Goal: Information Seeking & Learning: Learn about a topic

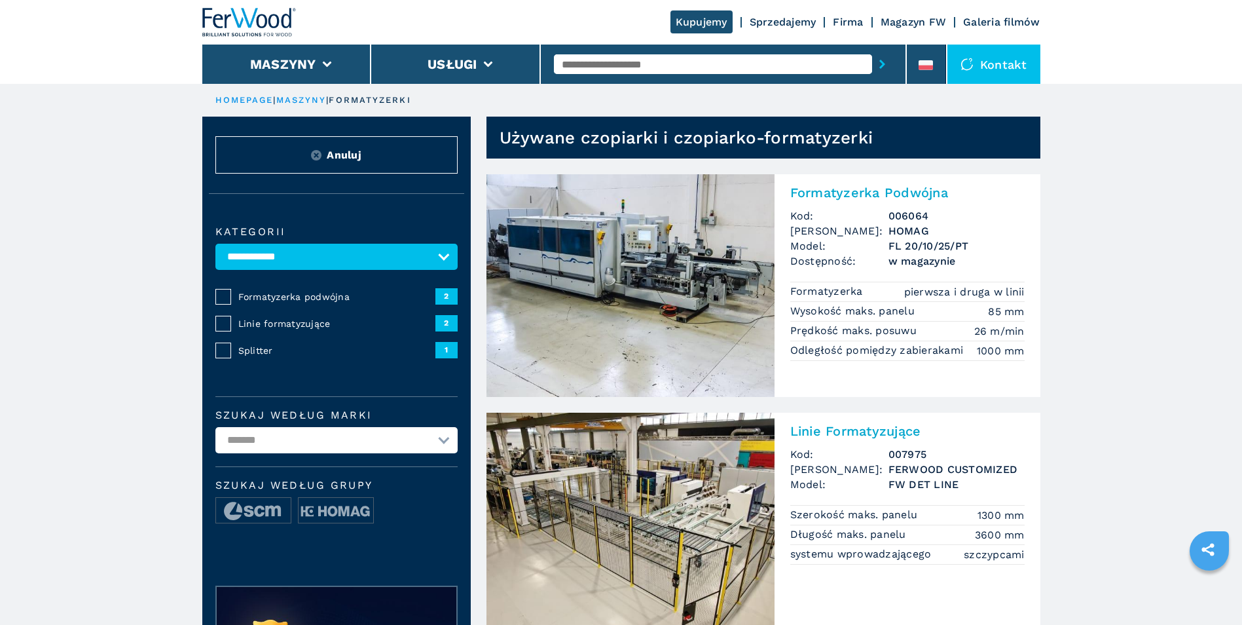
click at [331, 297] on span "Formatyzerka podwójna" at bounding box center [336, 296] width 197 height 13
click at [280, 440] on select "**********" at bounding box center [336, 440] width 242 height 26
click at [452, 293] on span "2" at bounding box center [446, 296] width 22 height 16
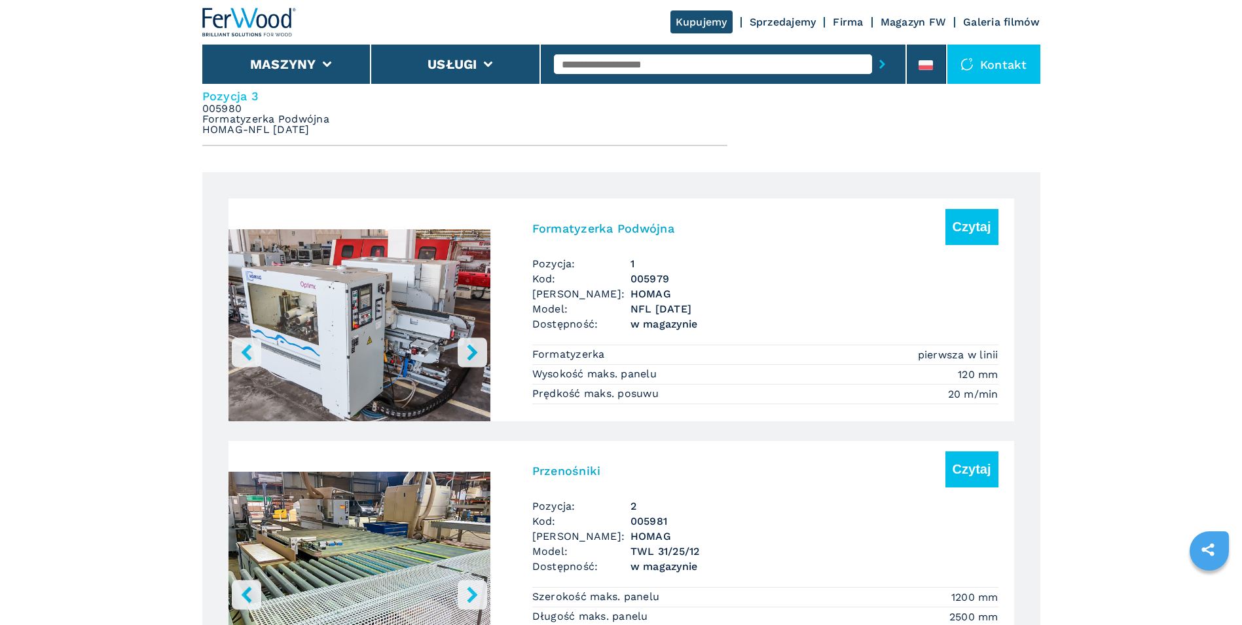
scroll to position [720, 0]
click at [385, 341] on img "Go to Slide 1" at bounding box center [360, 327] width 262 height 246
click at [974, 231] on button "Czytaj" at bounding box center [971, 226] width 53 height 36
click at [991, 217] on button "Czytaj" at bounding box center [971, 226] width 53 height 36
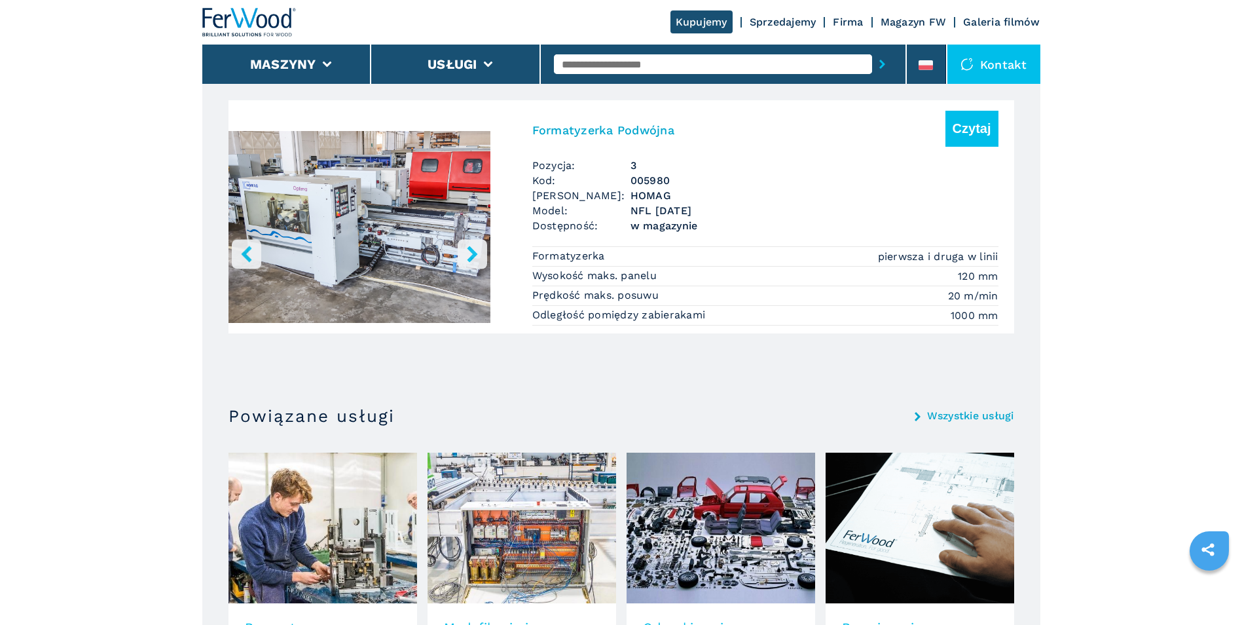
scroll to position [1309, 0]
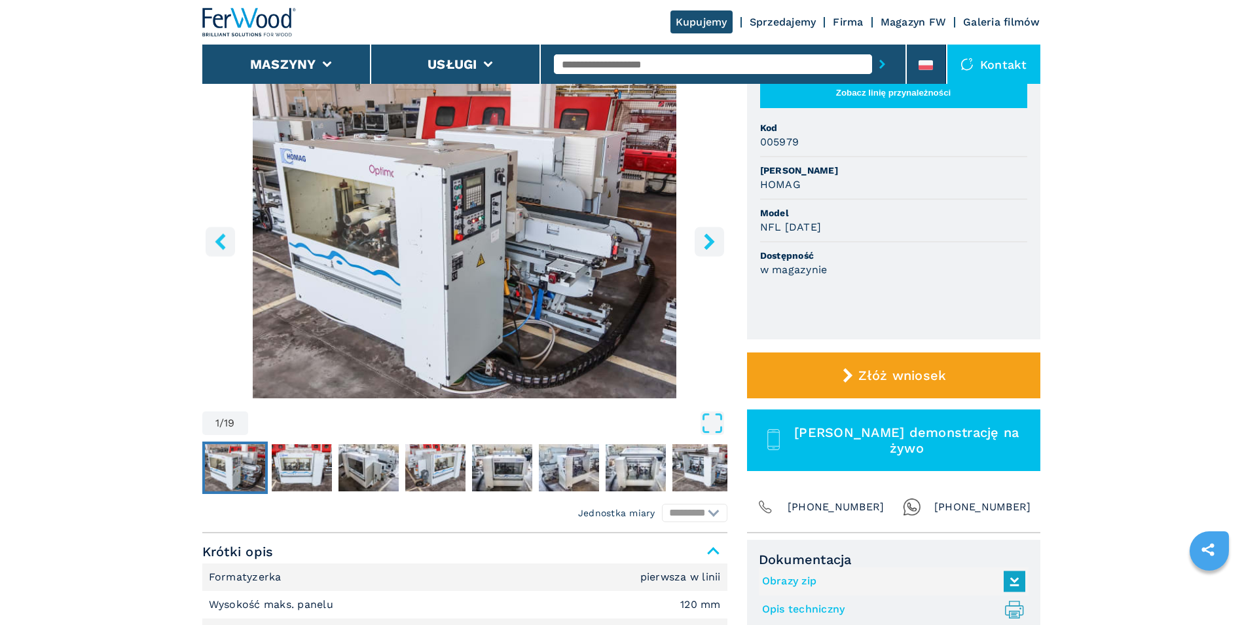
scroll to position [131, 0]
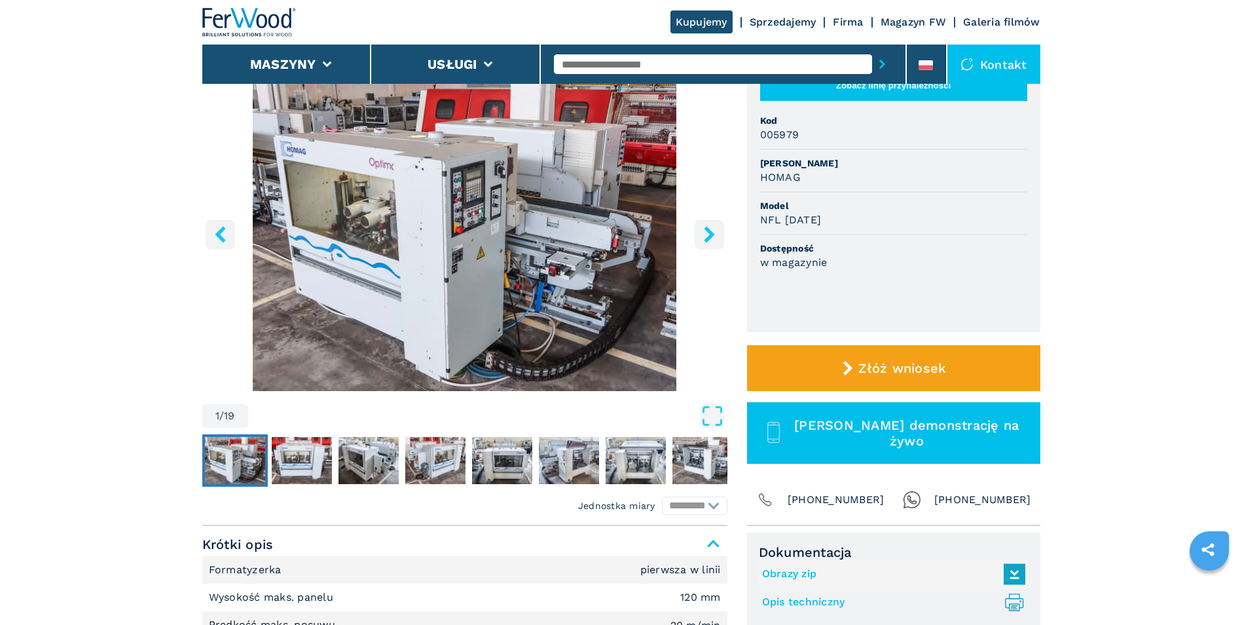
click at [325, 257] on img "Go to Slide 1" at bounding box center [464, 232] width 525 height 318
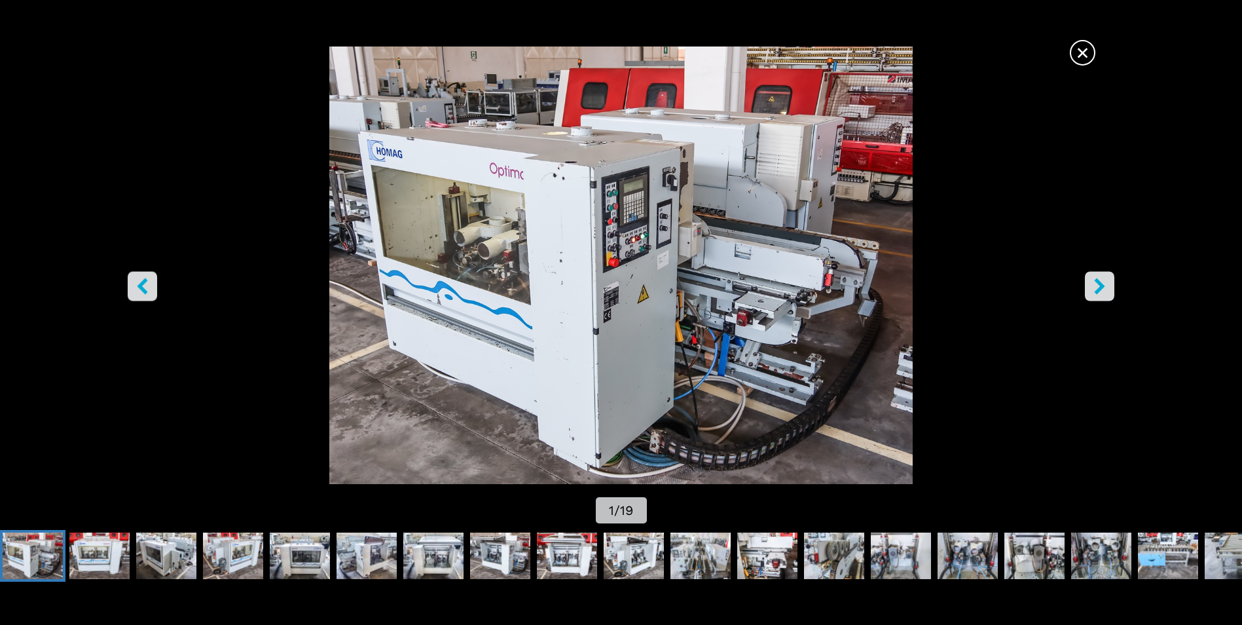
click at [1106, 289] on icon "right-button" at bounding box center [1099, 286] width 16 height 16
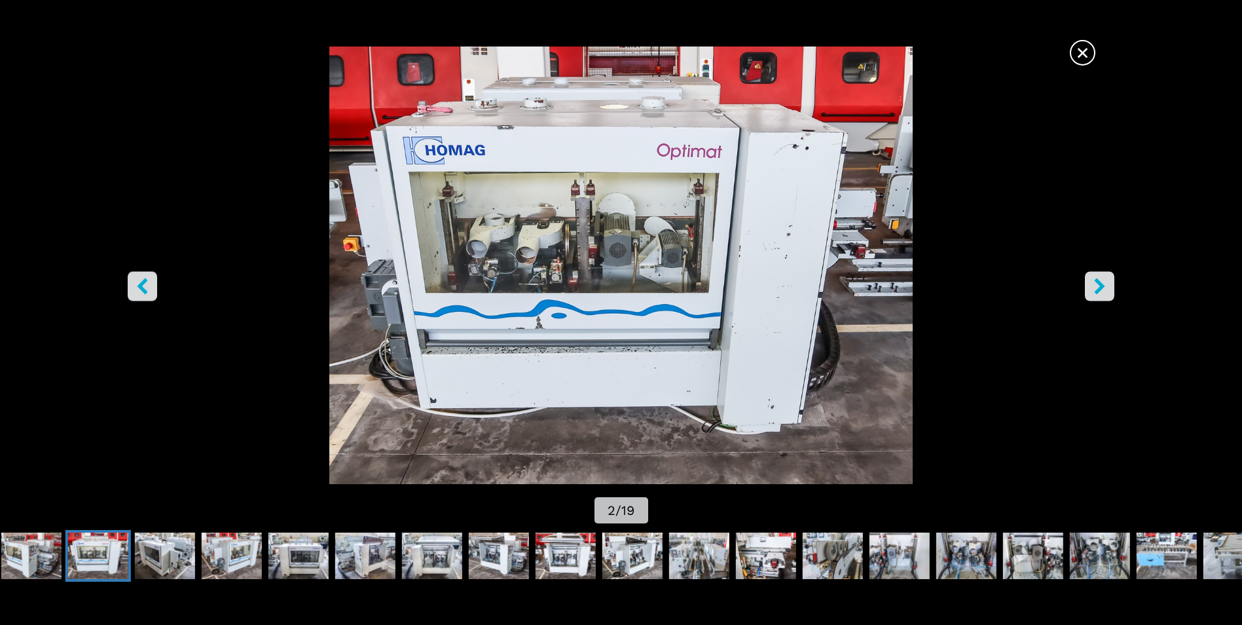
click at [1106, 289] on icon "right-button" at bounding box center [1099, 286] width 16 height 16
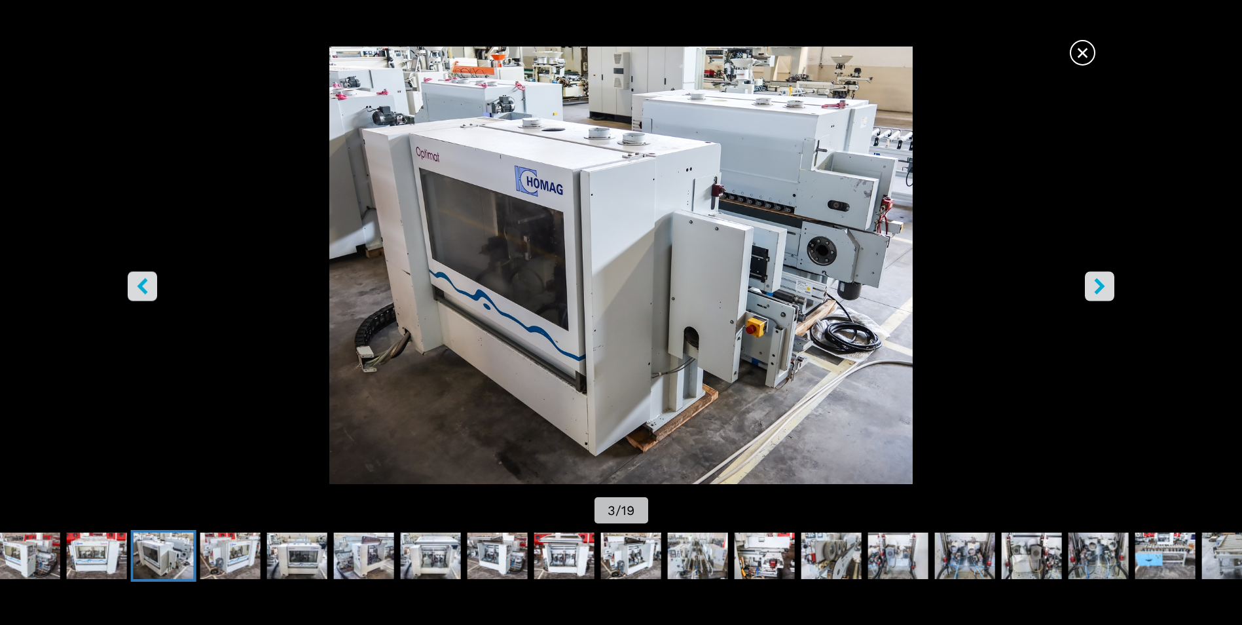
click at [1106, 289] on icon "right-button" at bounding box center [1099, 286] width 16 height 16
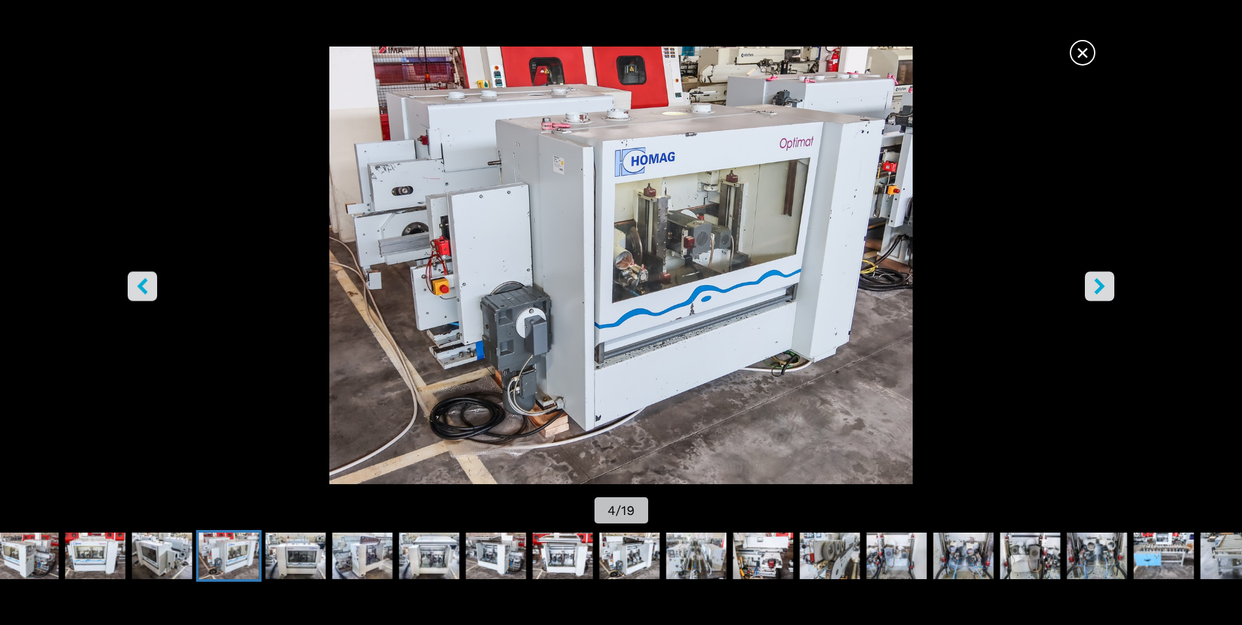
click at [1106, 289] on icon "right-button" at bounding box center [1099, 286] width 16 height 16
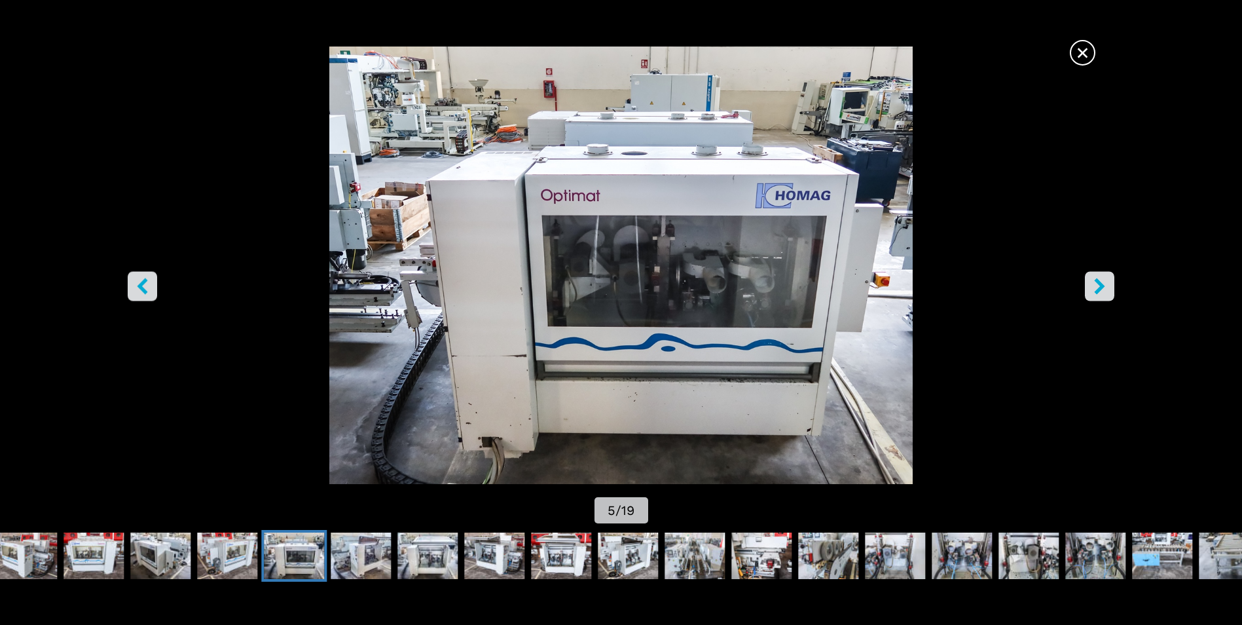
click at [1106, 289] on icon "right-button" at bounding box center [1099, 286] width 16 height 16
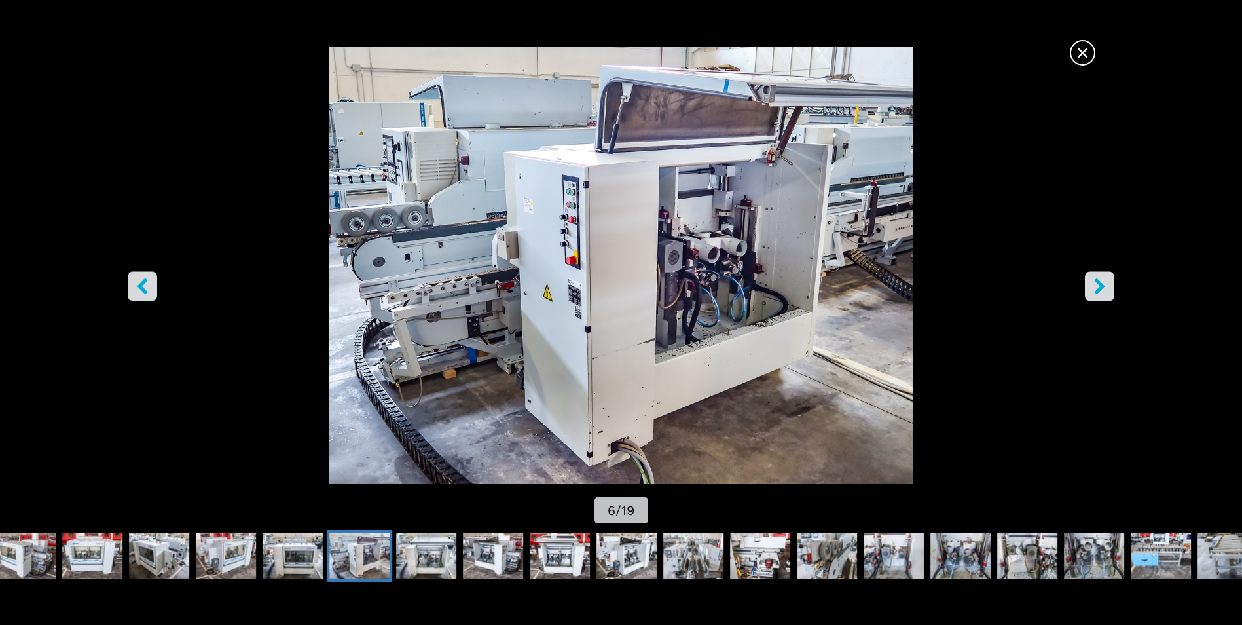
click at [1106, 289] on icon "right-button" at bounding box center [1099, 286] width 16 height 16
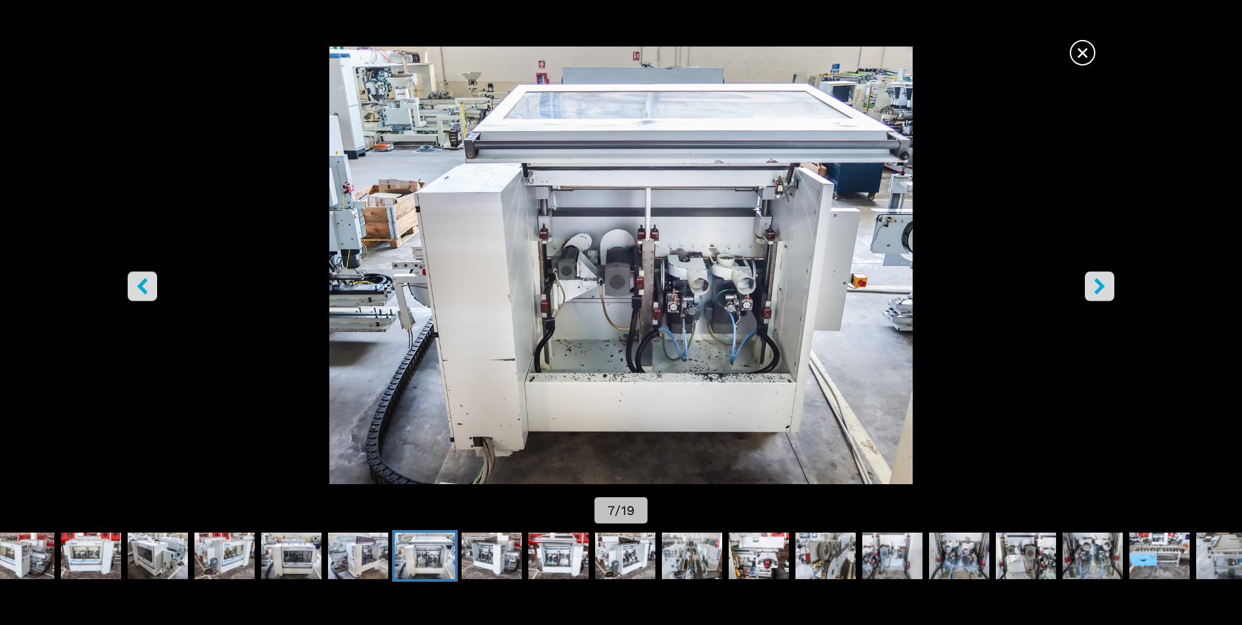
click at [1106, 289] on icon "right-button" at bounding box center [1099, 286] width 16 height 16
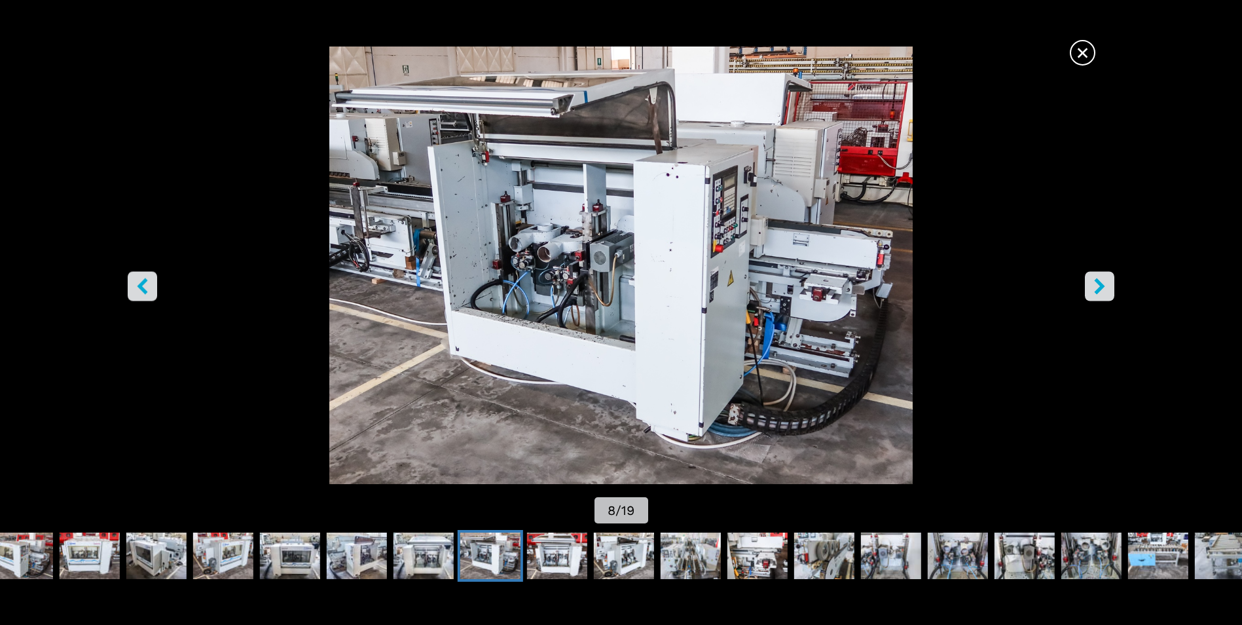
click at [1106, 289] on icon "right-button" at bounding box center [1099, 286] width 16 height 16
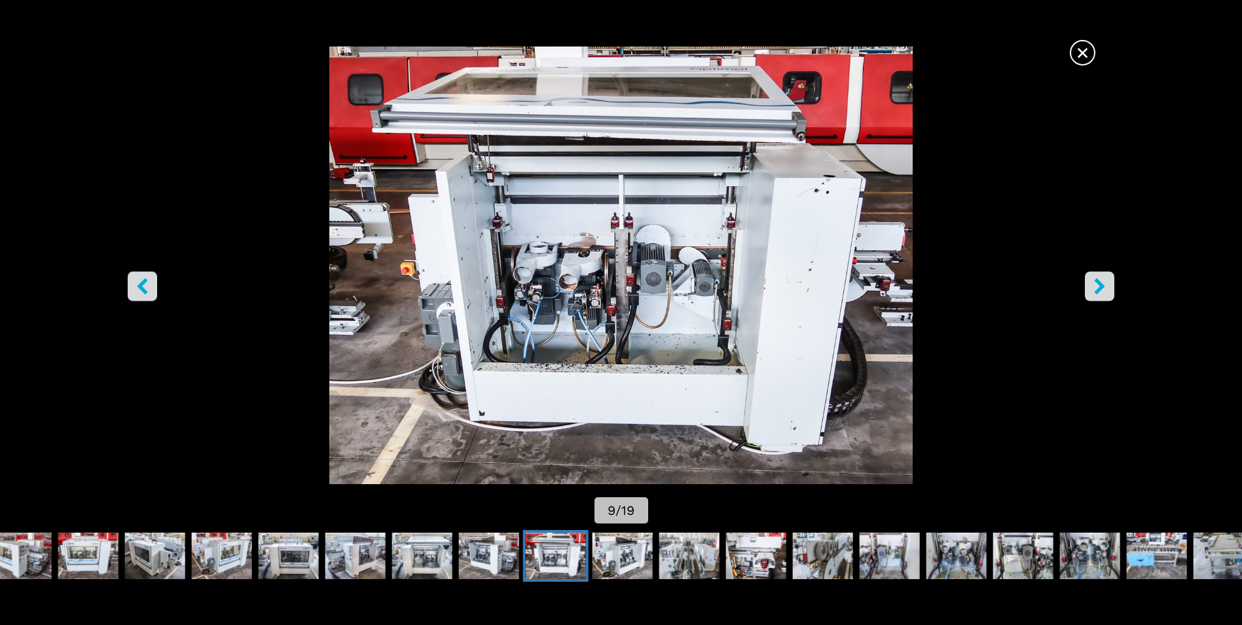
click at [1106, 289] on icon "right-button" at bounding box center [1099, 286] width 16 height 16
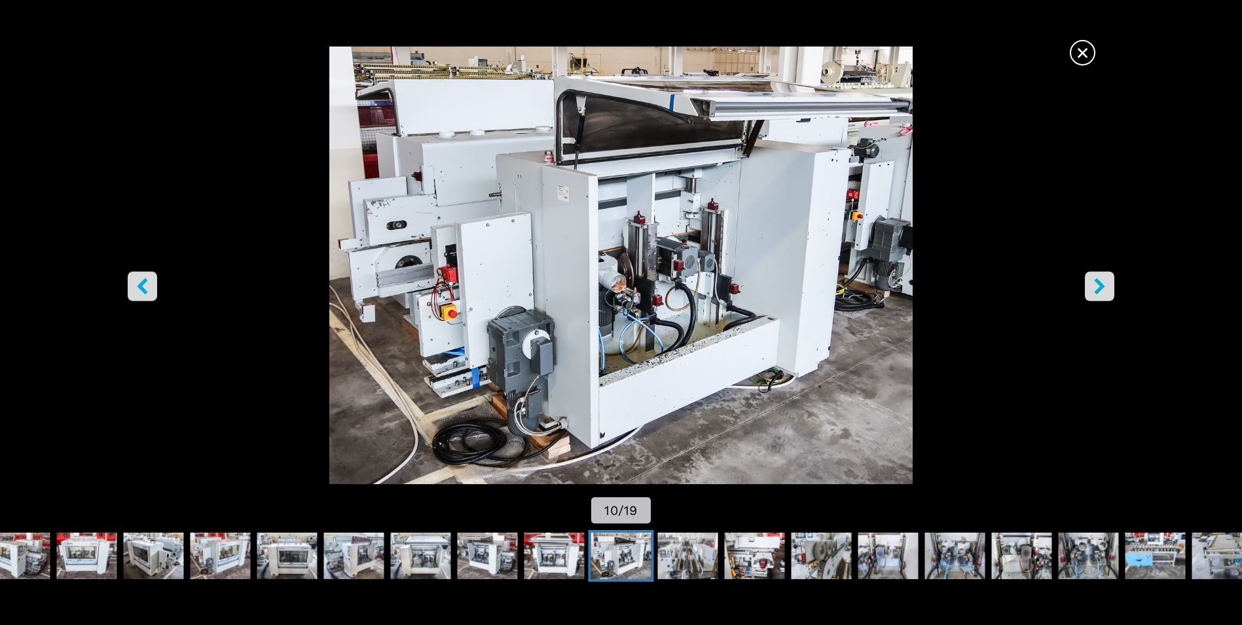
click at [1106, 289] on icon "right-button" at bounding box center [1099, 286] width 16 height 16
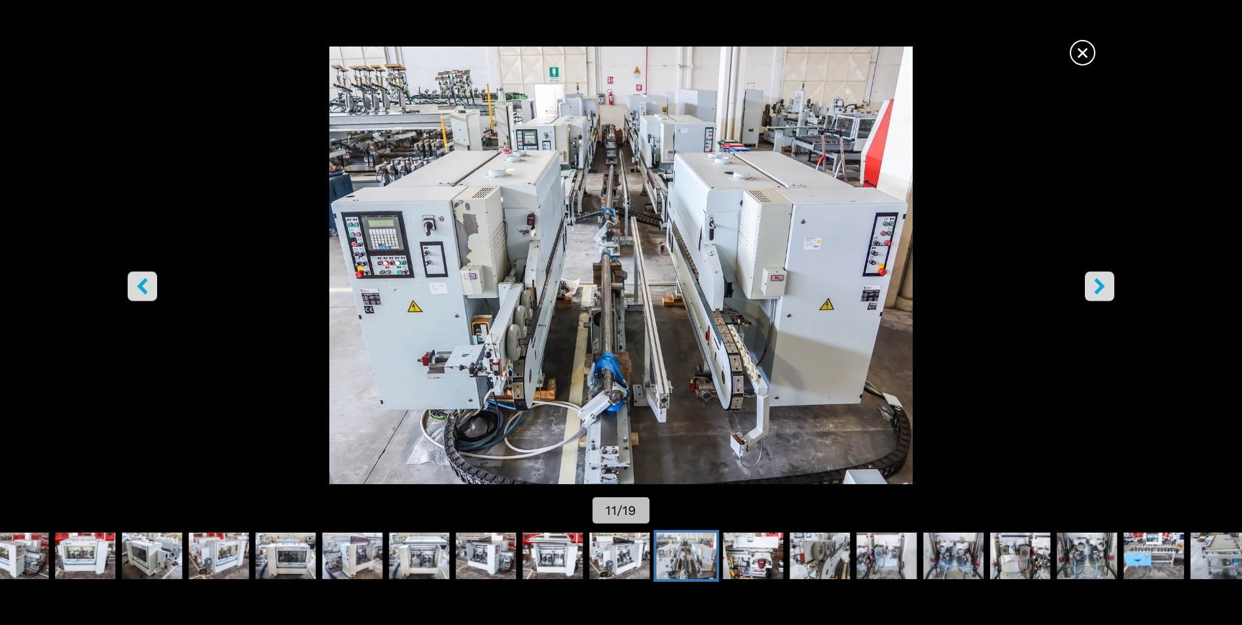
click at [1106, 289] on icon "right-button" at bounding box center [1099, 286] width 16 height 16
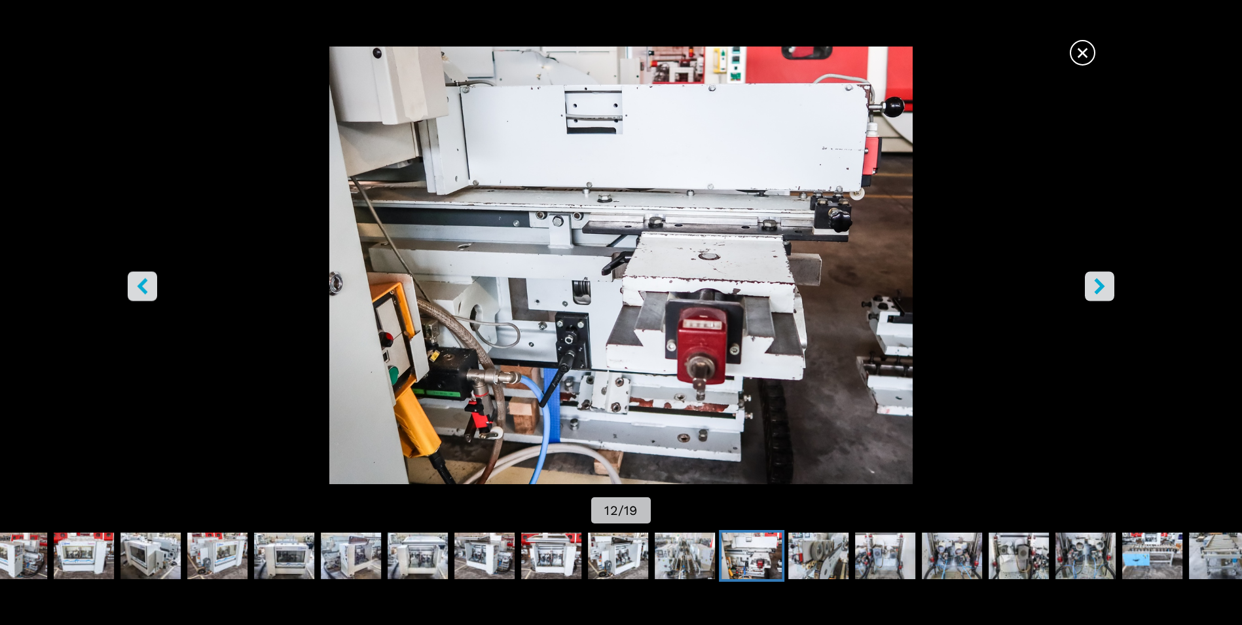
click at [1106, 289] on icon "right-button" at bounding box center [1099, 286] width 16 height 16
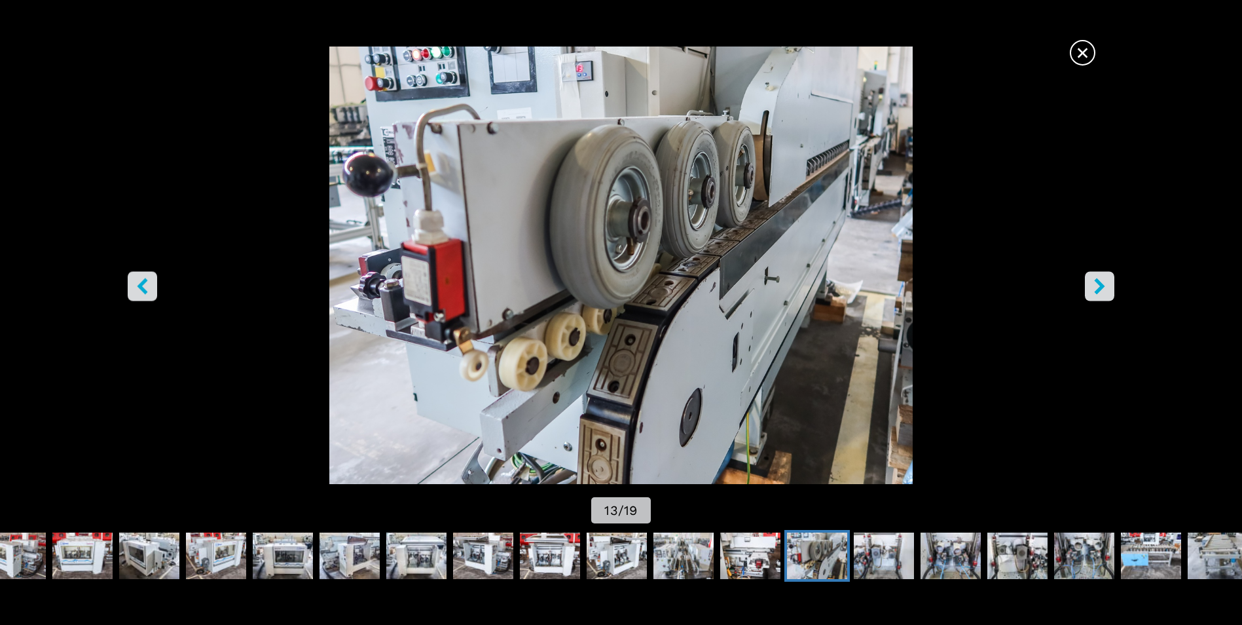
click at [1106, 289] on icon "right-button" at bounding box center [1099, 286] width 16 height 16
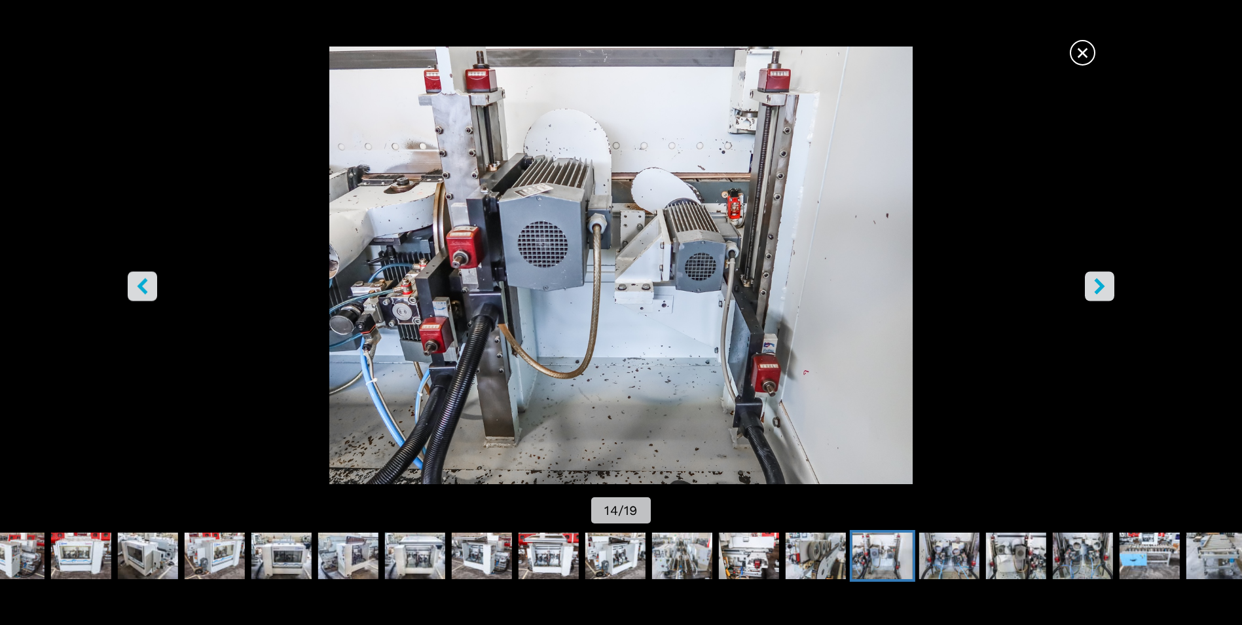
click at [1106, 289] on icon "right-button" at bounding box center [1099, 286] width 16 height 16
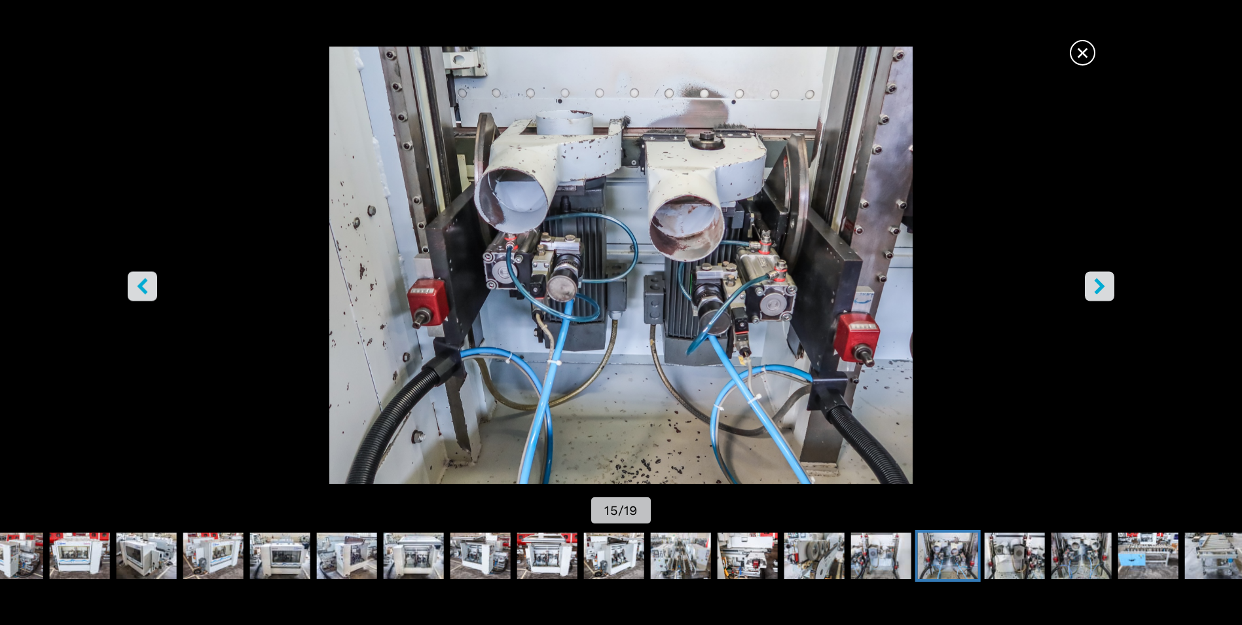
click at [1089, 44] on span "×" at bounding box center [1082, 50] width 23 height 23
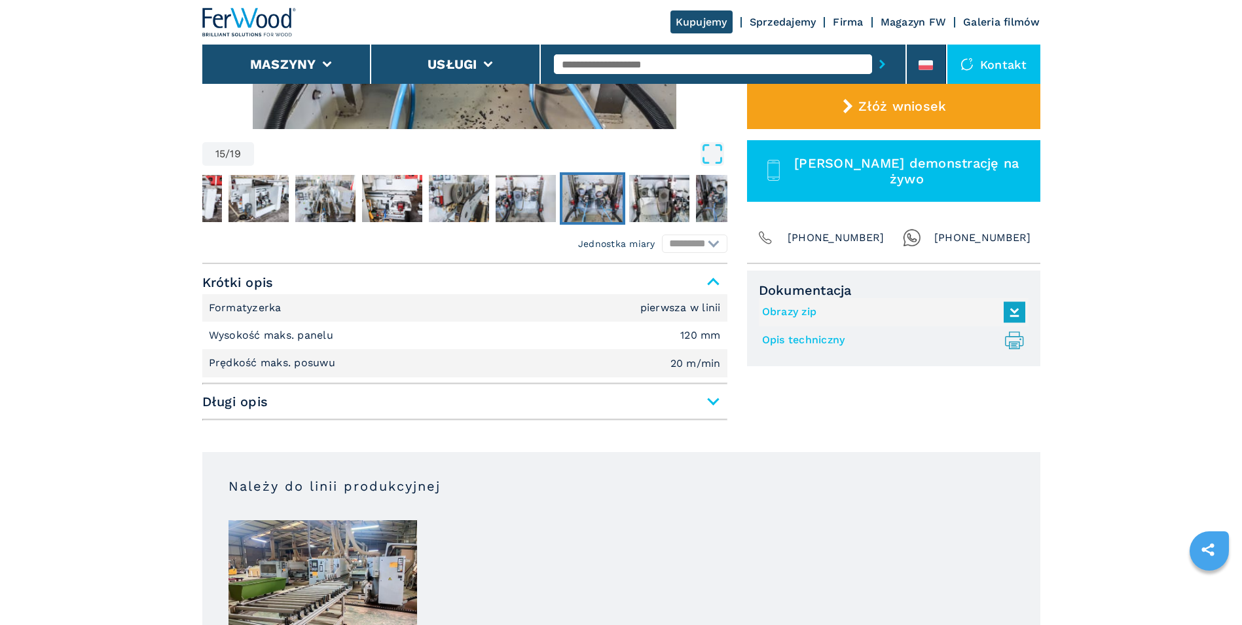
scroll to position [458, 0]
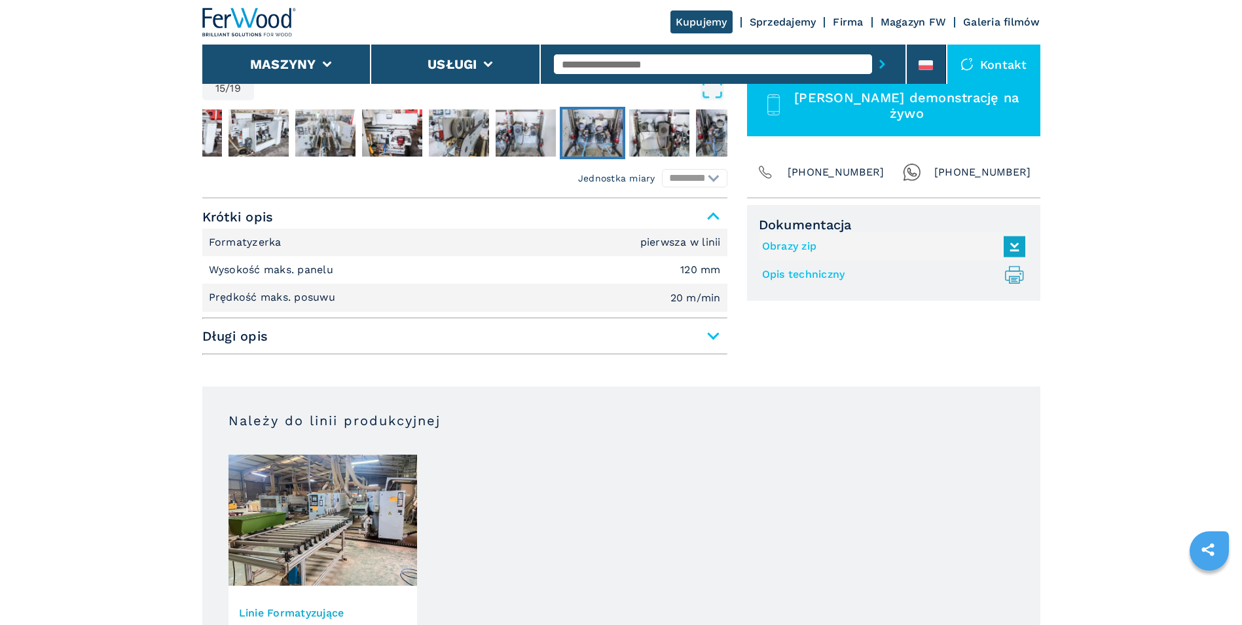
click at [720, 337] on span "Długi opis" at bounding box center [464, 336] width 525 height 24
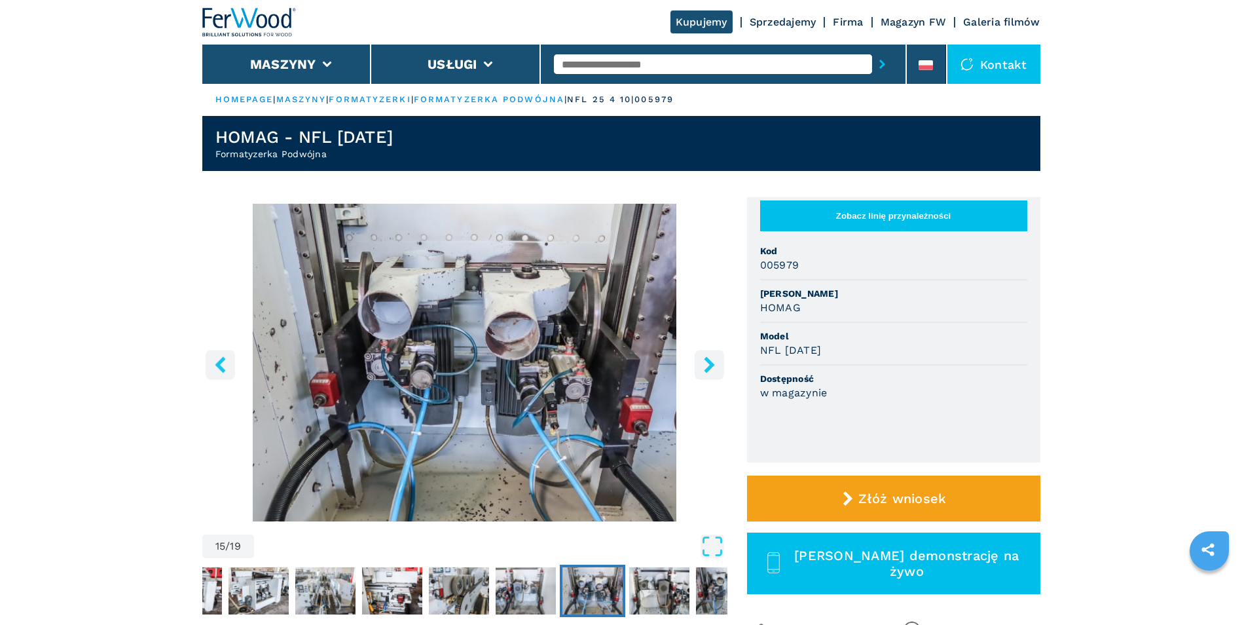
scroll to position [0, 0]
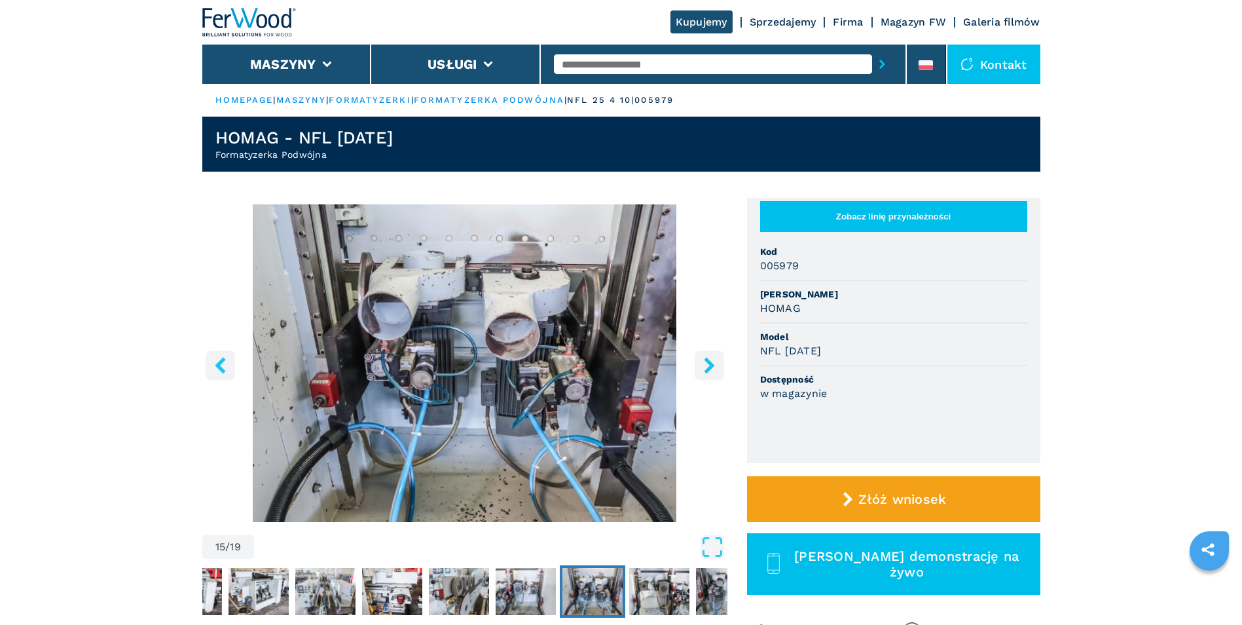
click at [708, 360] on icon "right-button" at bounding box center [709, 365] width 10 height 16
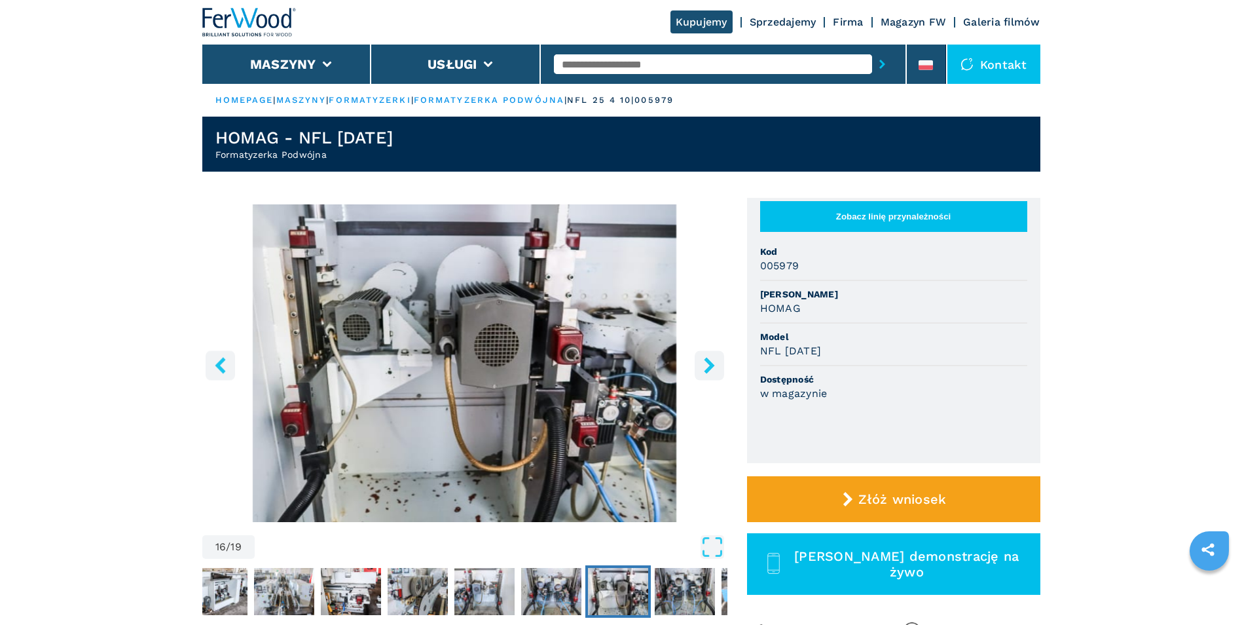
click at [708, 360] on icon "right-button" at bounding box center [709, 365] width 10 height 16
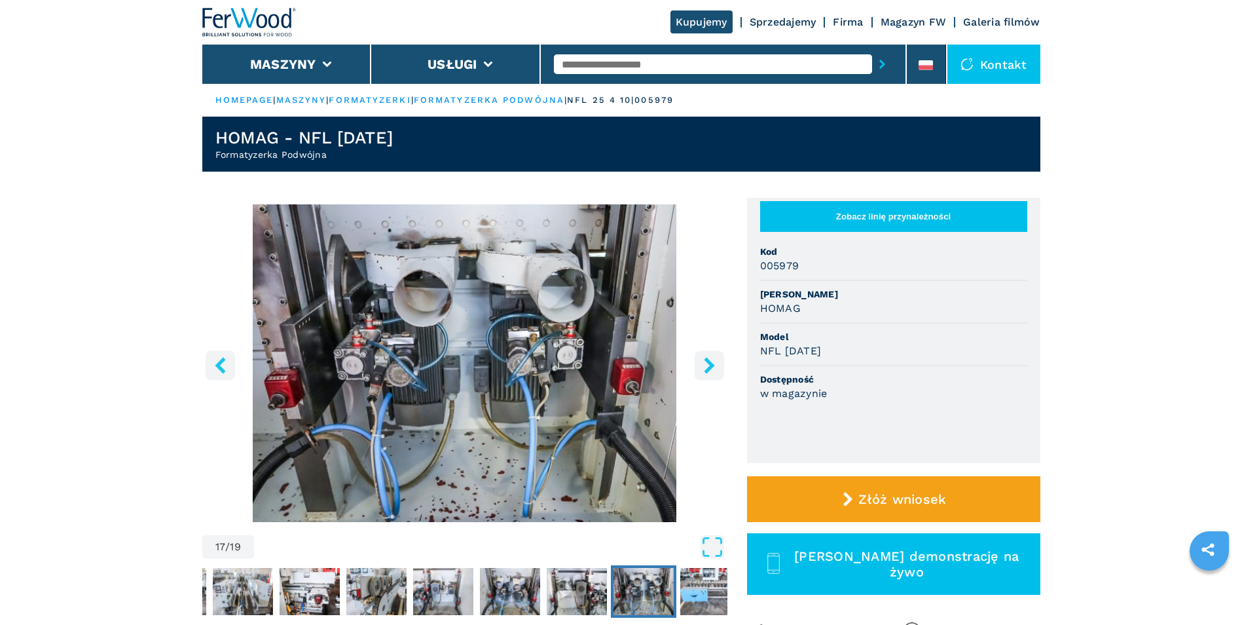
click at [708, 360] on icon "right-button" at bounding box center [709, 365] width 10 height 16
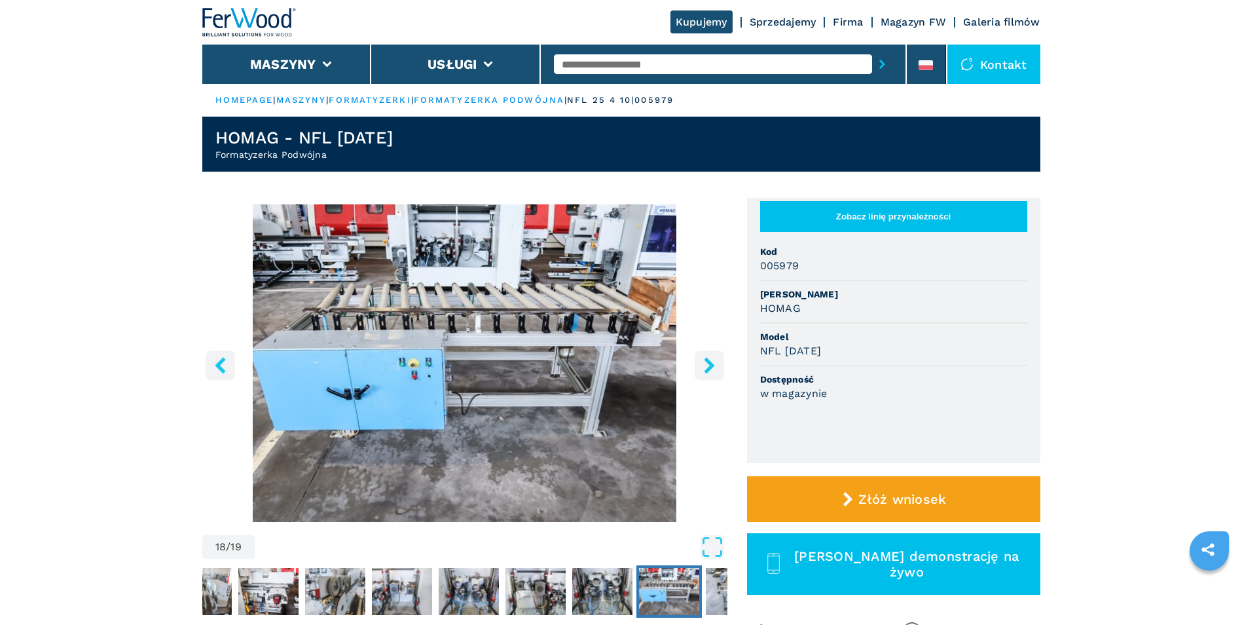
click at [708, 360] on icon "right-button" at bounding box center [709, 365] width 10 height 16
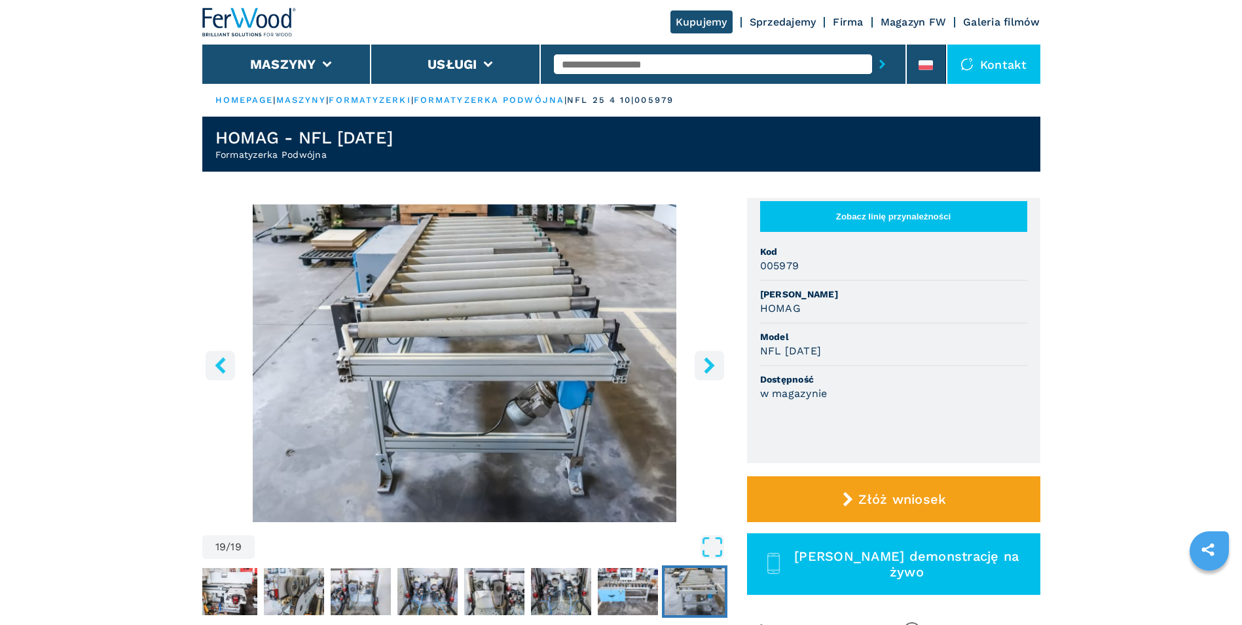
click at [708, 360] on icon "right-button" at bounding box center [709, 365] width 10 height 16
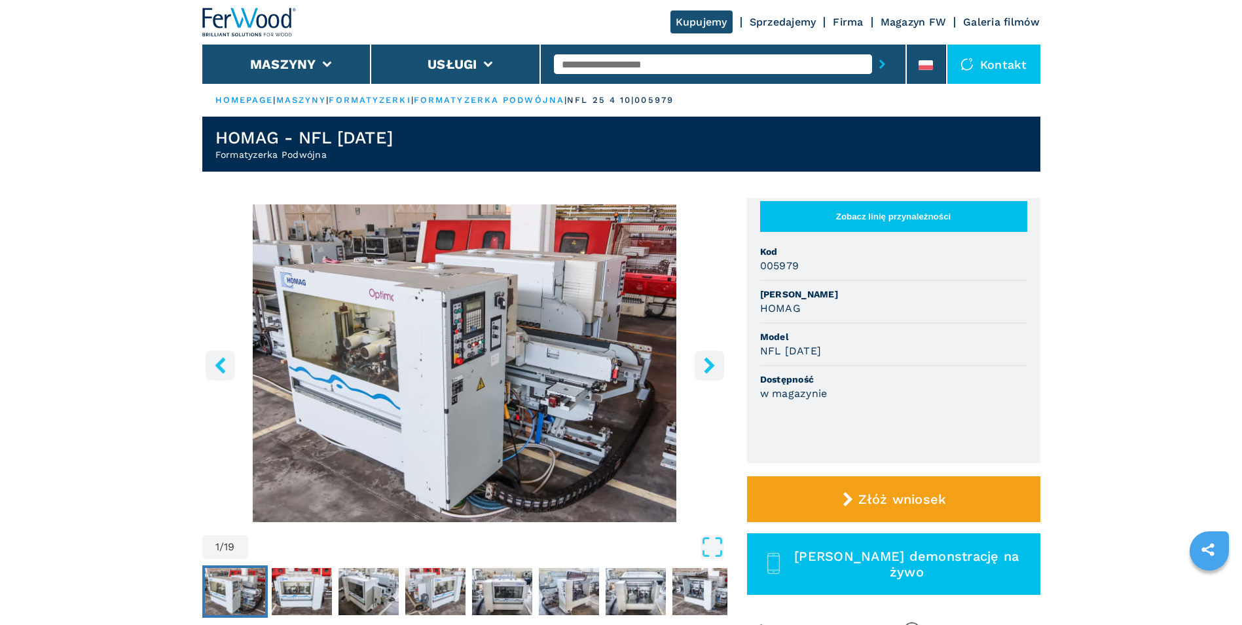
click at [708, 360] on icon "right-button" at bounding box center [709, 365] width 10 height 16
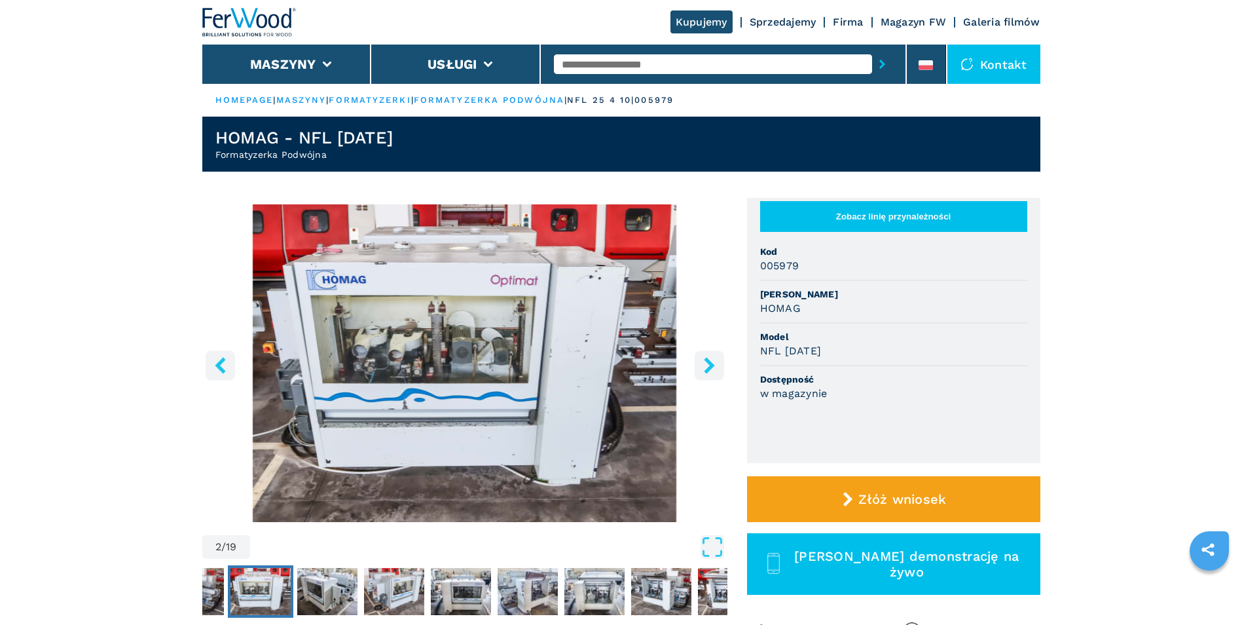
click at [708, 360] on icon "right-button" at bounding box center [709, 365] width 10 height 16
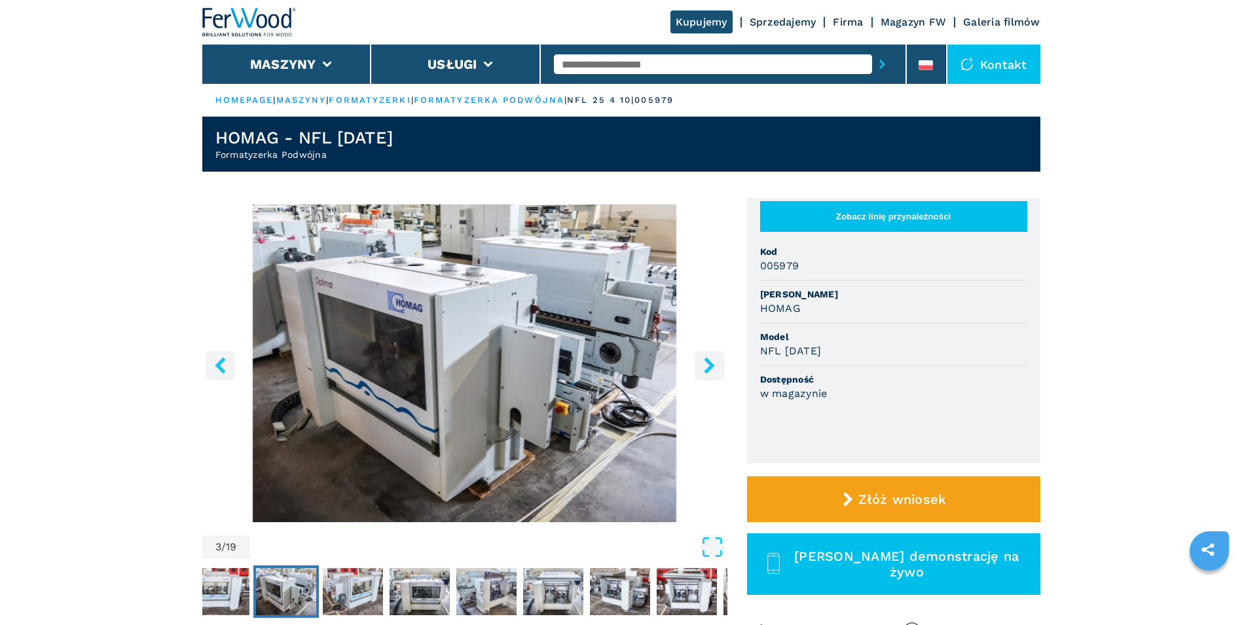
click at [708, 360] on icon "right-button" at bounding box center [709, 365] width 10 height 16
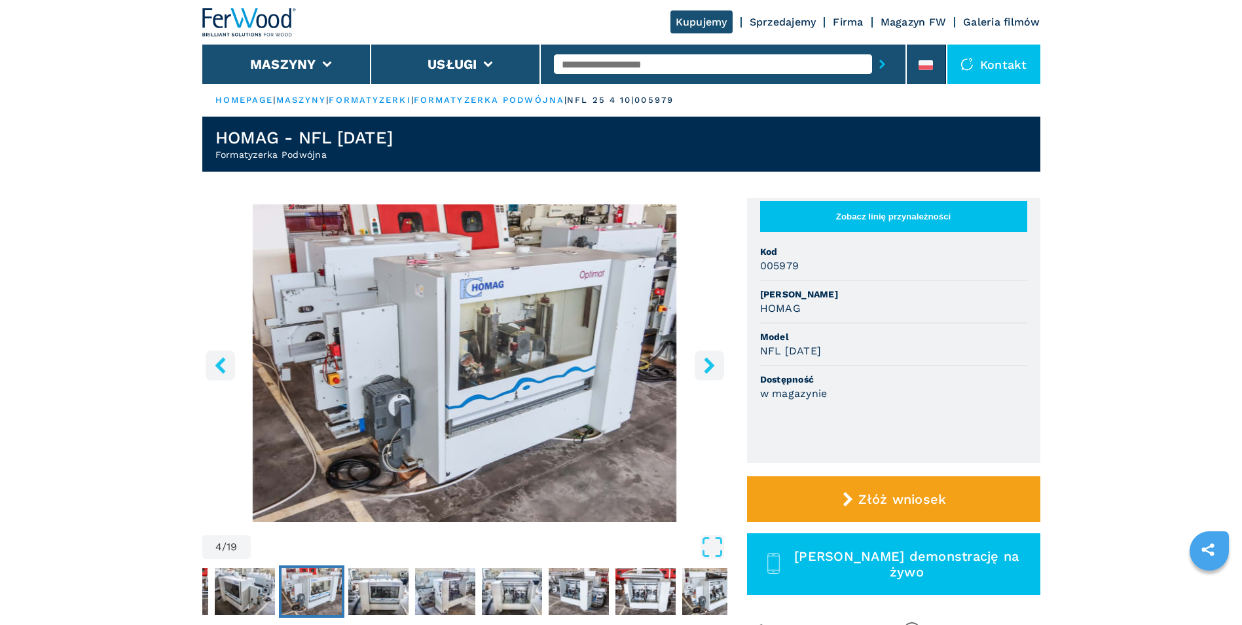
click at [708, 360] on icon "right-button" at bounding box center [709, 365] width 10 height 16
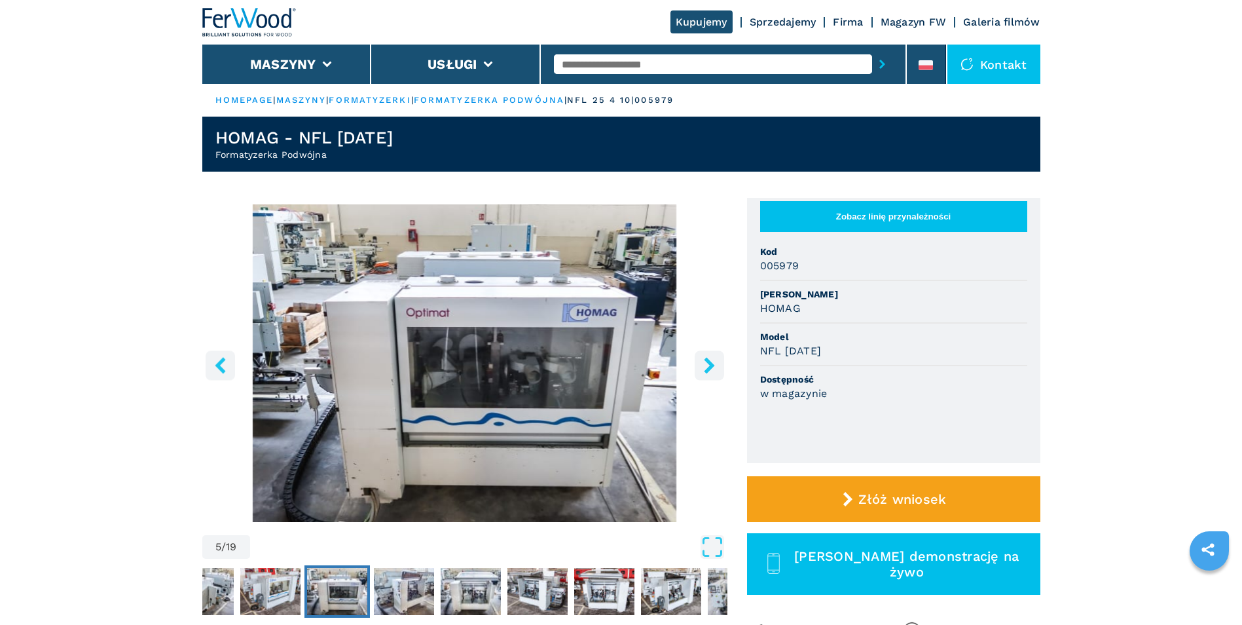
click at [708, 360] on icon "right-button" at bounding box center [709, 365] width 10 height 16
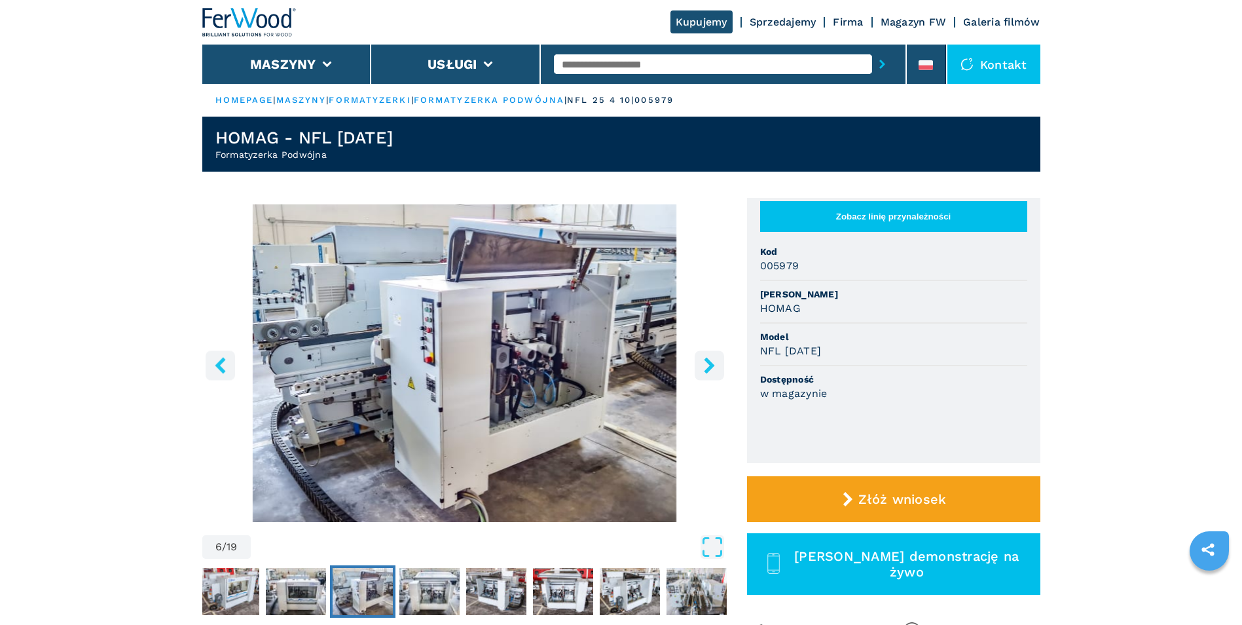
click at [708, 360] on icon "right-button" at bounding box center [709, 365] width 10 height 16
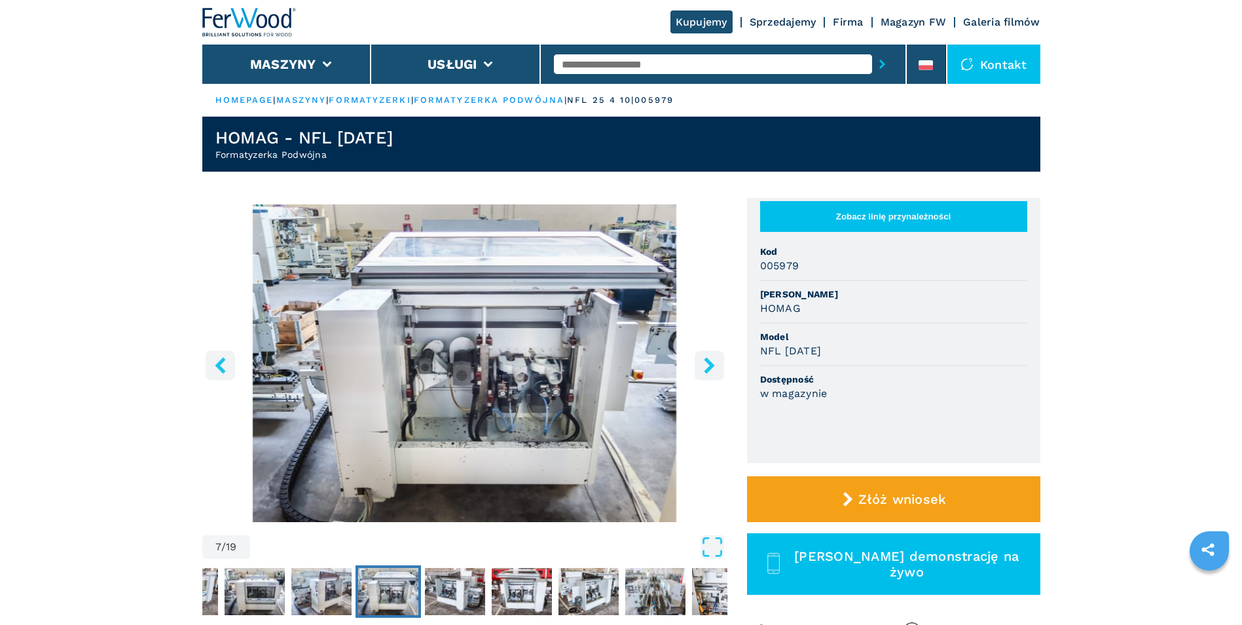
click at [708, 360] on icon "right-button" at bounding box center [709, 365] width 10 height 16
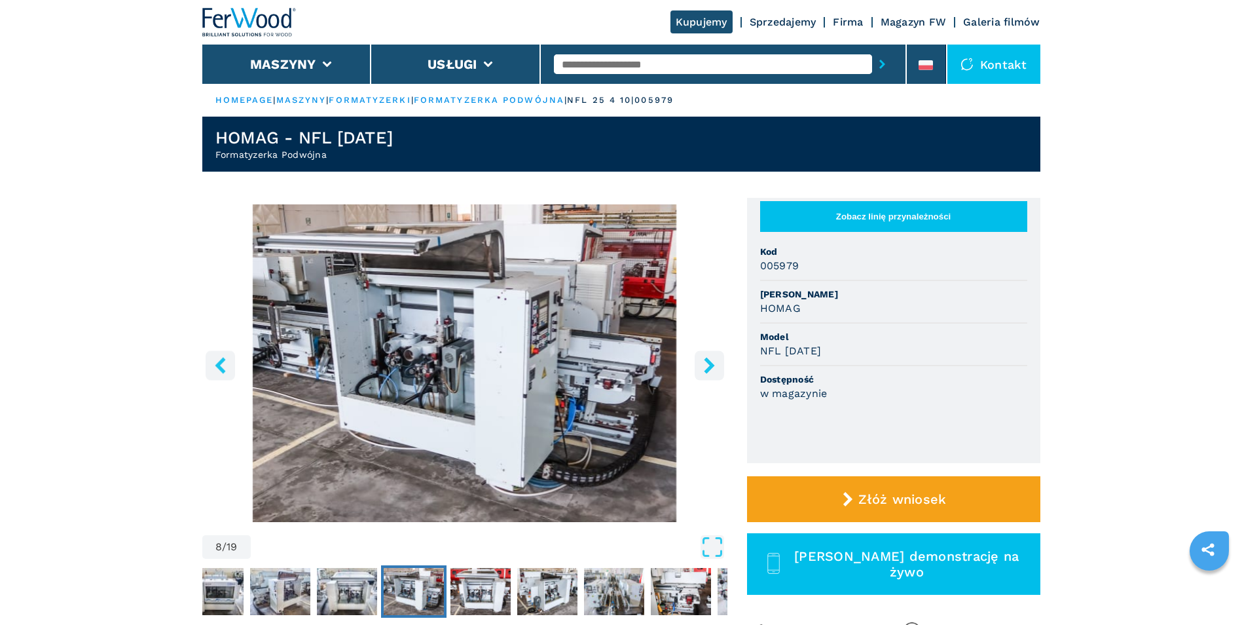
click at [708, 360] on icon "right-button" at bounding box center [709, 365] width 10 height 16
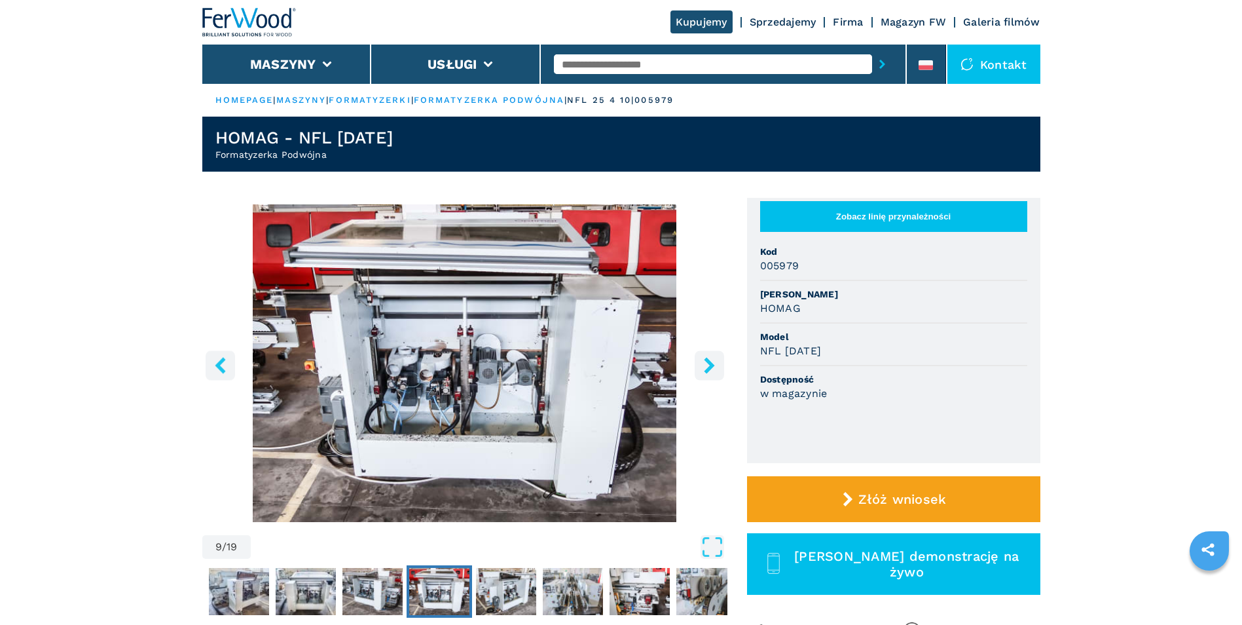
click at [899, 217] on button "Zobacz linię przynależności" at bounding box center [893, 216] width 267 height 31
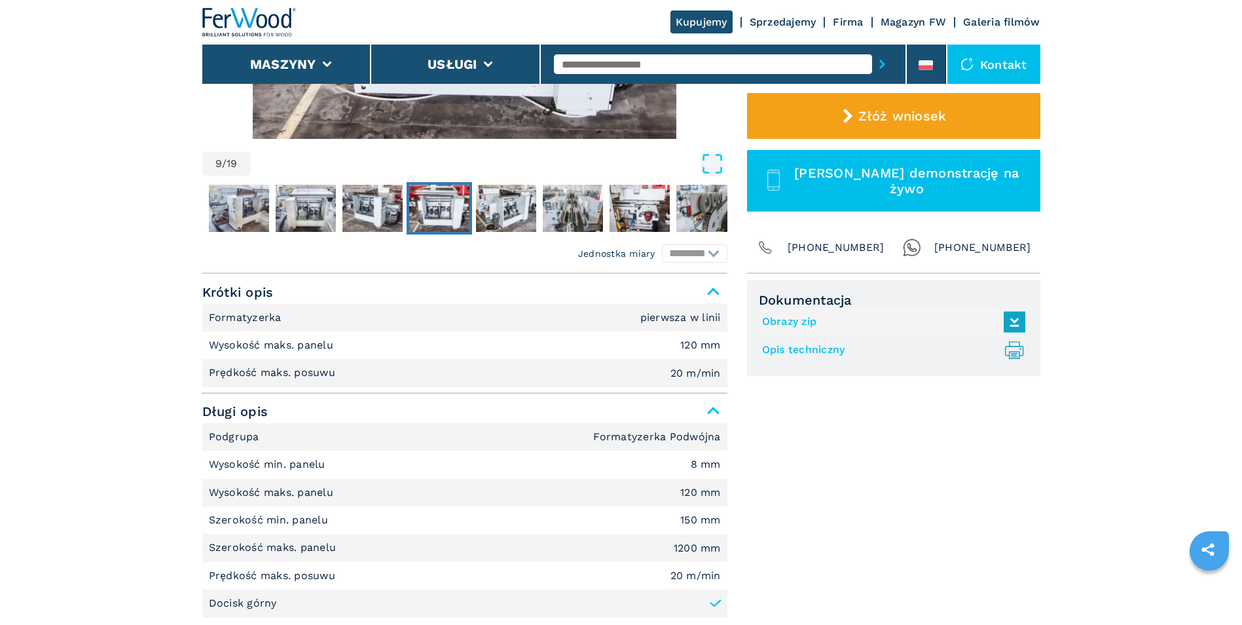
scroll to position [393, 0]
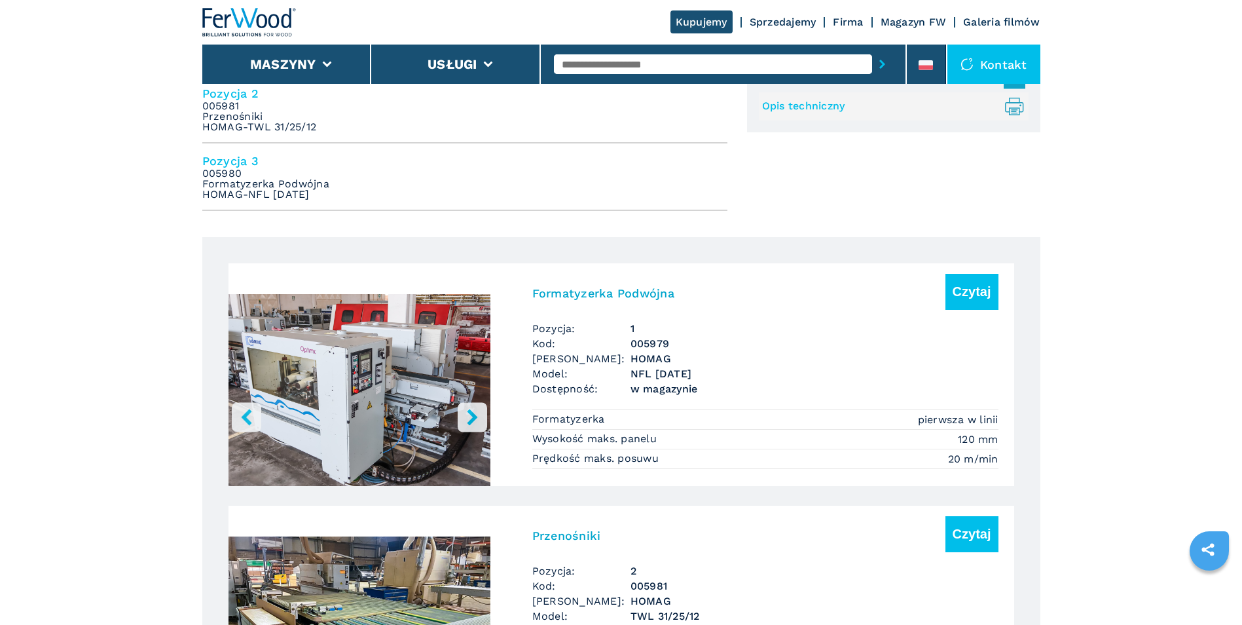
scroll to position [327, 0]
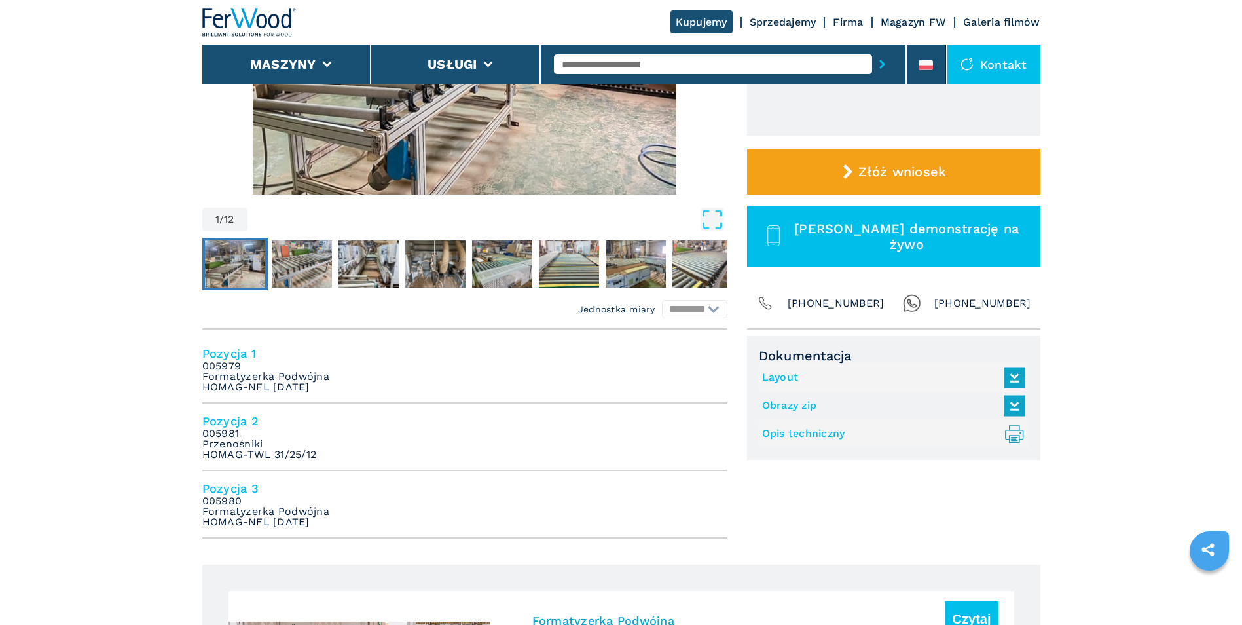
click at [787, 375] on link "Layout" at bounding box center [890, 378] width 257 height 22
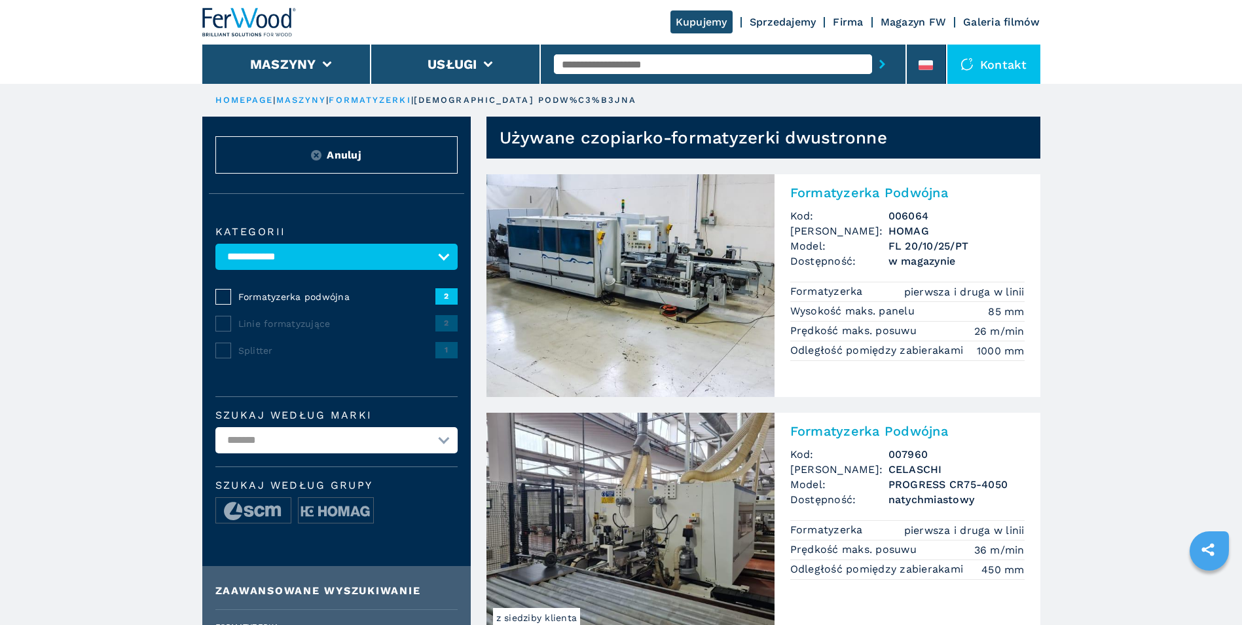
scroll to position [65, 0]
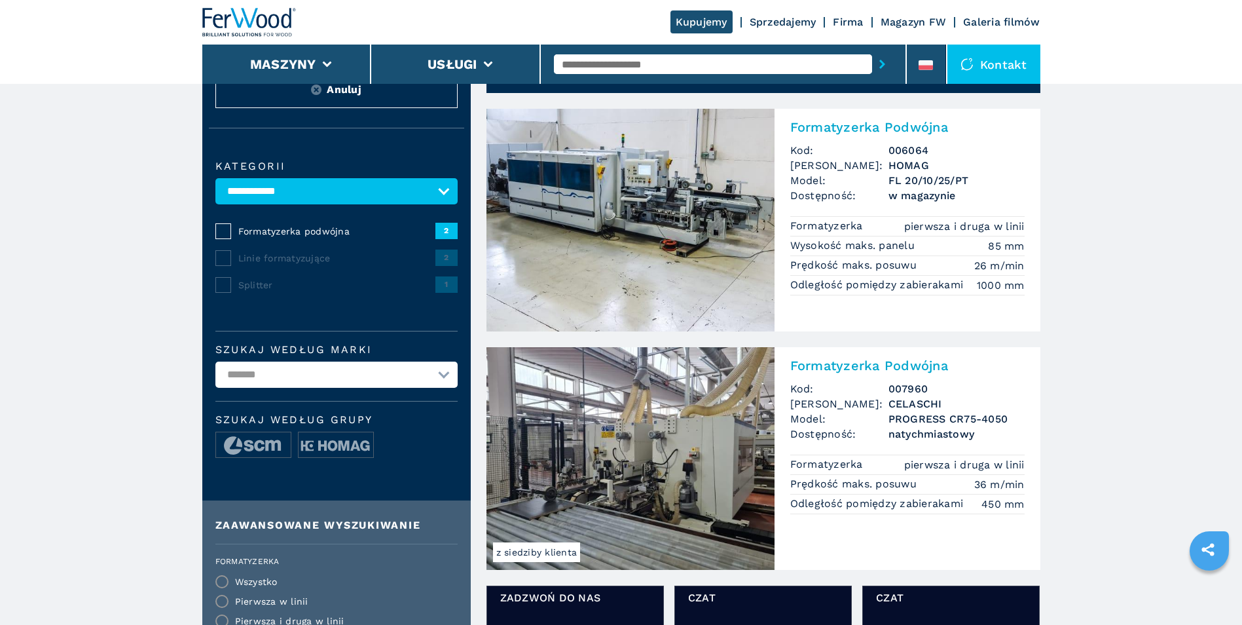
click at [858, 363] on h2 "Formatyzerka Podwójna" at bounding box center [907, 365] width 234 height 16
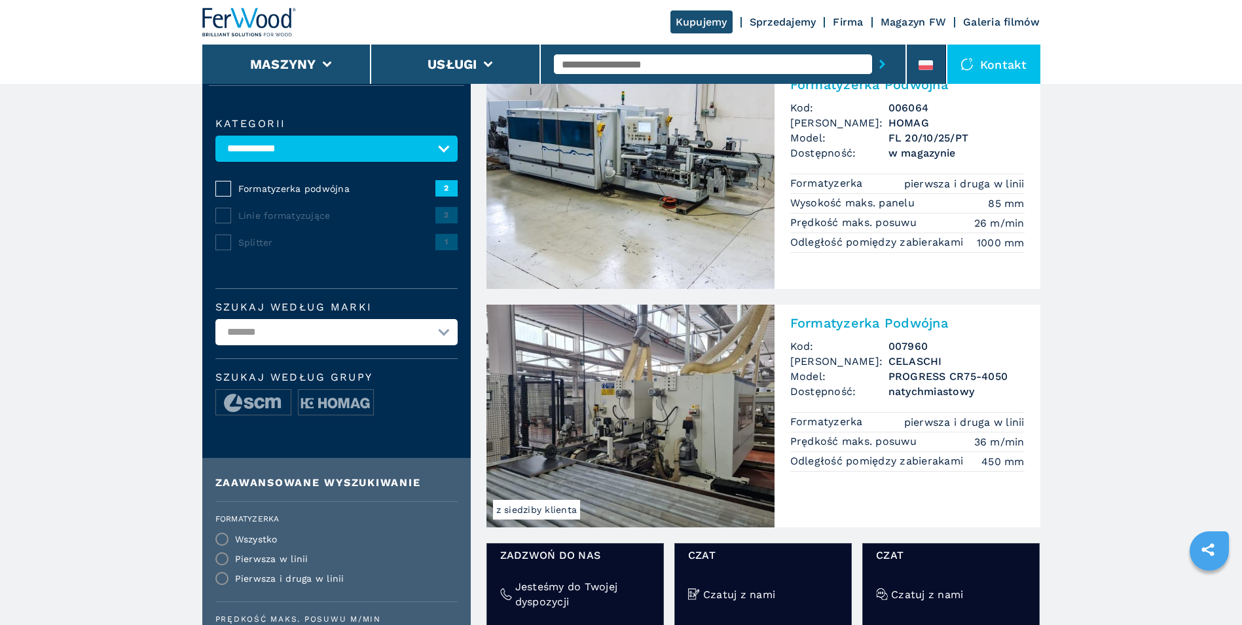
scroll to position [131, 0]
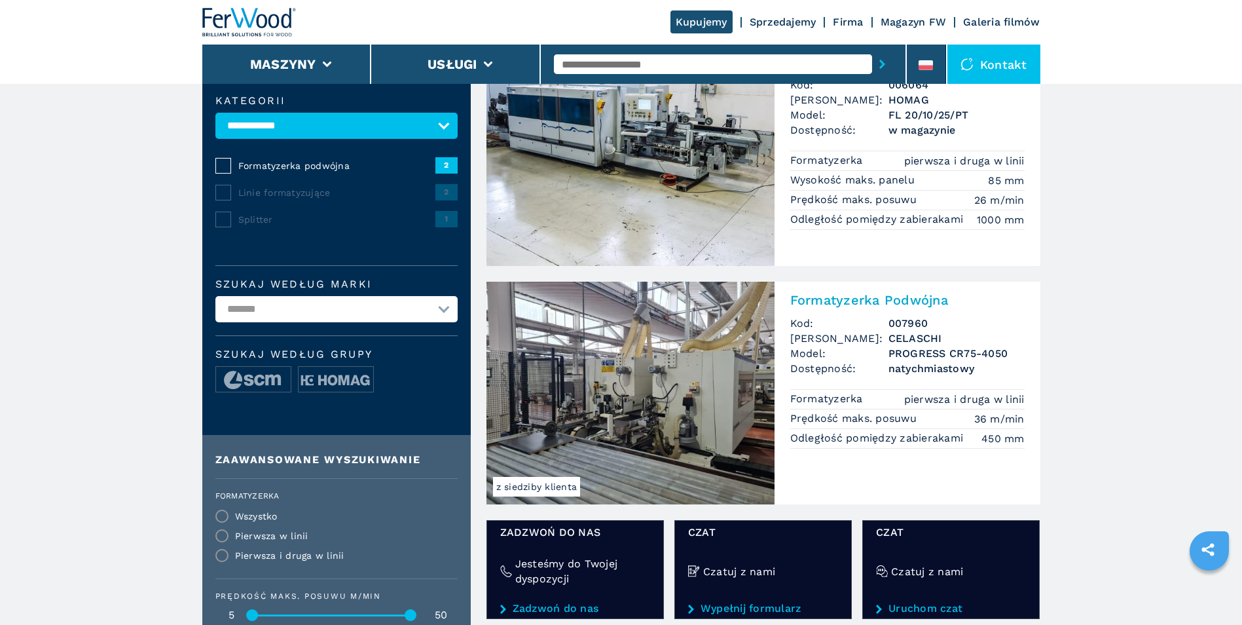
click at [259, 189] on span "Linie formatyzujące" at bounding box center [336, 192] width 197 height 13
click at [308, 189] on span "Linie formatyzujące" at bounding box center [336, 192] width 197 height 13
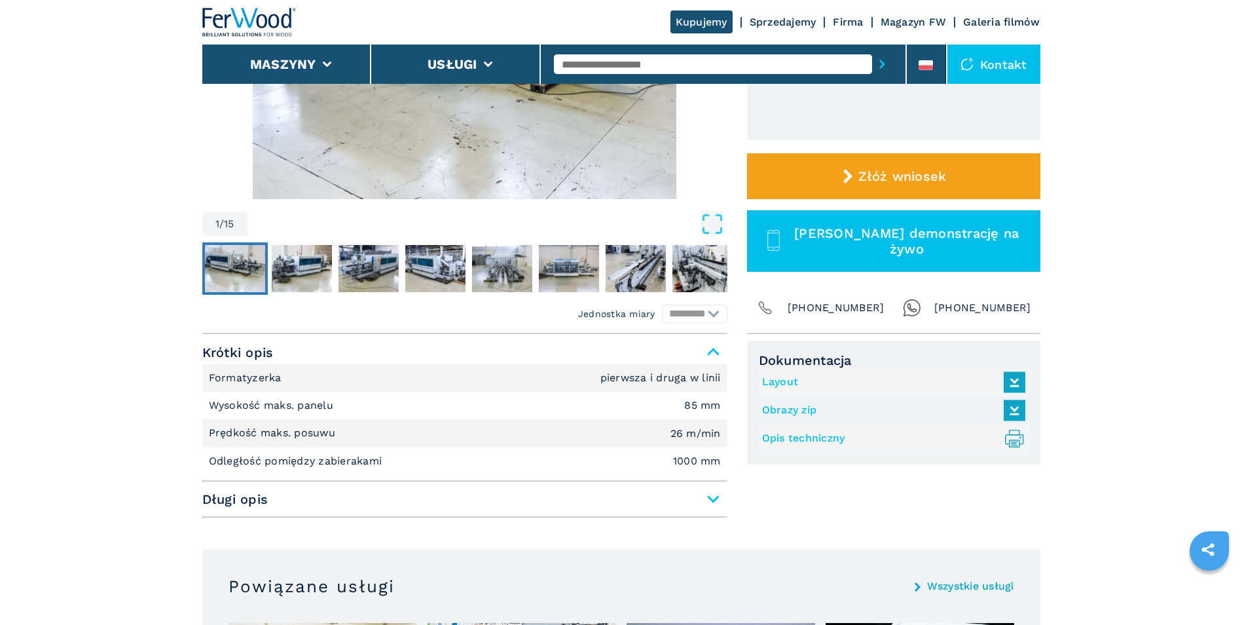
scroll to position [327, 0]
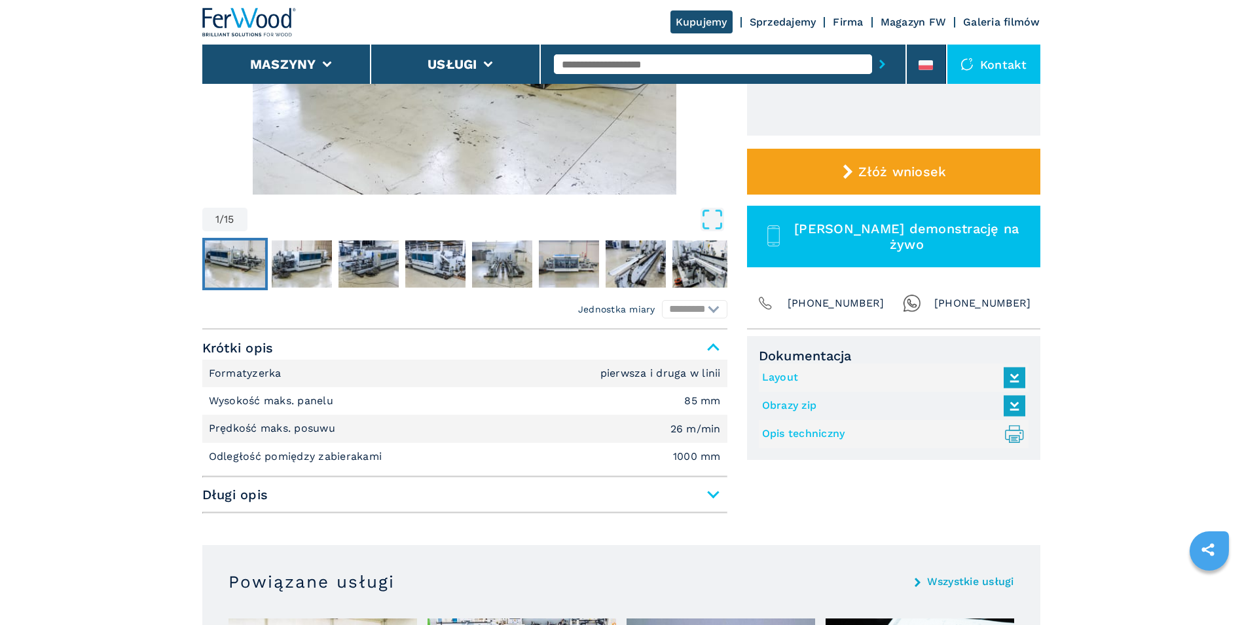
click at [716, 490] on span "Długi opis" at bounding box center [464, 495] width 525 height 24
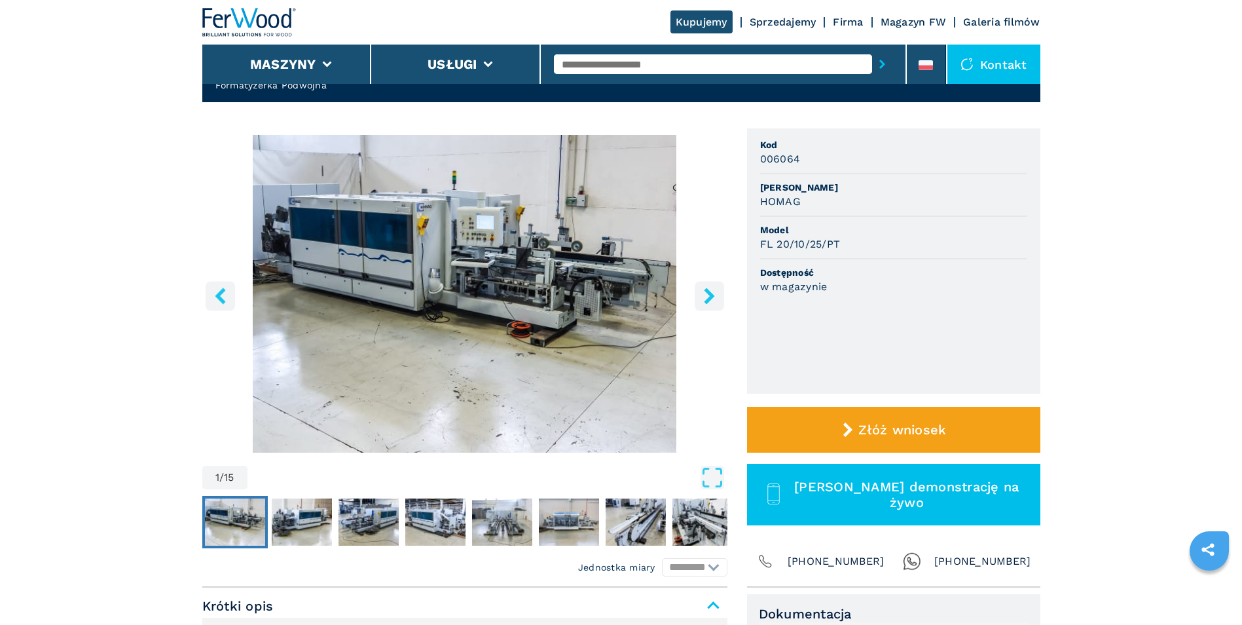
scroll to position [65, 0]
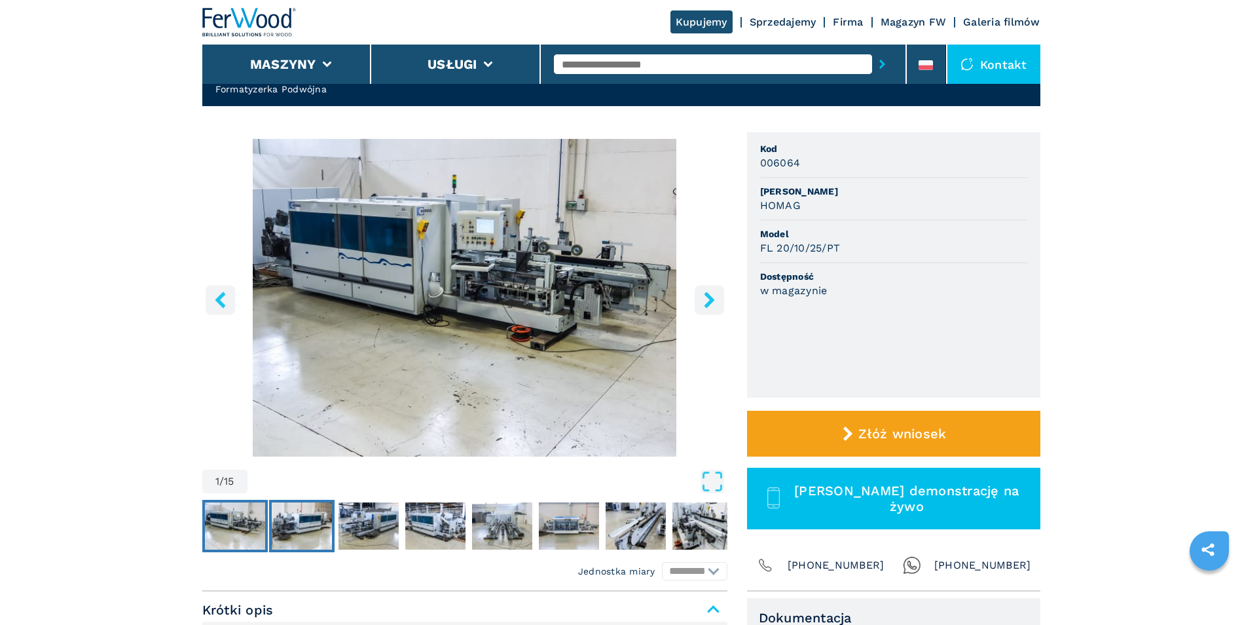
click at [314, 516] on img "Go to Slide 2" at bounding box center [302, 525] width 60 height 47
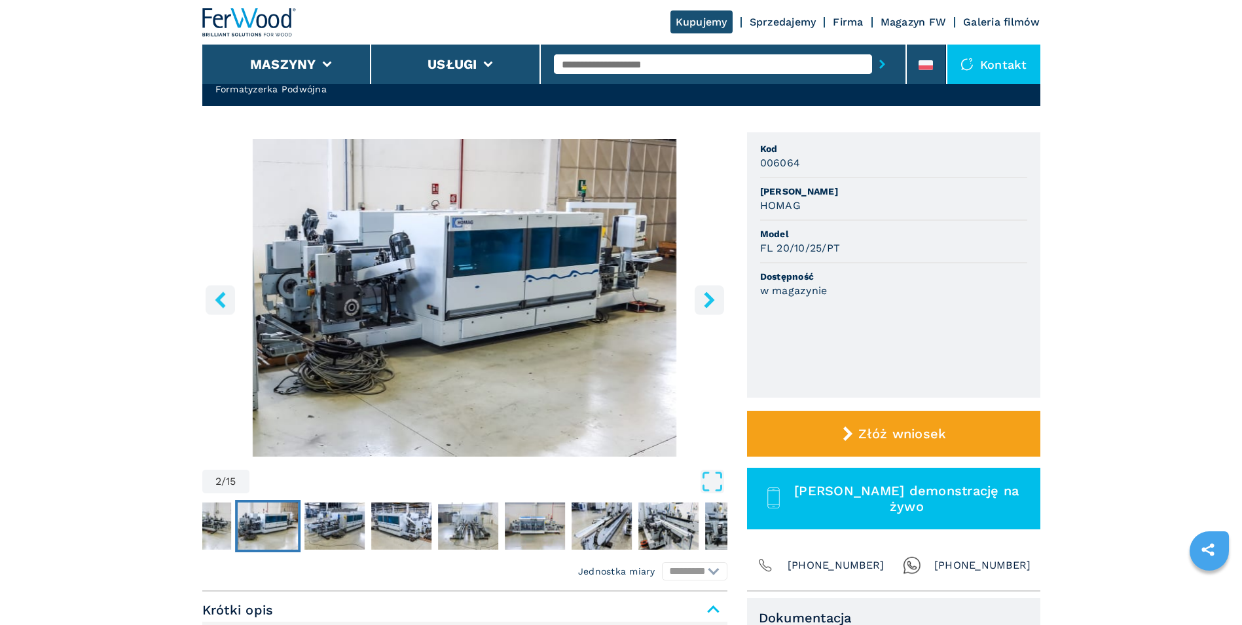
click at [712, 293] on icon "right-button" at bounding box center [709, 299] width 16 height 16
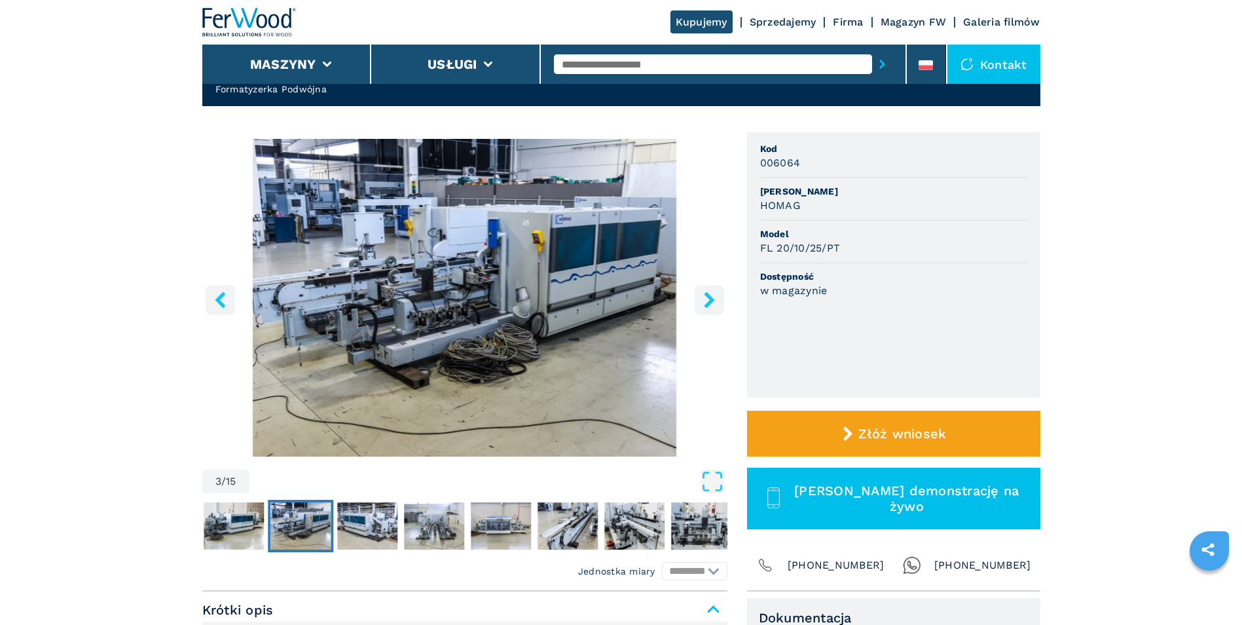
click at [710, 297] on icon "right-button" at bounding box center [709, 299] width 10 height 16
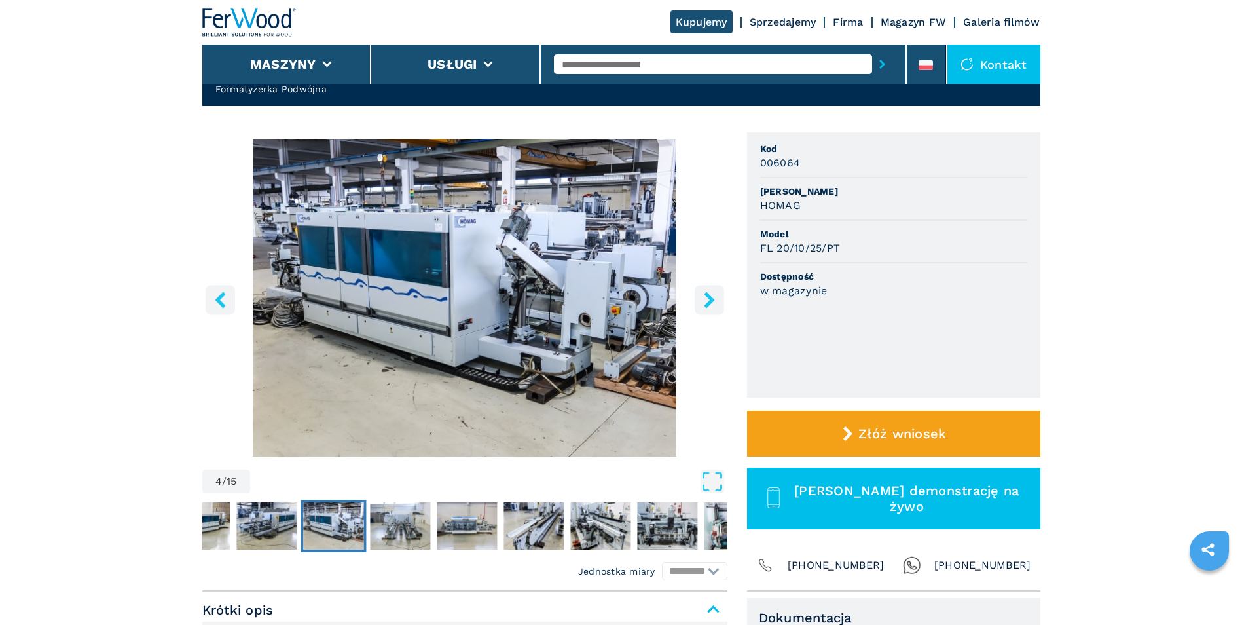
click at [710, 297] on icon "right-button" at bounding box center [709, 299] width 10 height 16
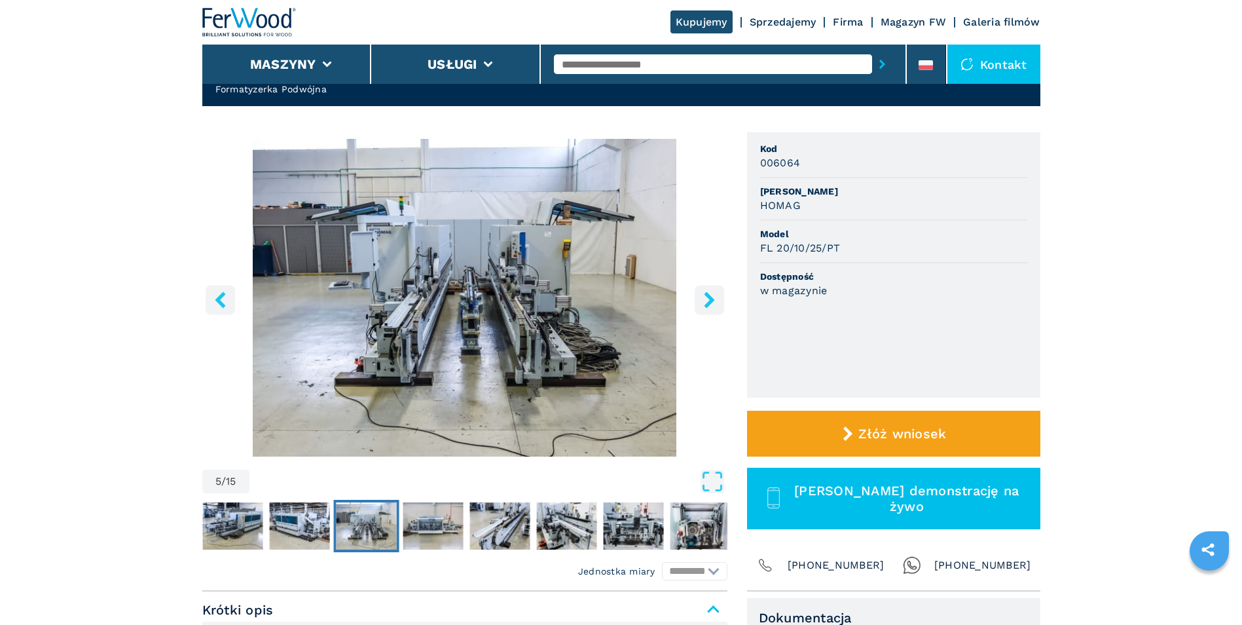
click at [710, 297] on icon "right-button" at bounding box center [709, 299] width 10 height 16
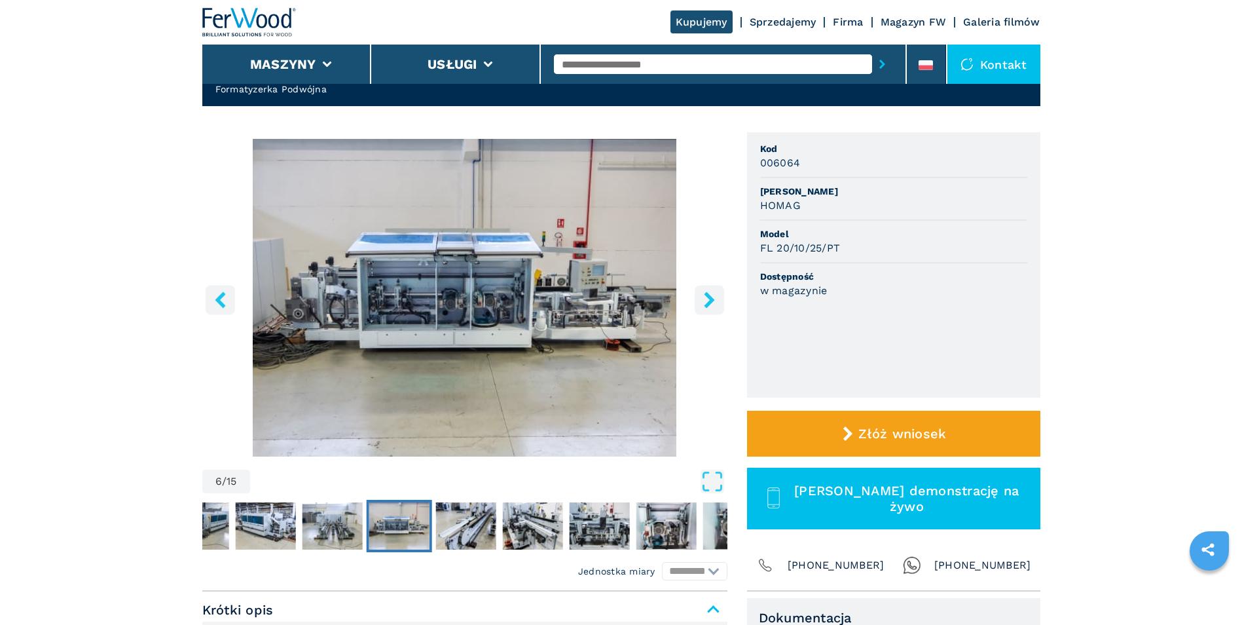
click at [710, 297] on icon "right-button" at bounding box center [709, 299] width 10 height 16
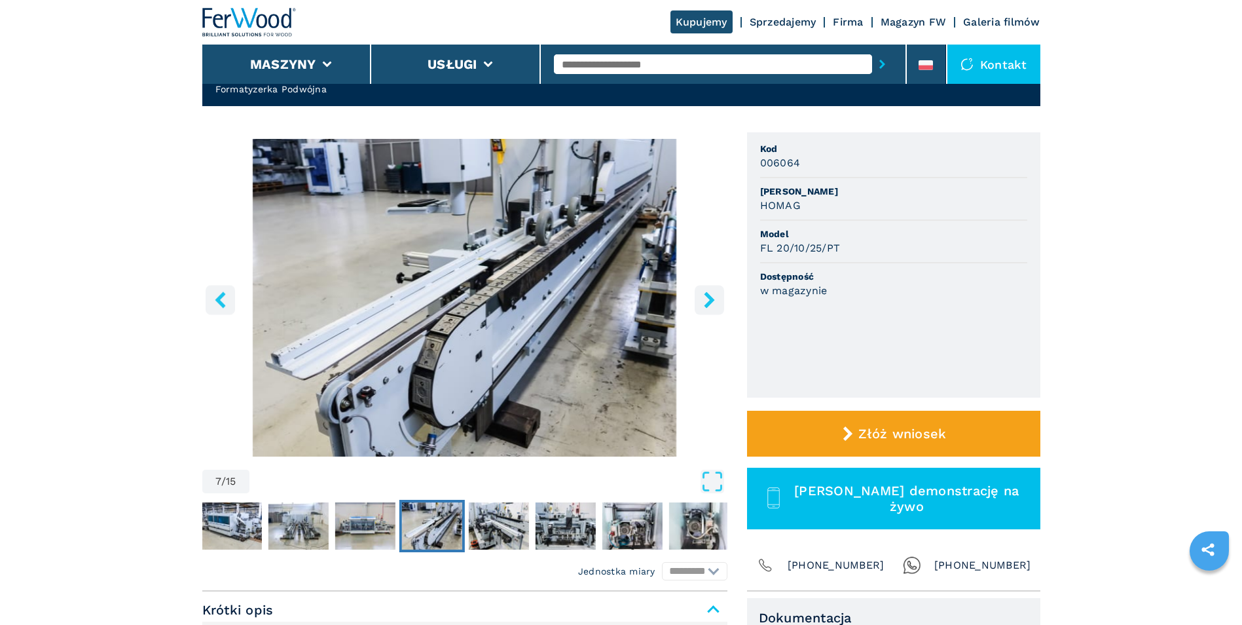
click at [710, 297] on icon "right-button" at bounding box center [709, 299] width 10 height 16
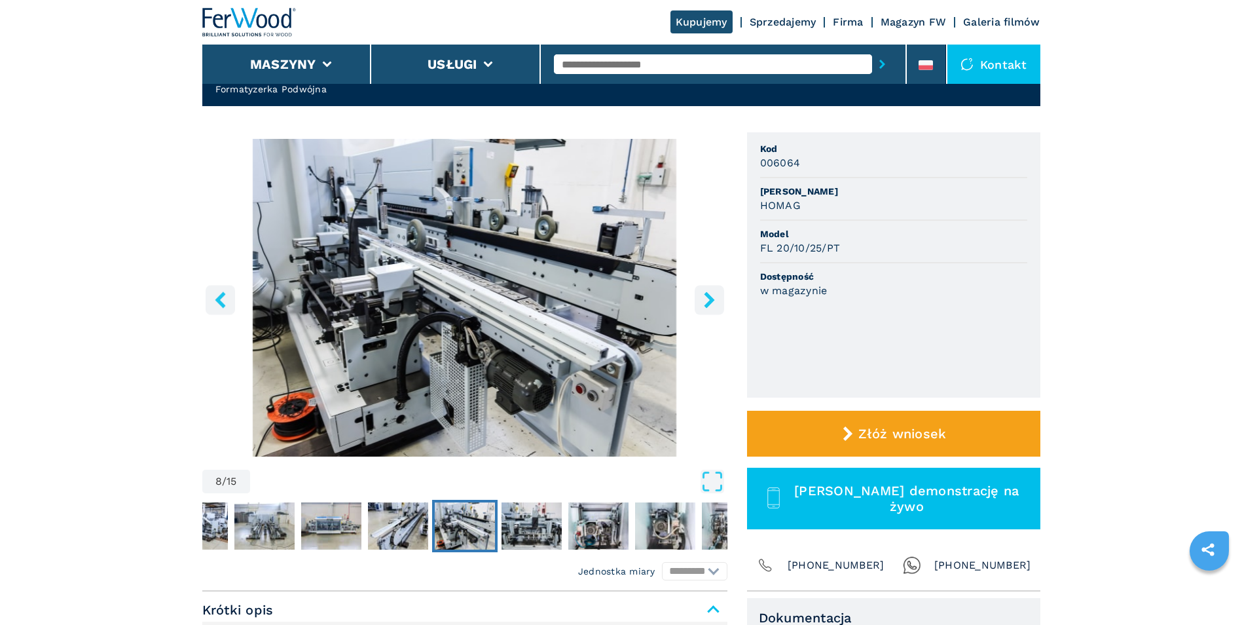
click at [704, 301] on icon "right-button" at bounding box center [709, 299] width 16 height 16
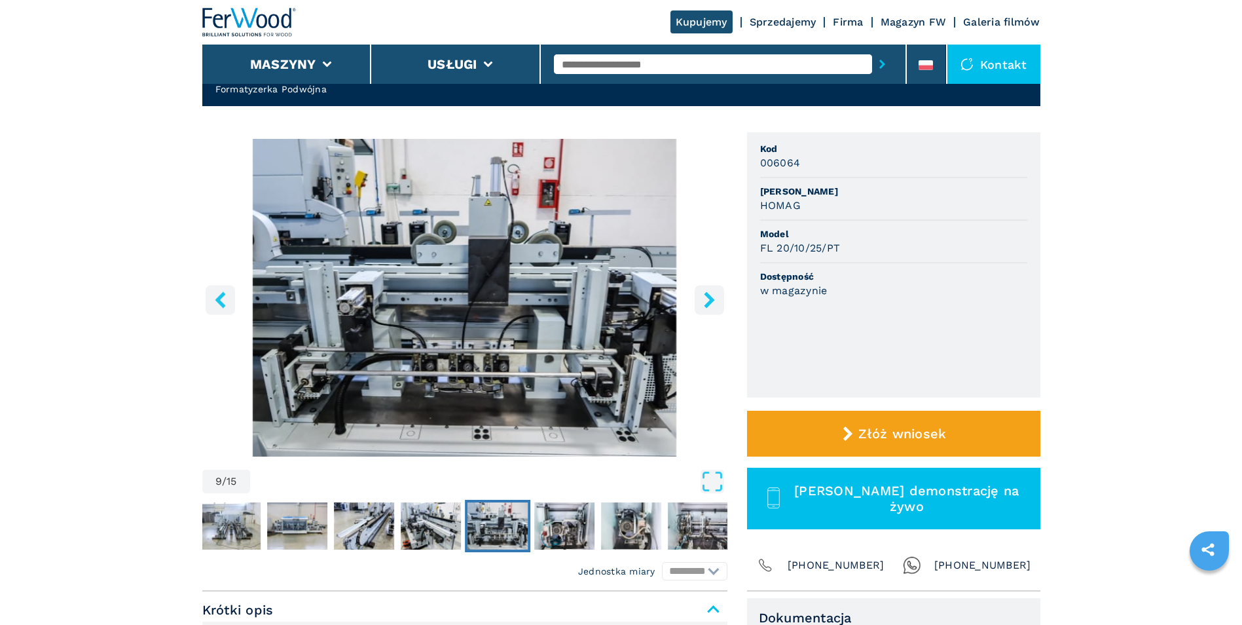
click at [704, 301] on icon "right-button" at bounding box center [709, 299] width 16 height 16
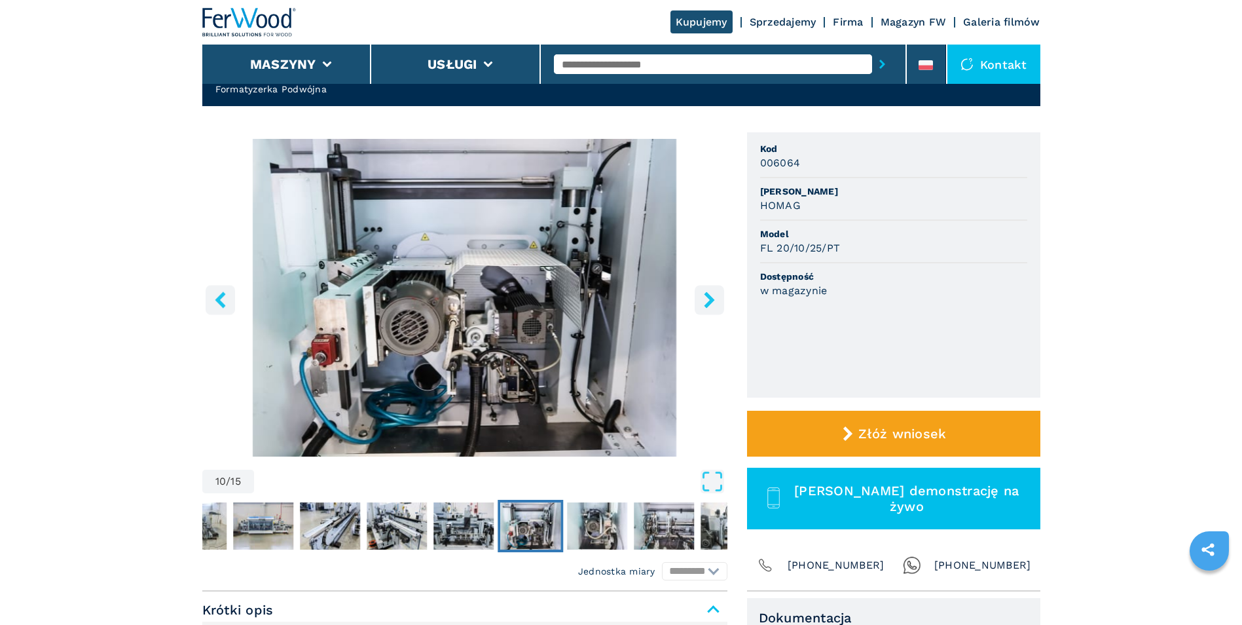
click at [704, 301] on icon "right-button" at bounding box center [709, 299] width 16 height 16
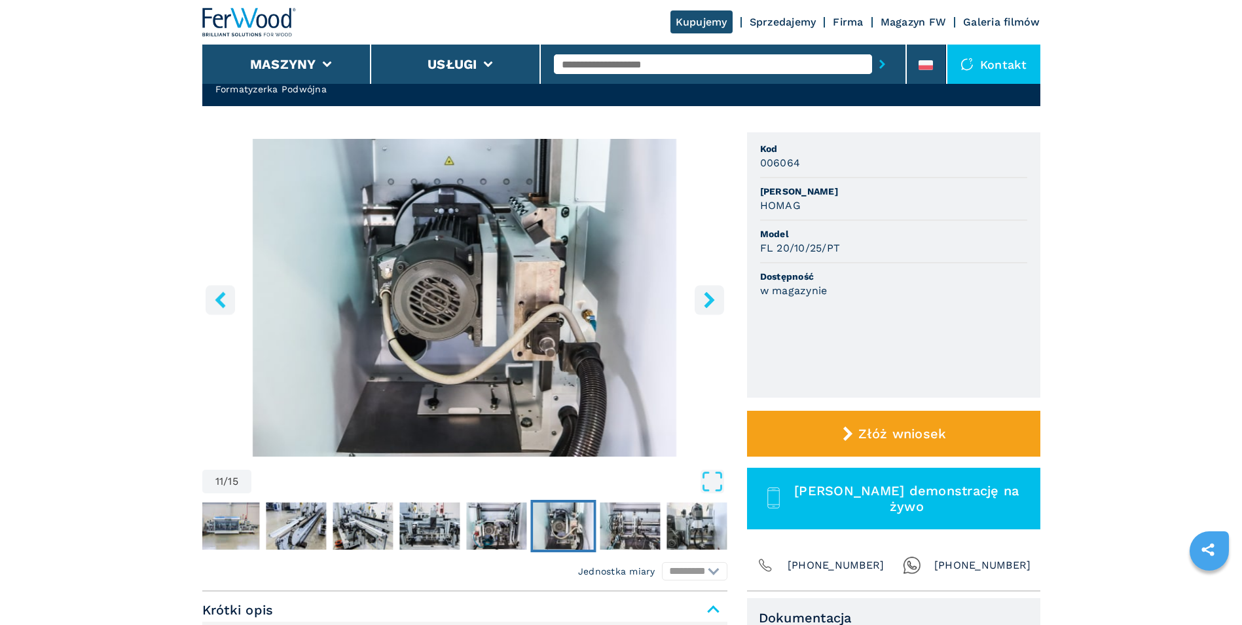
click at [704, 301] on icon "right-button" at bounding box center [709, 299] width 16 height 16
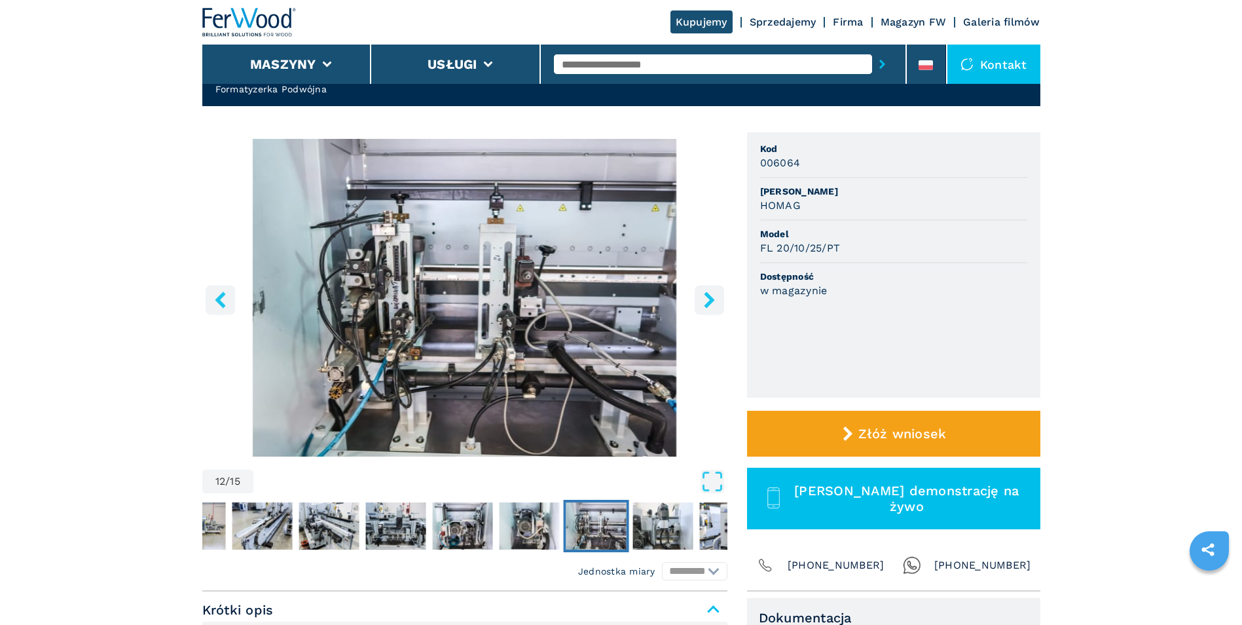
click at [704, 301] on icon "right-button" at bounding box center [709, 299] width 16 height 16
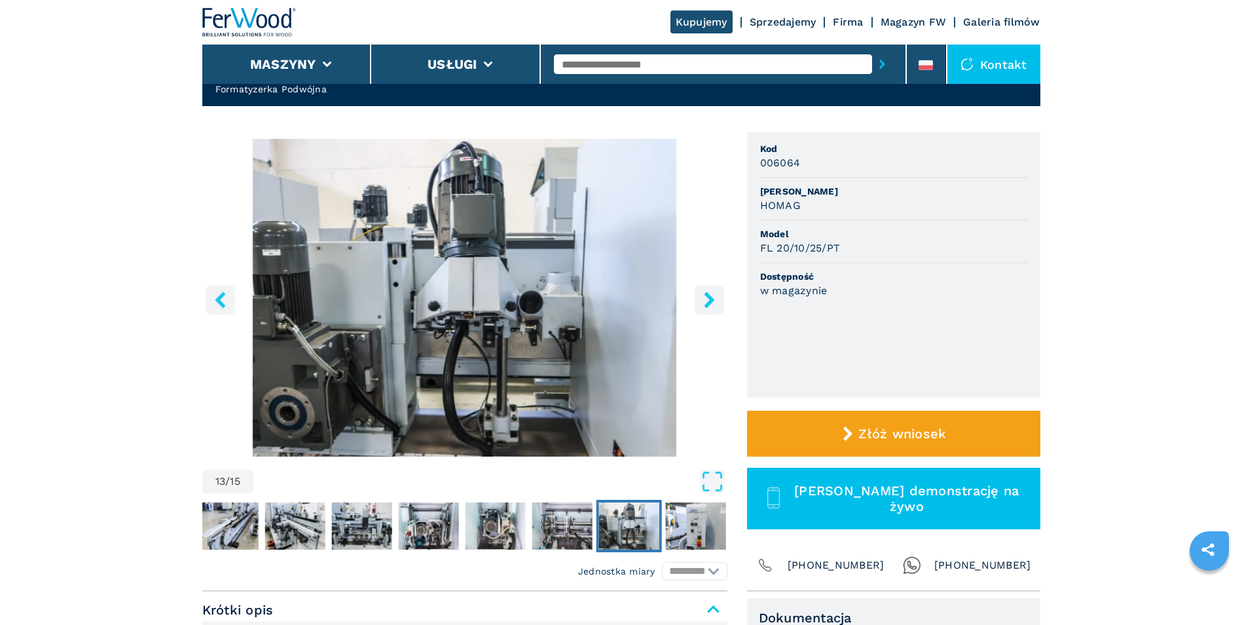
click at [704, 301] on icon "right-button" at bounding box center [709, 299] width 16 height 16
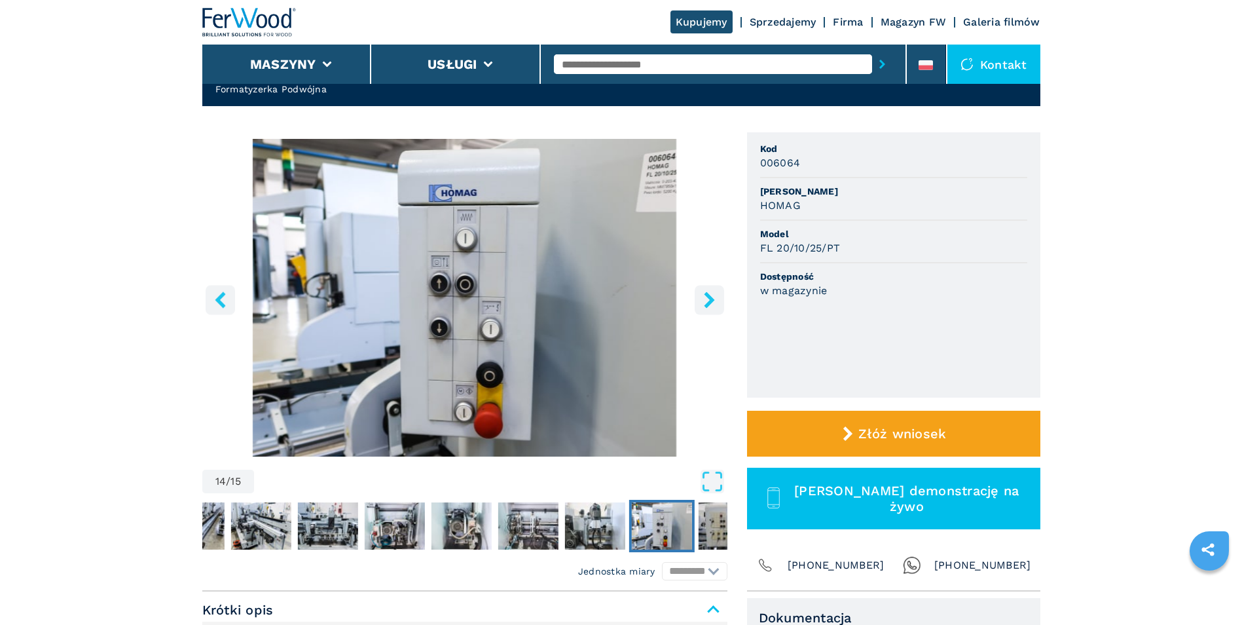
click at [704, 301] on icon "right-button" at bounding box center [709, 299] width 16 height 16
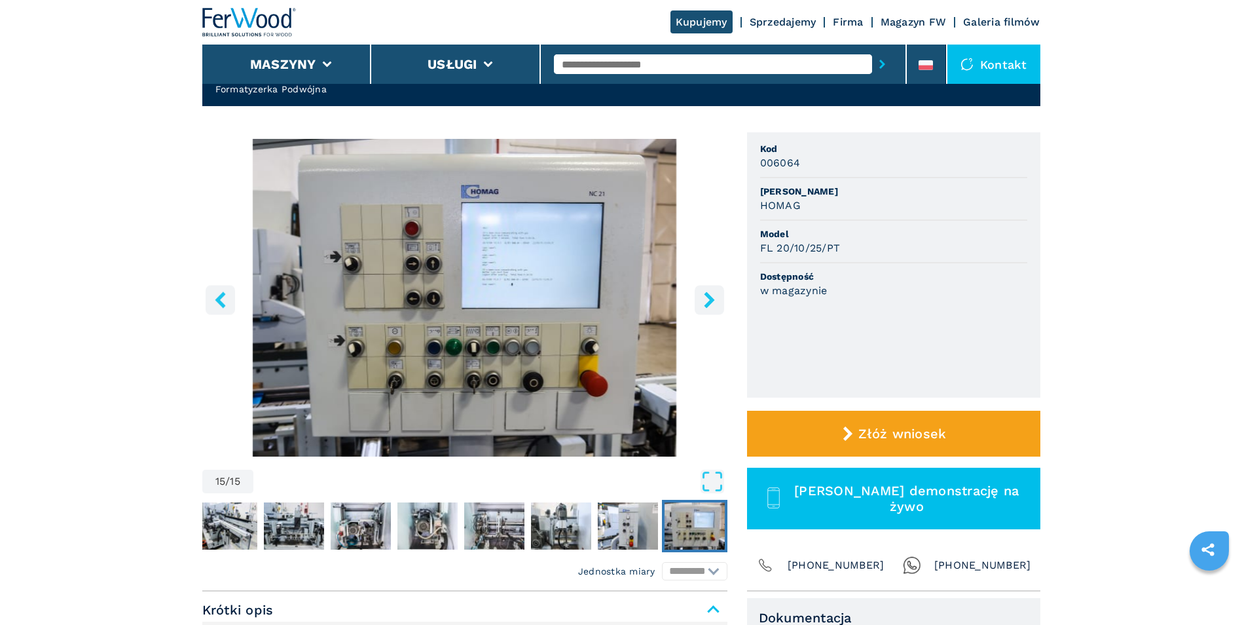
click at [704, 301] on icon "right-button" at bounding box center [709, 299] width 16 height 16
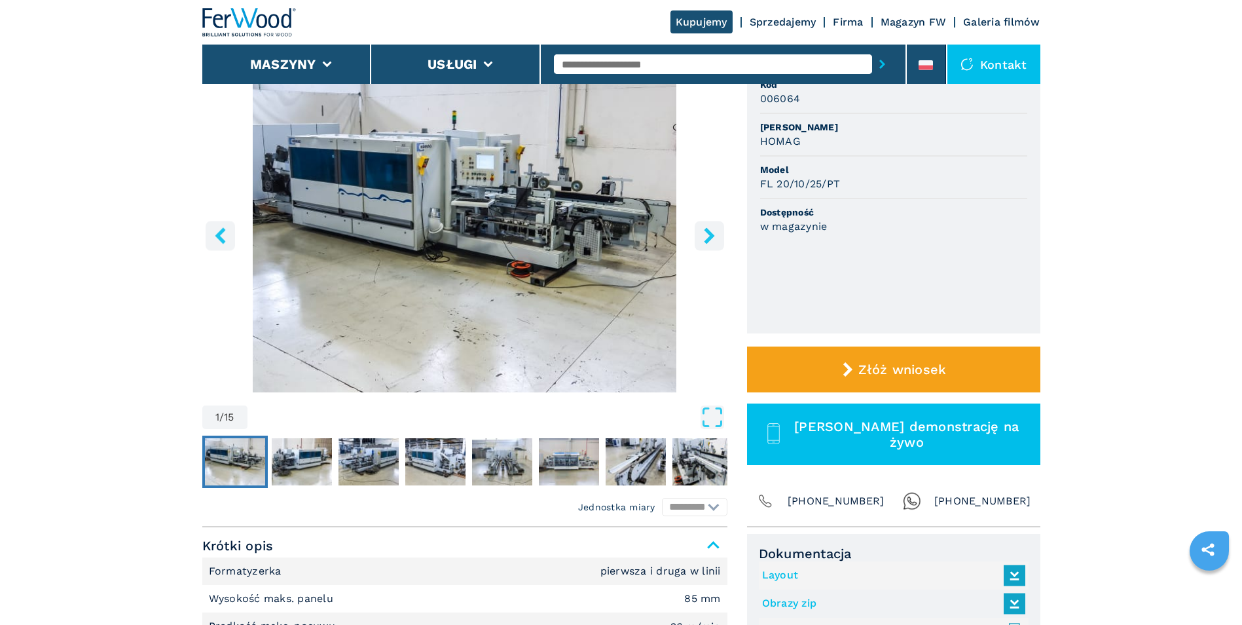
scroll to position [131, 0]
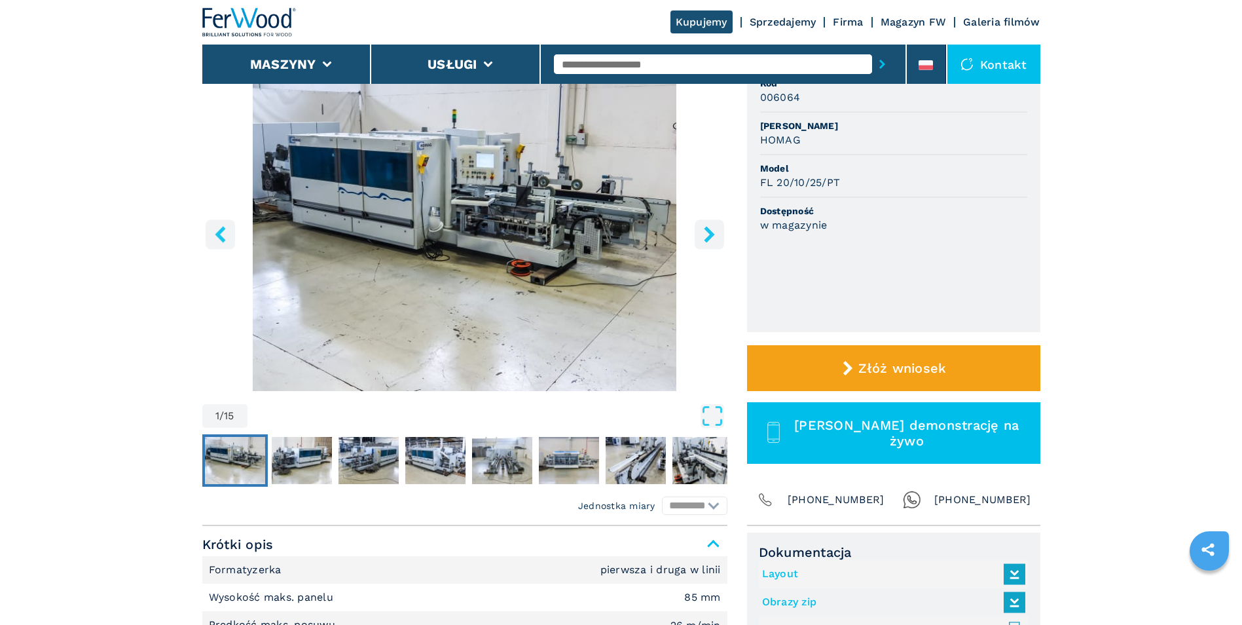
click at [712, 227] on icon "right-button" at bounding box center [709, 234] width 16 height 16
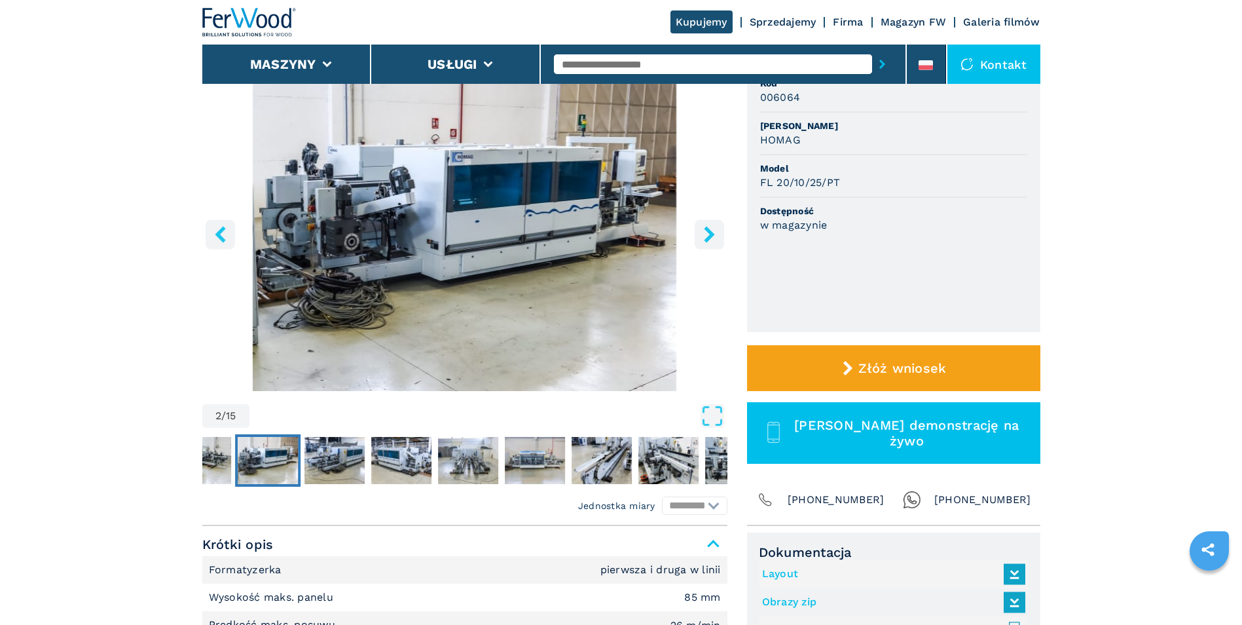
click at [712, 227] on icon "right-button" at bounding box center [709, 234] width 16 height 16
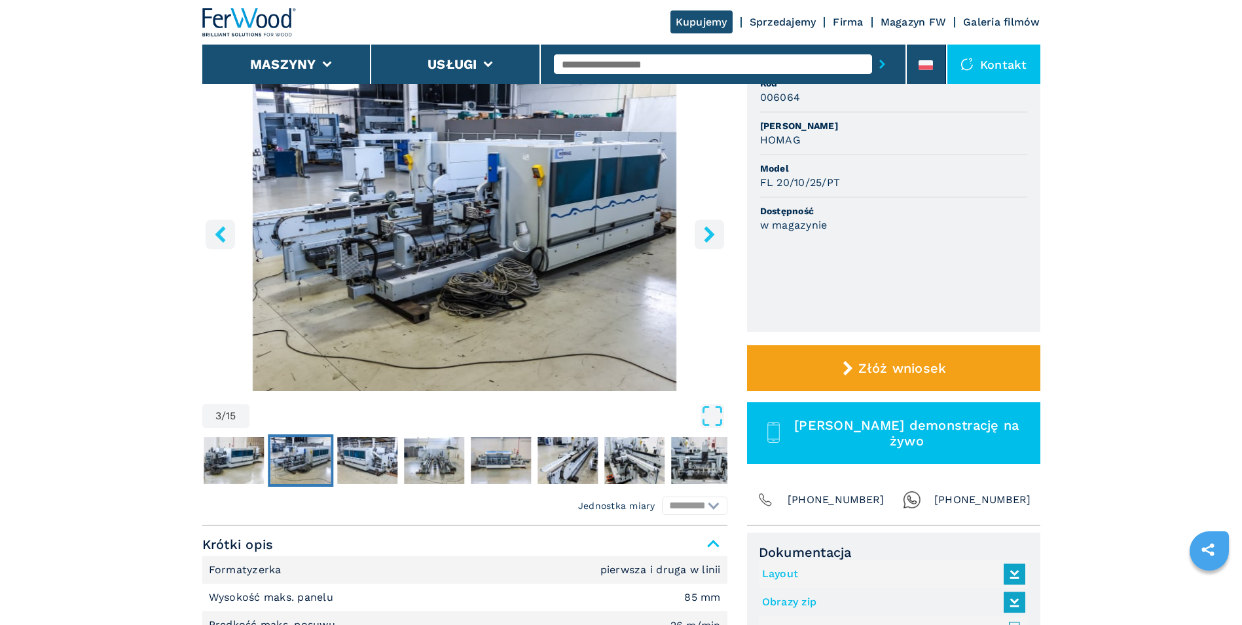
click at [712, 227] on icon "right-button" at bounding box center [709, 234] width 16 height 16
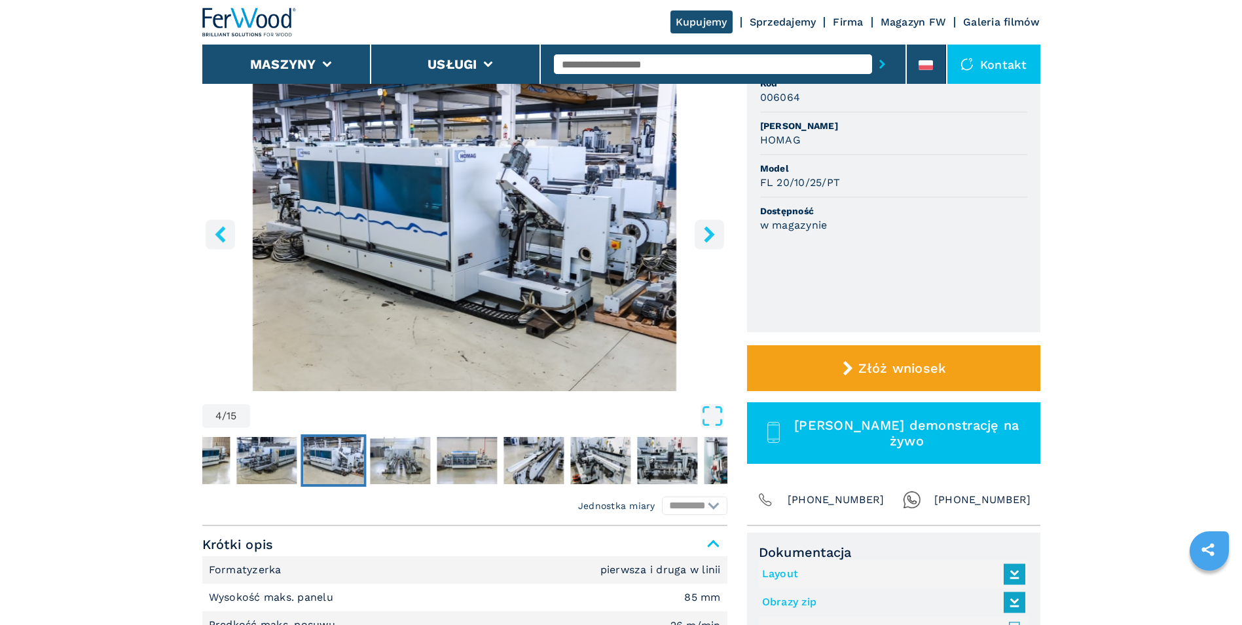
click at [712, 227] on icon "right-button" at bounding box center [709, 234] width 16 height 16
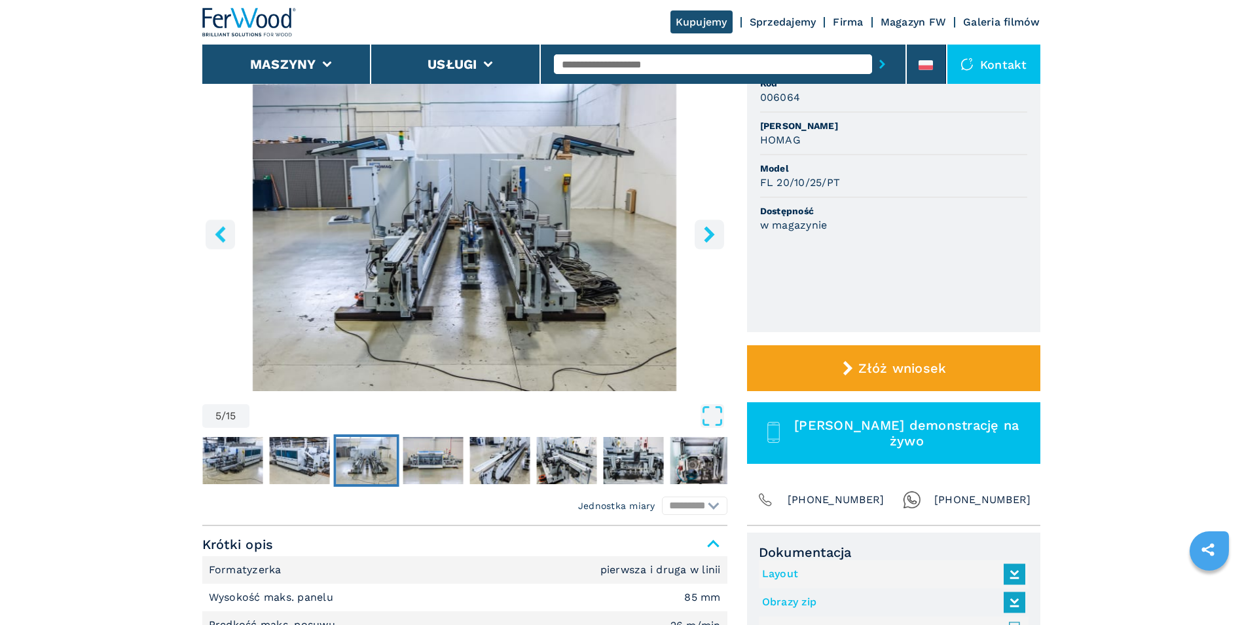
click at [712, 227] on icon "right-button" at bounding box center [709, 234] width 16 height 16
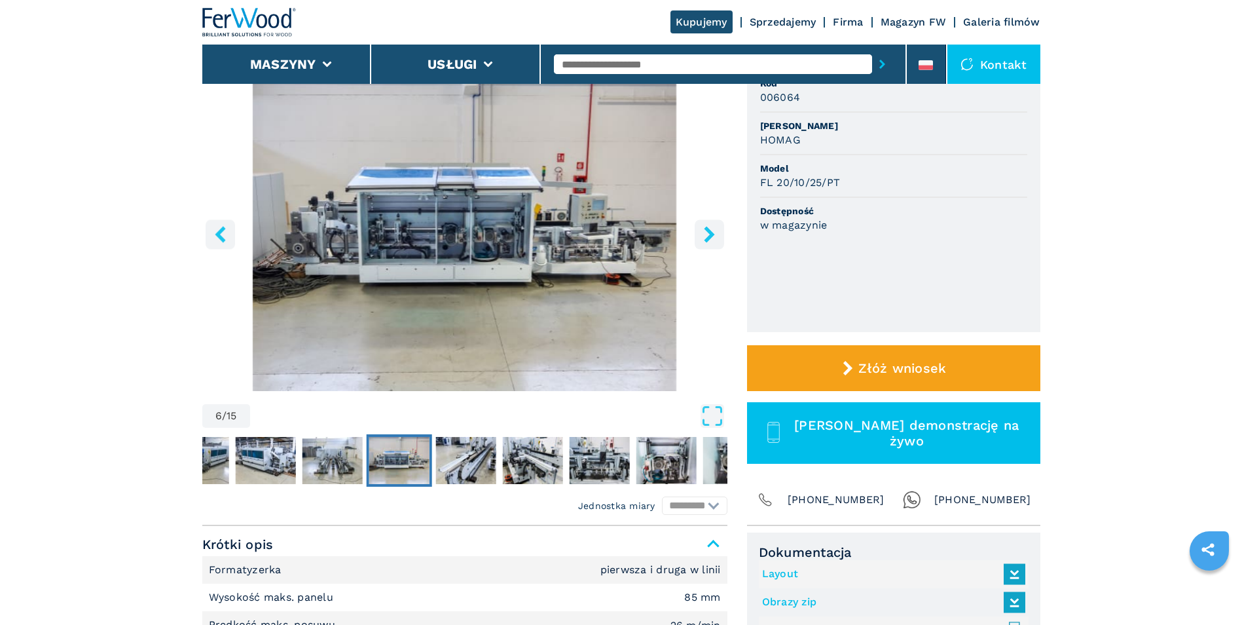
click at [712, 227] on icon "right-button" at bounding box center [709, 234] width 16 height 16
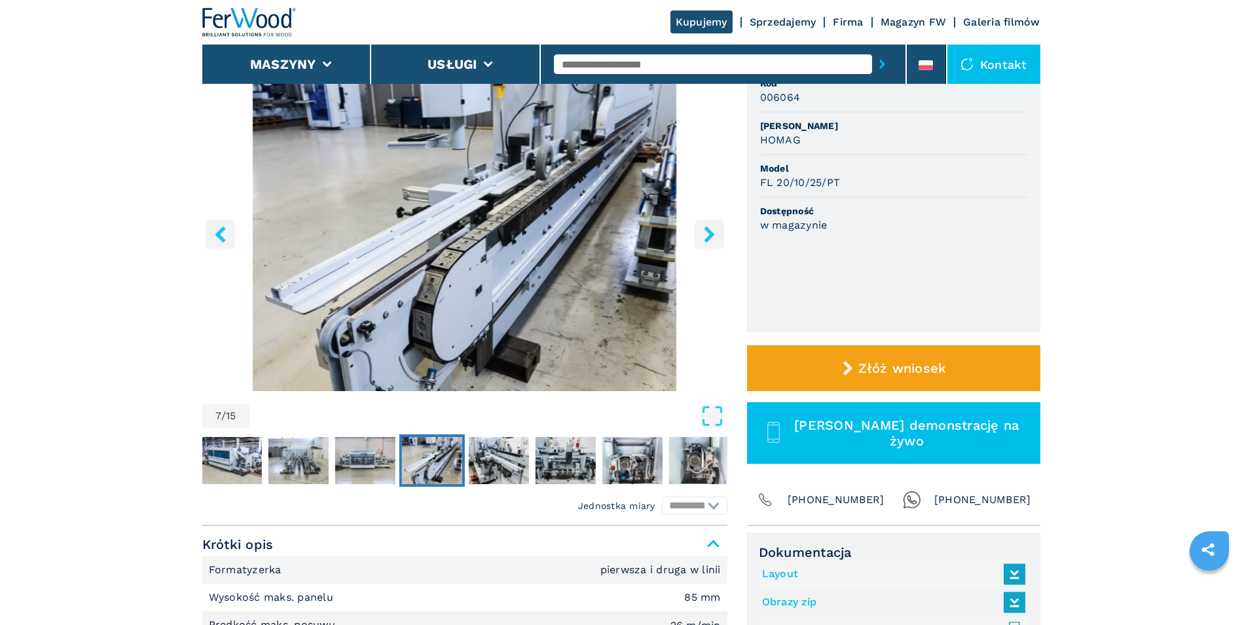
click at [712, 227] on icon "right-button" at bounding box center [709, 234] width 16 height 16
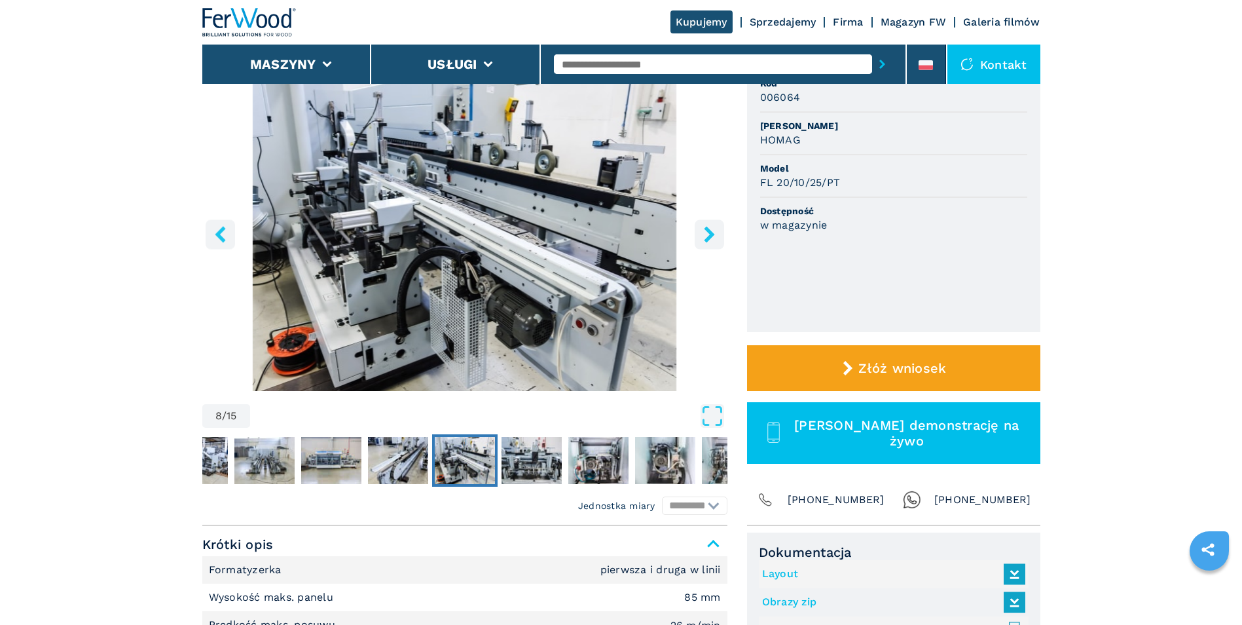
click at [712, 227] on icon "right-button" at bounding box center [709, 234] width 16 height 16
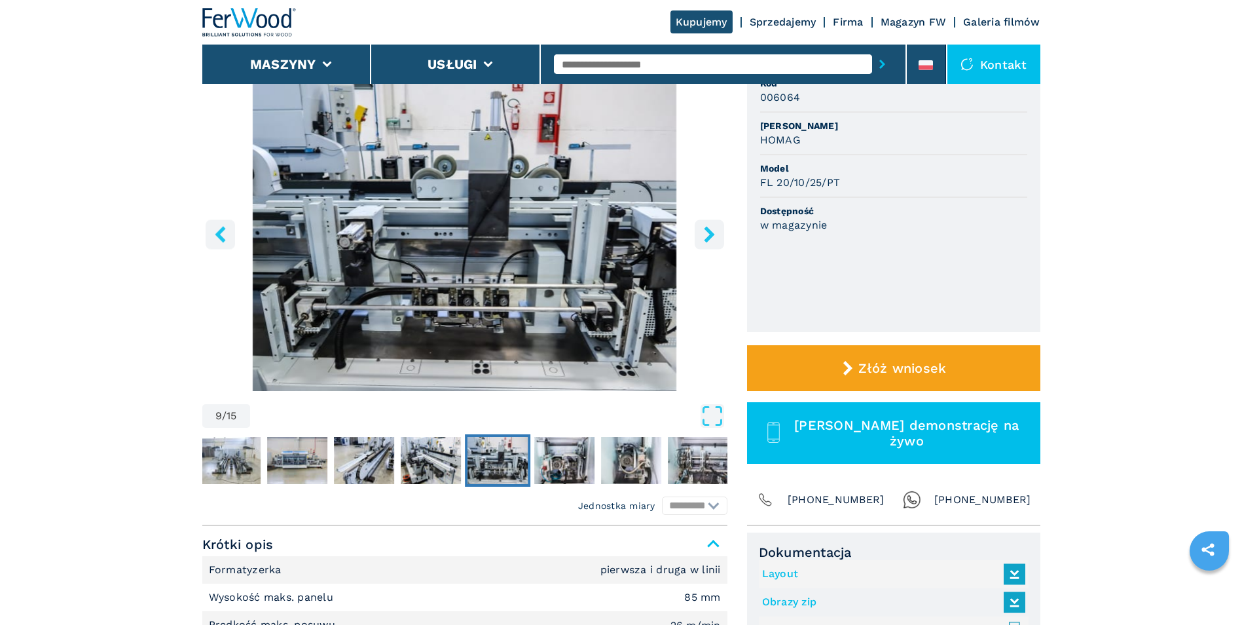
click at [712, 227] on icon "right-button" at bounding box center [709, 234] width 16 height 16
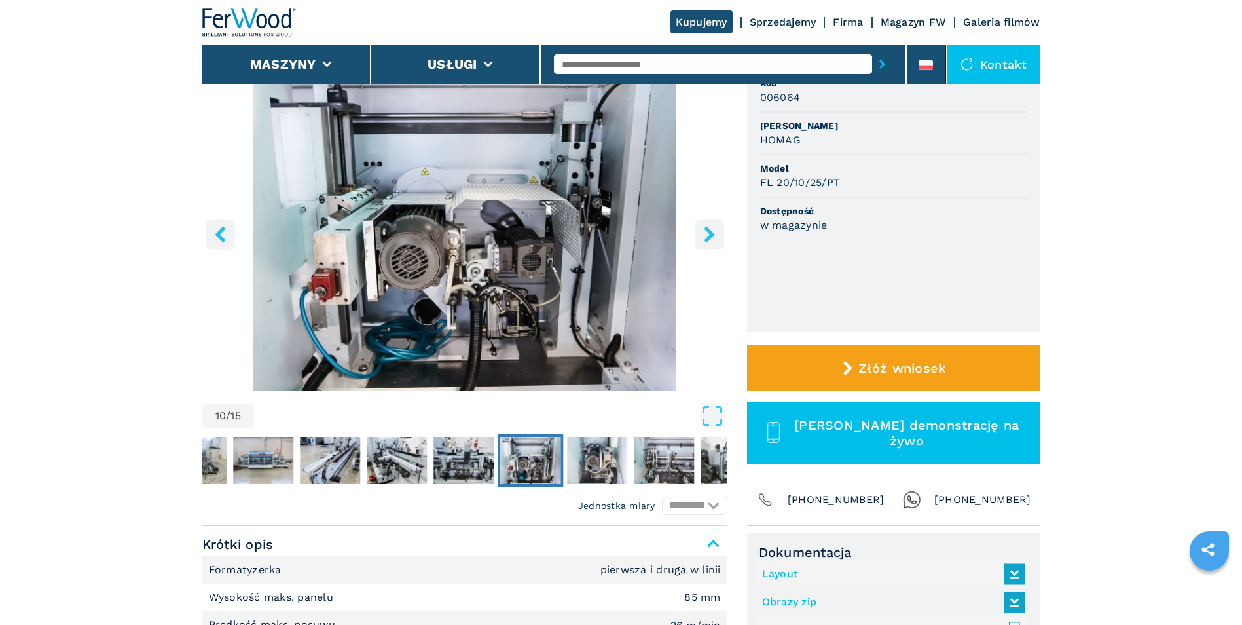
click at [712, 227] on icon "right-button" at bounding box center [709, 234] width 16 height 16
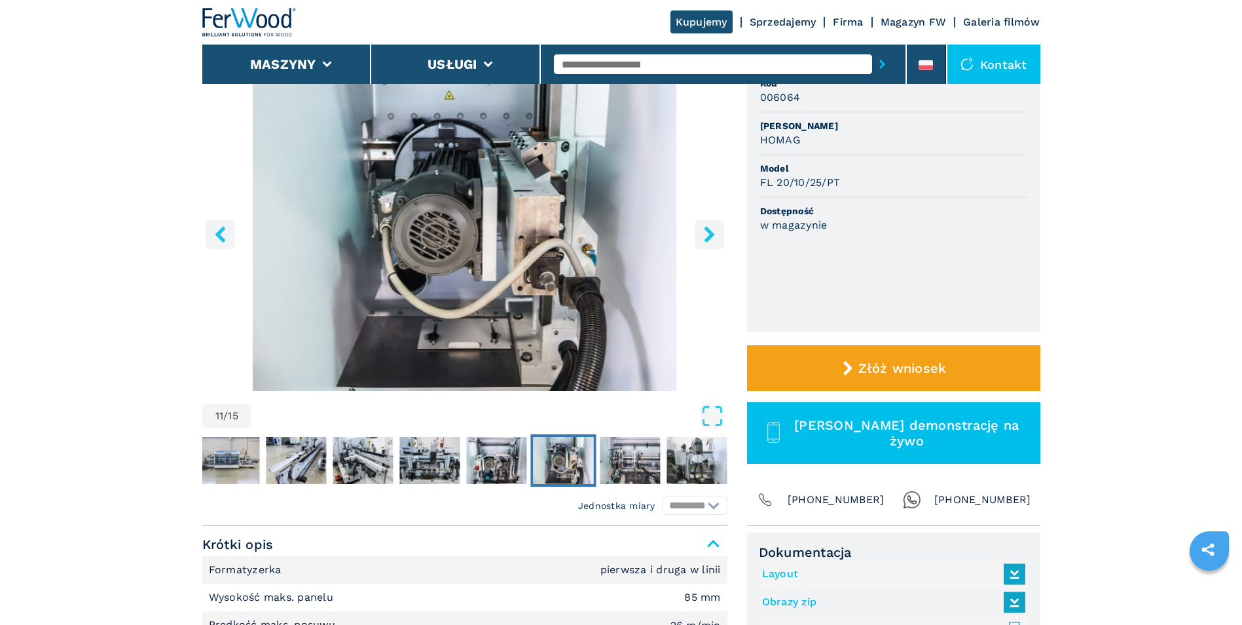
click at [712, 227] on icon "right-button" at bounding box center [709, 234] width 16 height 16
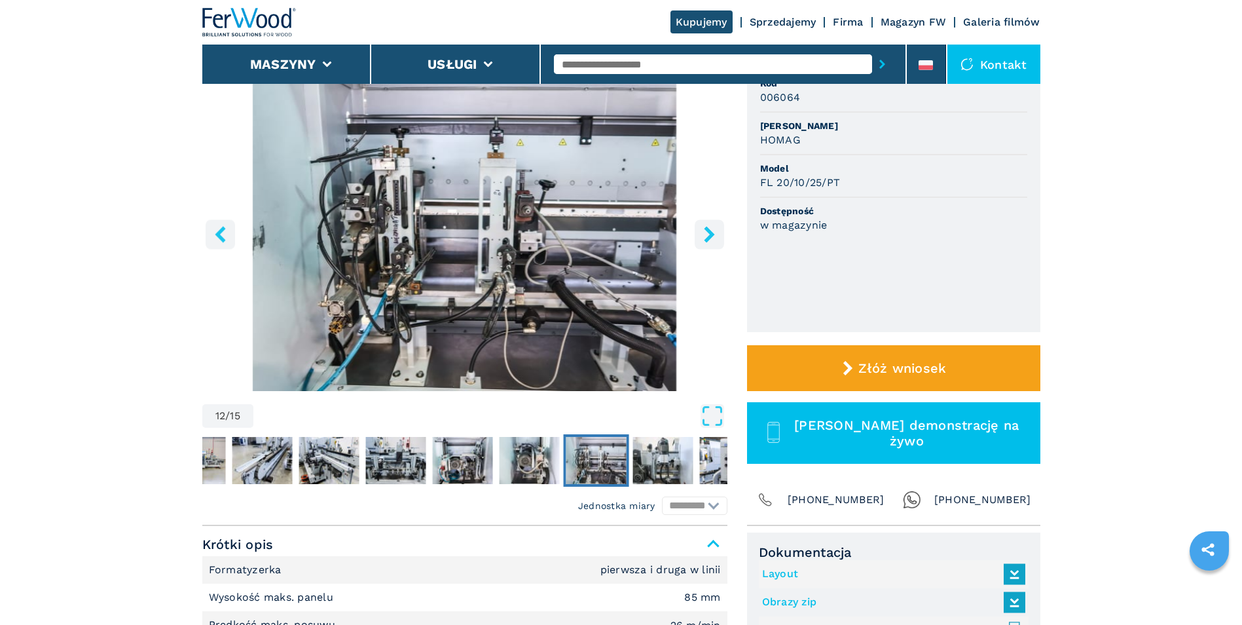
click at [712, 227] on icon "right-button" at bounding box center [709, 234] width 16 height 16
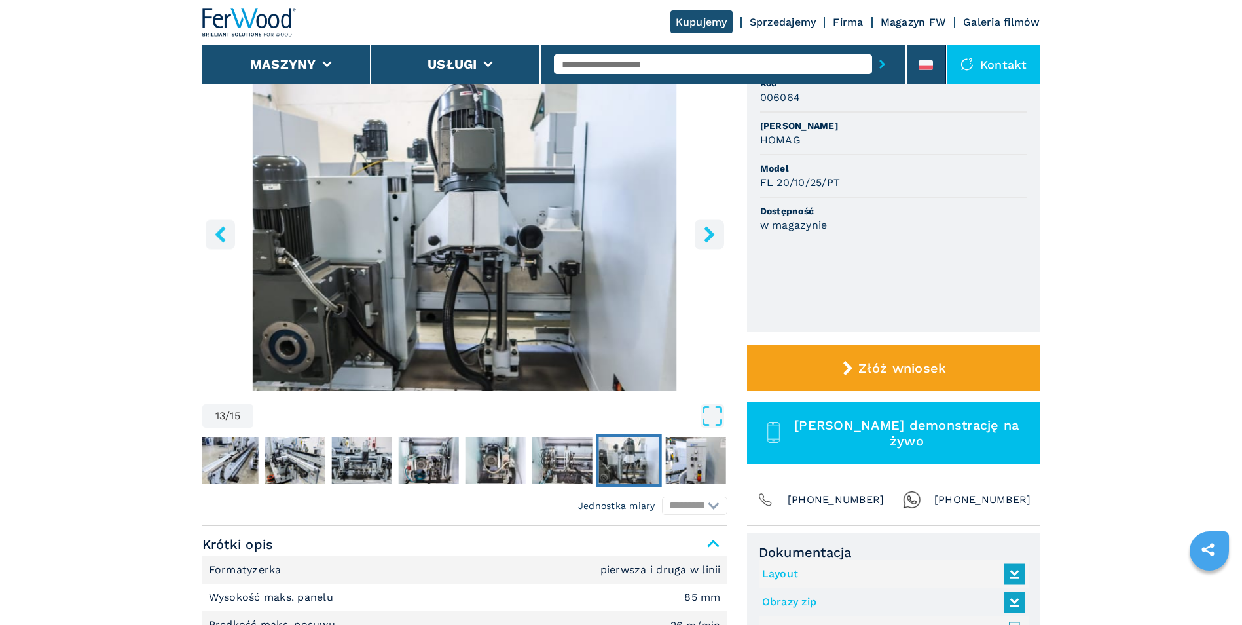
click at [712, 227] on icon "right-button" at bounding box center [709, 234] width 16 height 16
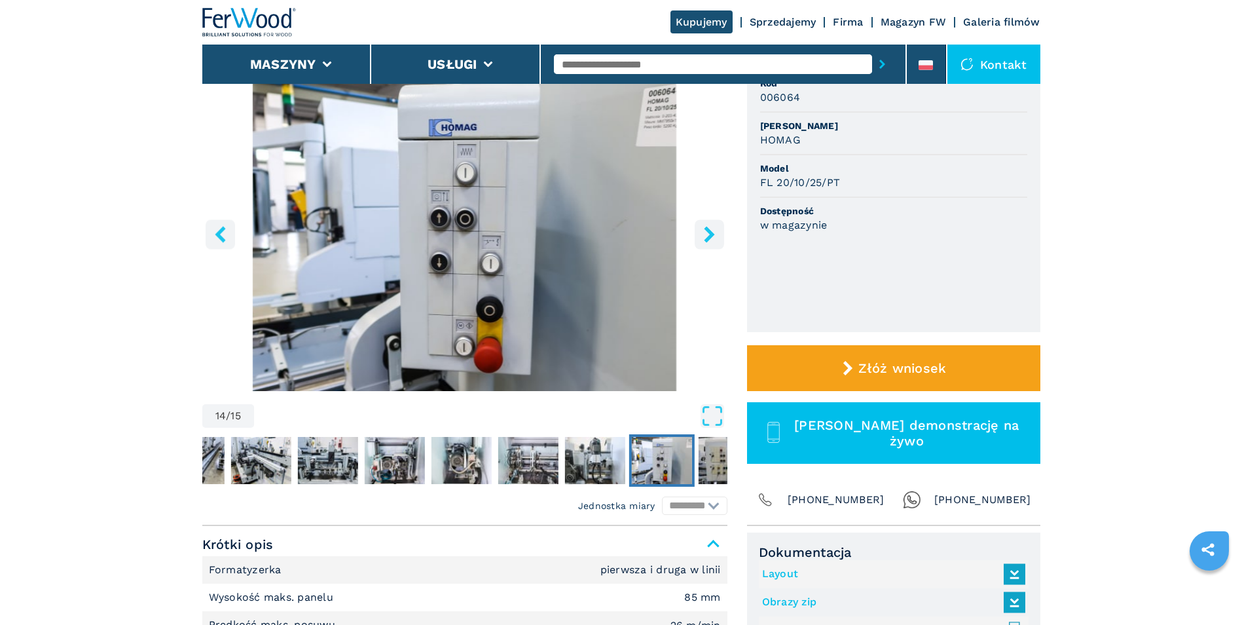
click at [712, 227] on icon "right-button" at bounding box center [709, 234] width 16 height 16
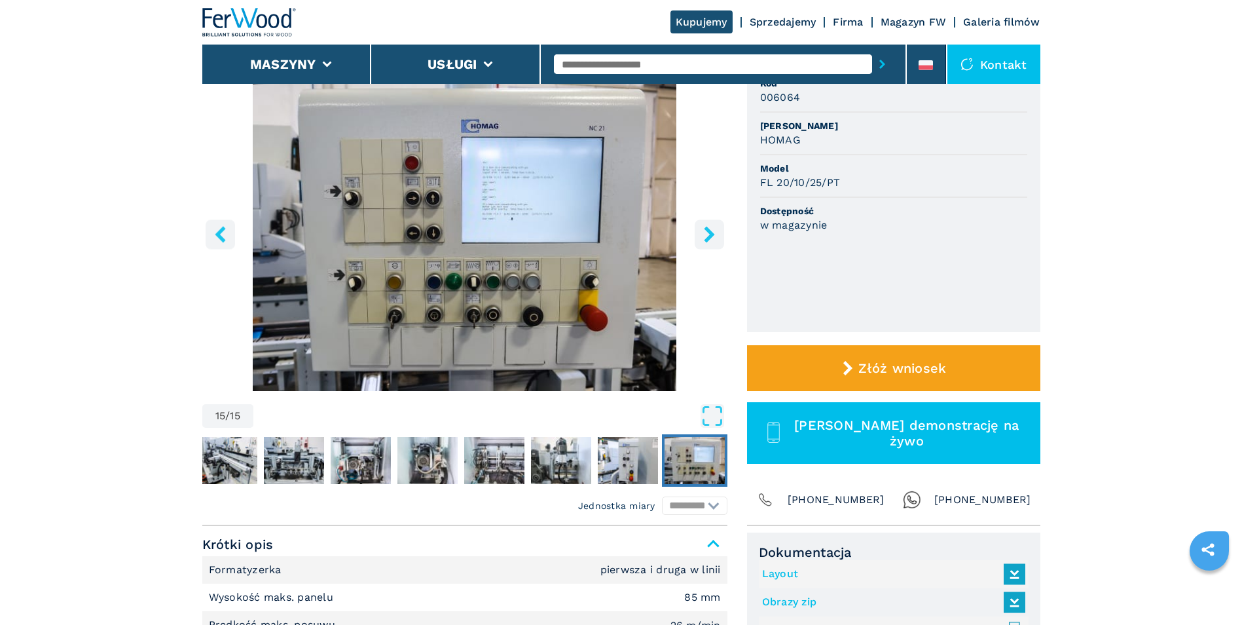
click at [712, 227] on icon "right-button" at bounding box center [709, 234] width 16 height 16
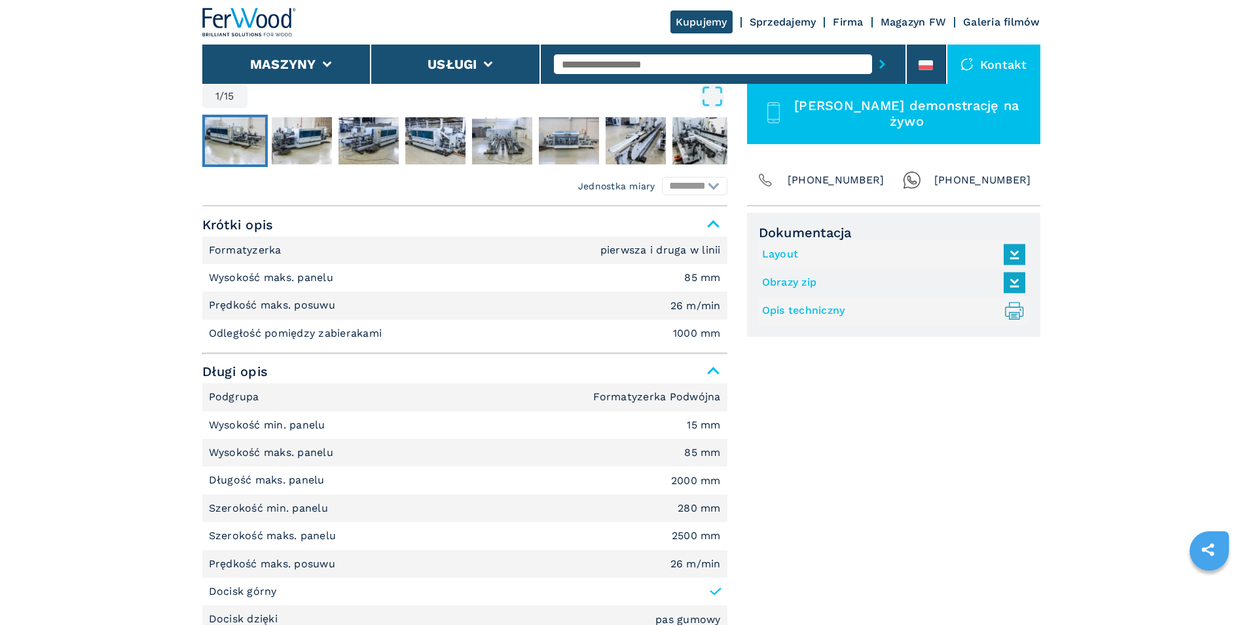
scroll to position [458, 0]
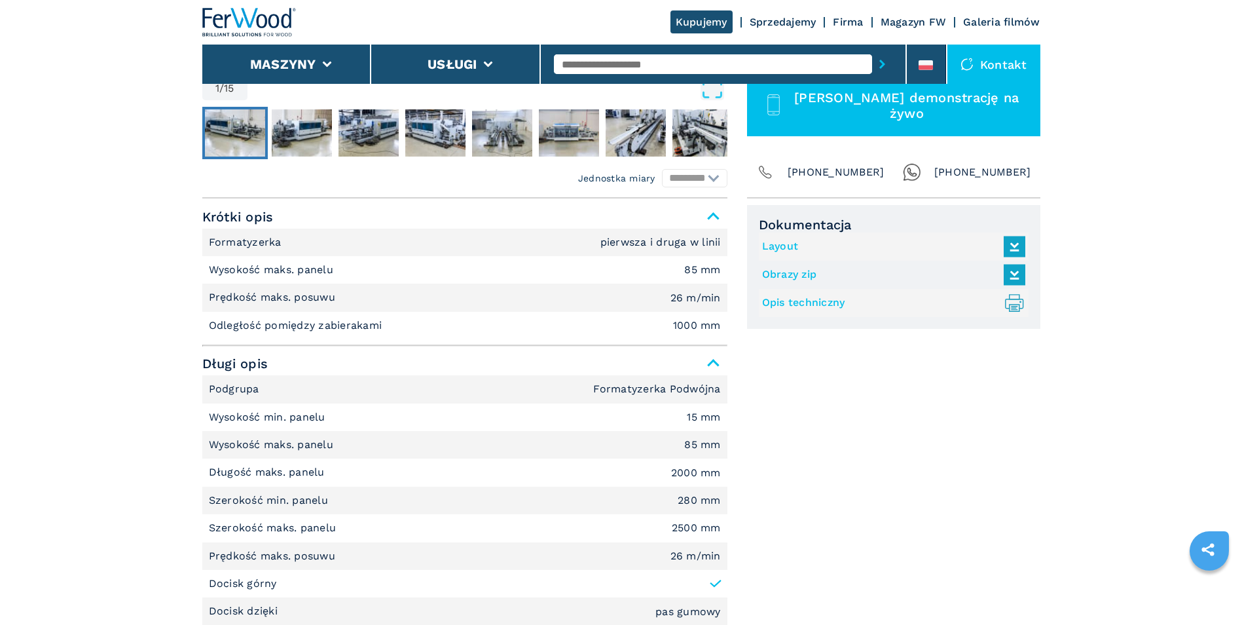
click at [1018, 247] on icon at bounding box center [1014, 245] width 28 height 27
click at [1016, 274] on icon at bounding box center [1014, 274] width 28 height 27
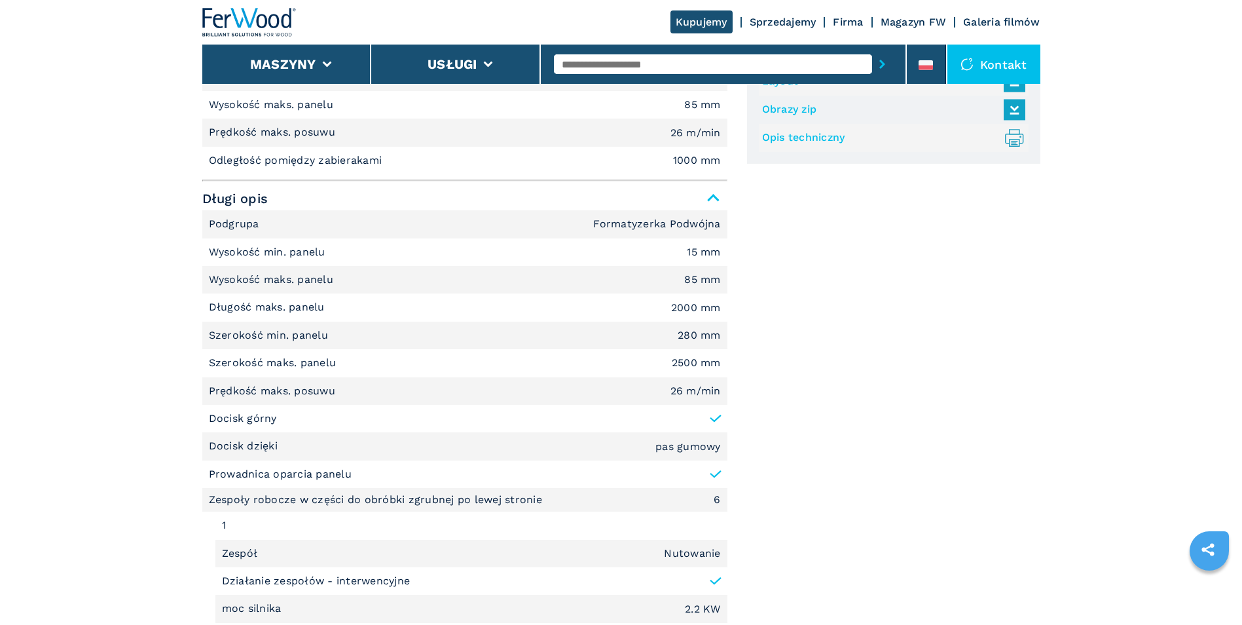
scroll to position [655, 0]
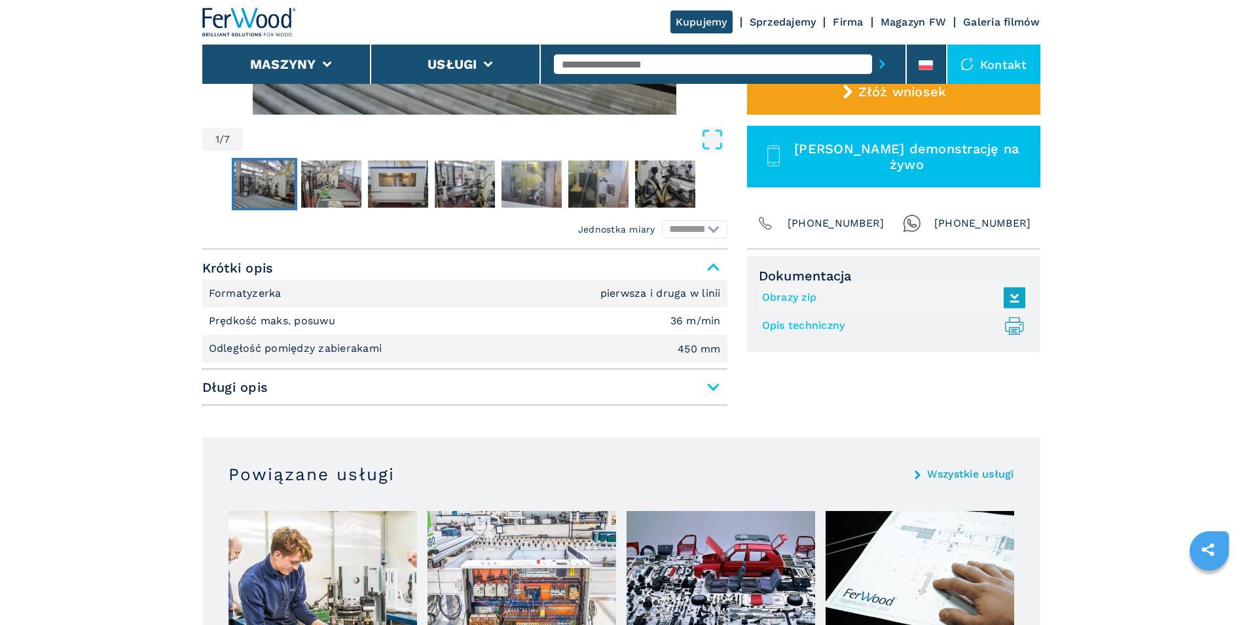
scroll to position [524, 0]
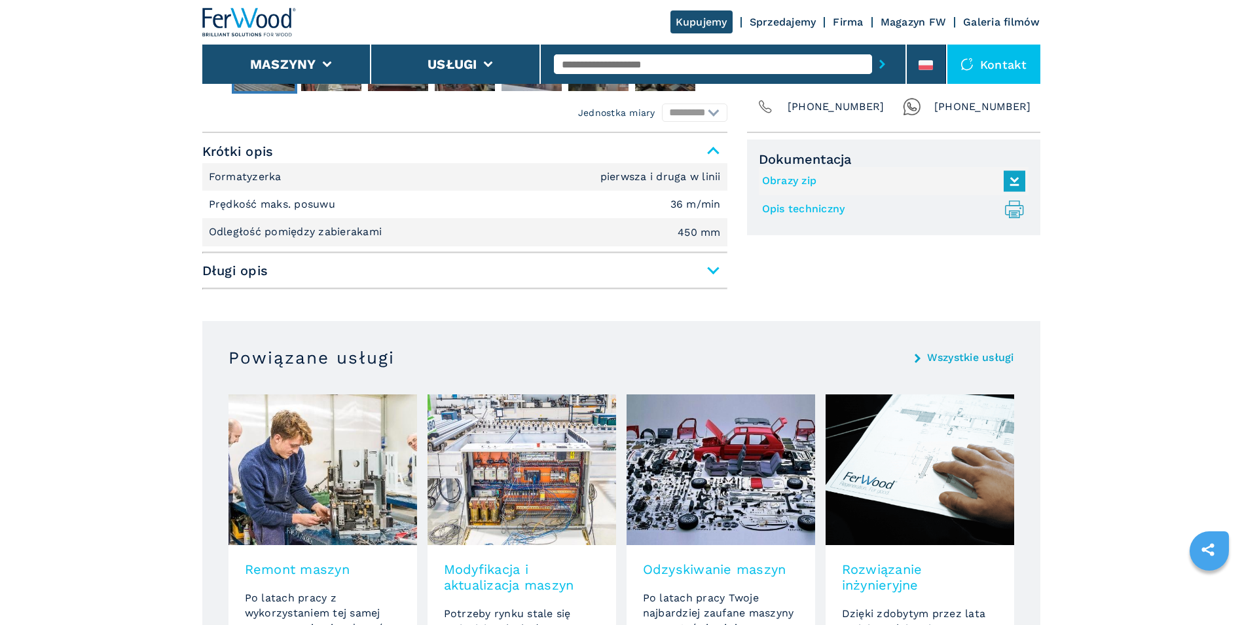
click at [714, 271] on span "Długi opis" at bounding box center [464, 271] width 525 height 24
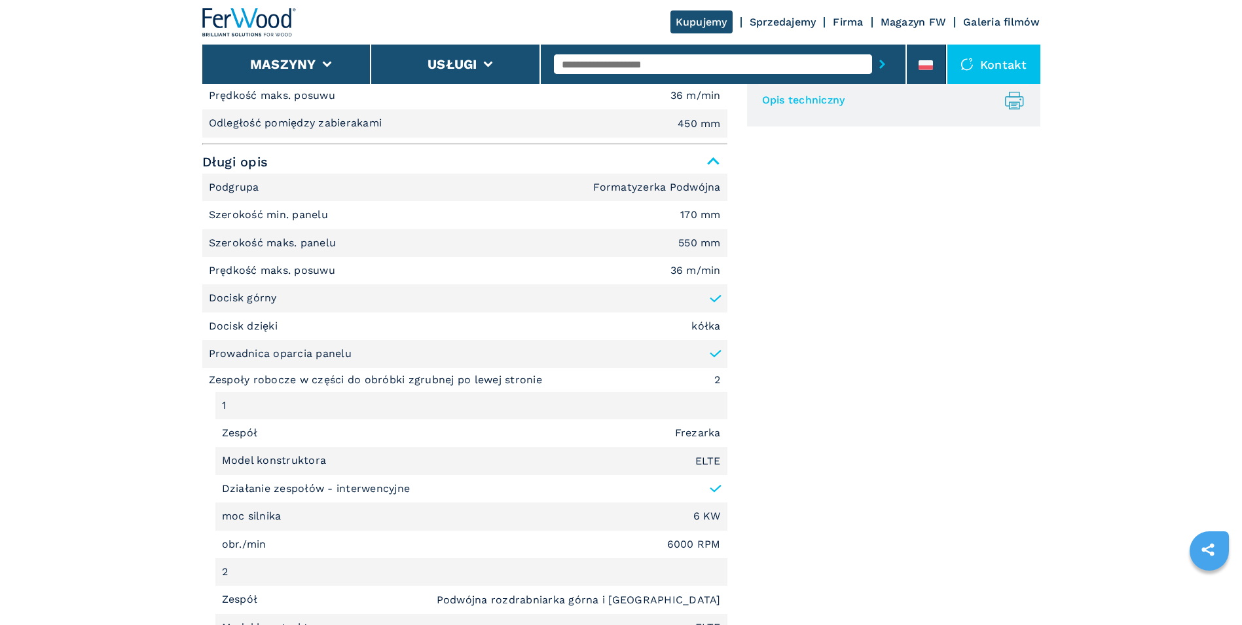
scroll to position [589, 0]
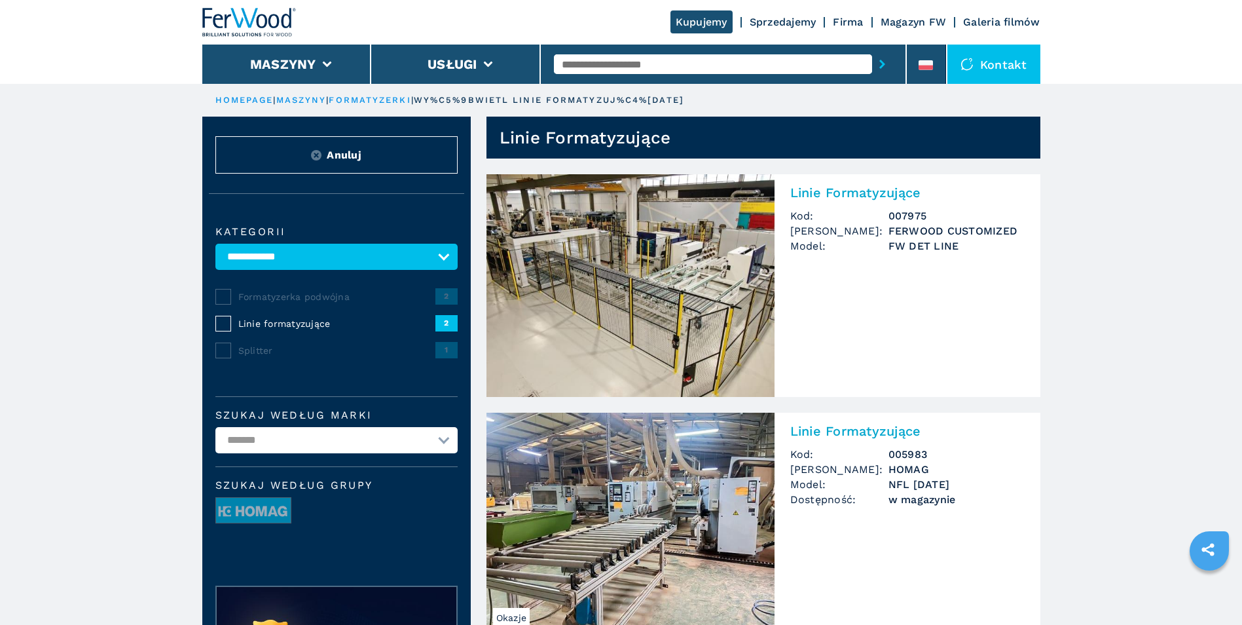
click at [302, 253] on select "**********" at bounding box center [336, 257] width 242 height 26
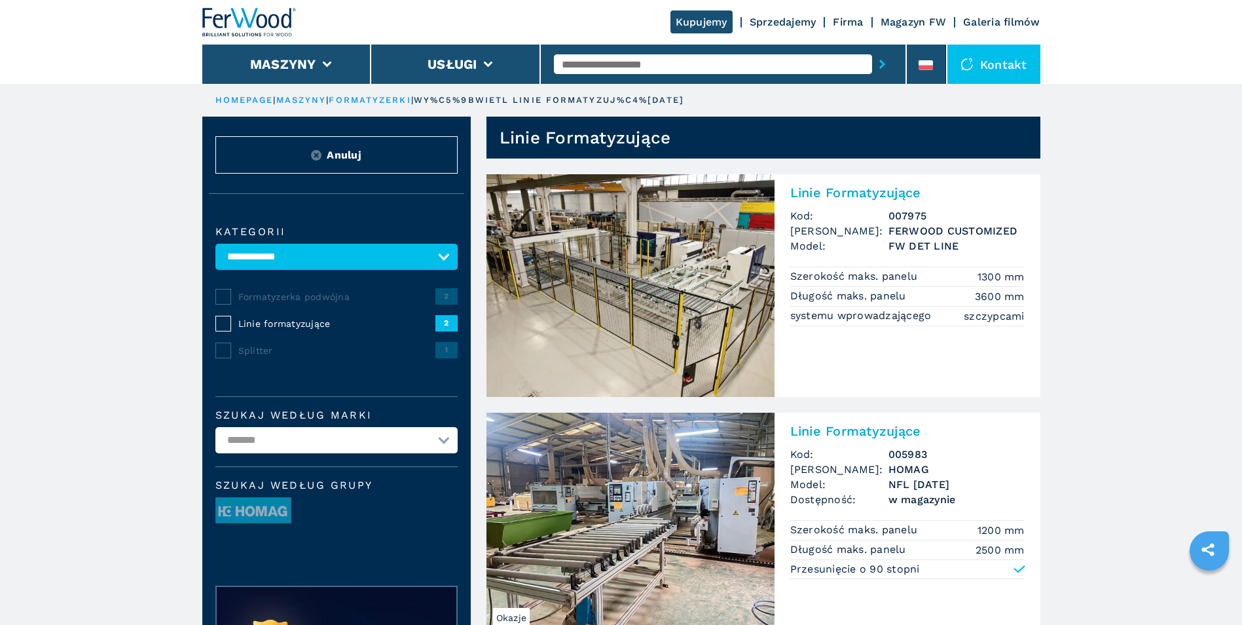
click at [215, 244] on select "**********" at bounding box center [336, 257] width 242 height 26
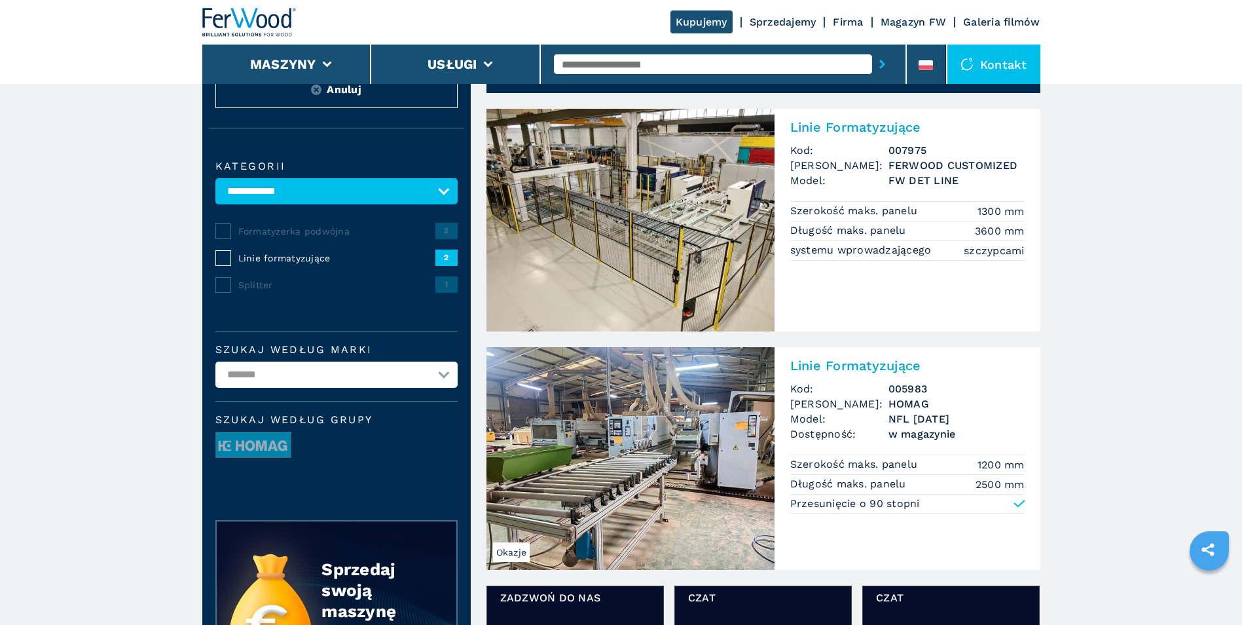
click at [862, 363] on h2 "Linie Formatyzujące" at bounding box center [907, 365] width 234 height 16
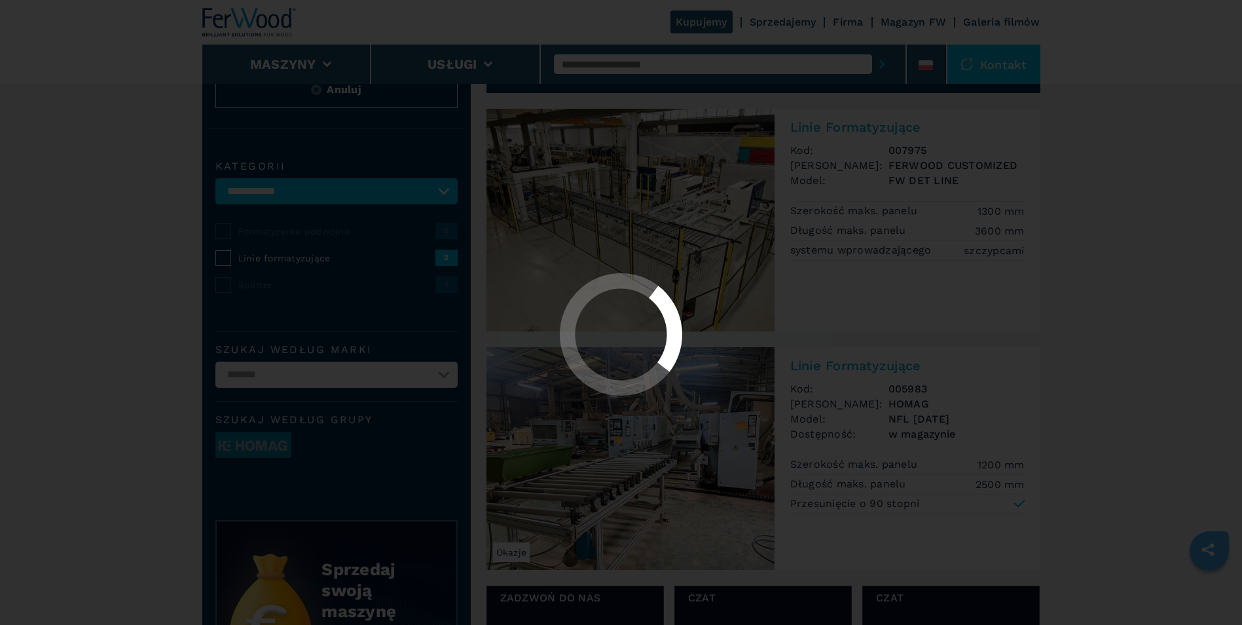
scroll to position [0, 0]
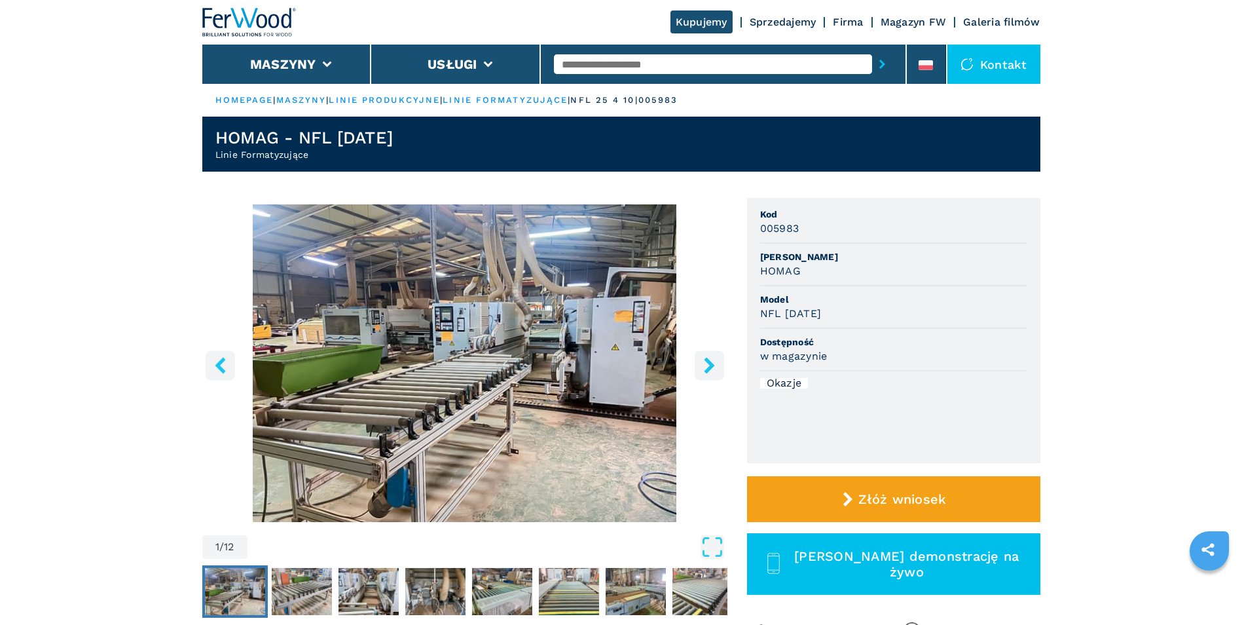
click at [713, 365] on icon "right-button" at bounding box center [709, 365] width 10 height 16
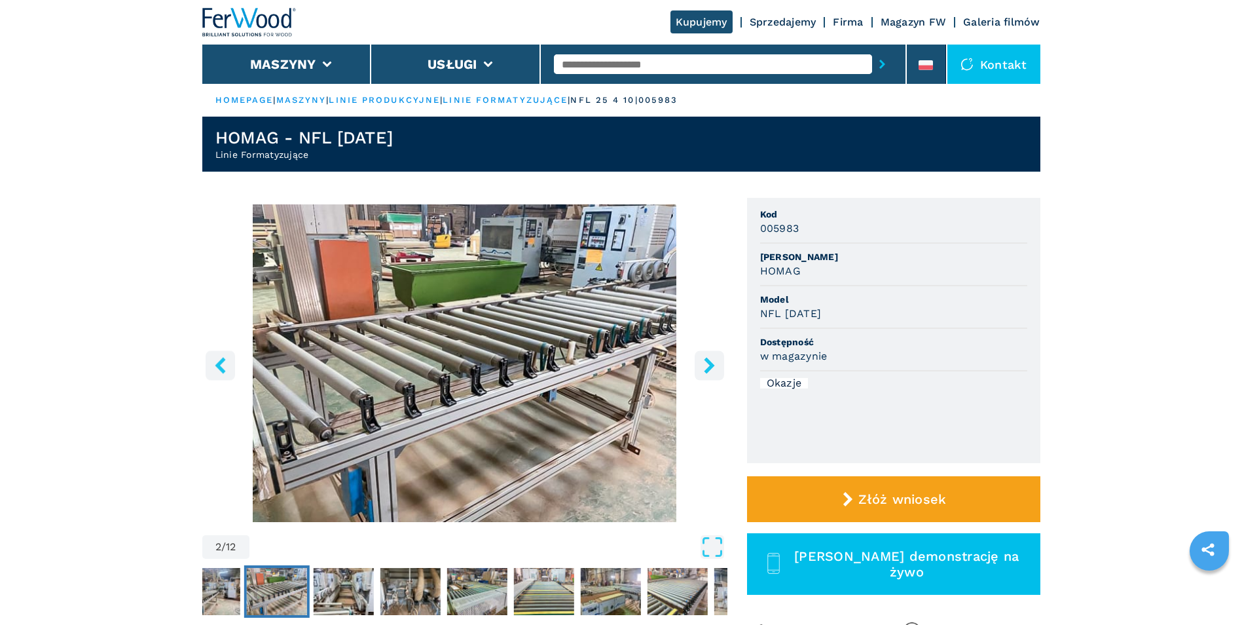
click at [713, 365] on icon "right-button" at bounding box center [709, 365] width 10 height 16
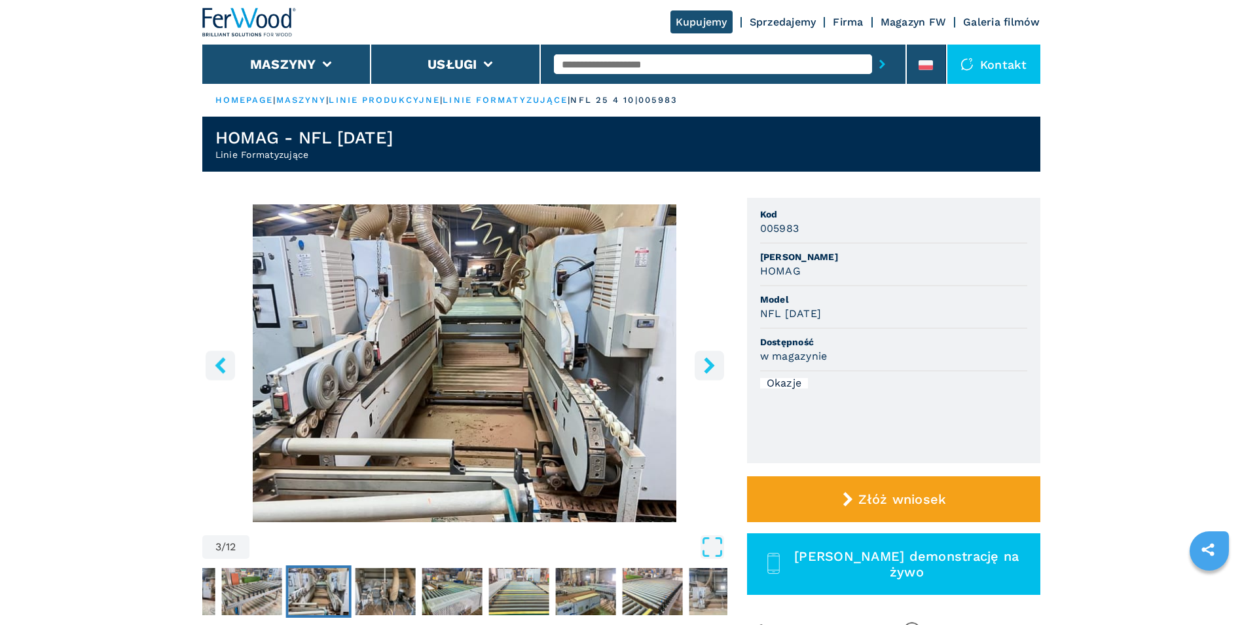
click at [713, 365] on icon "right-button" at bounding box center [709, 365] width 10 height 16
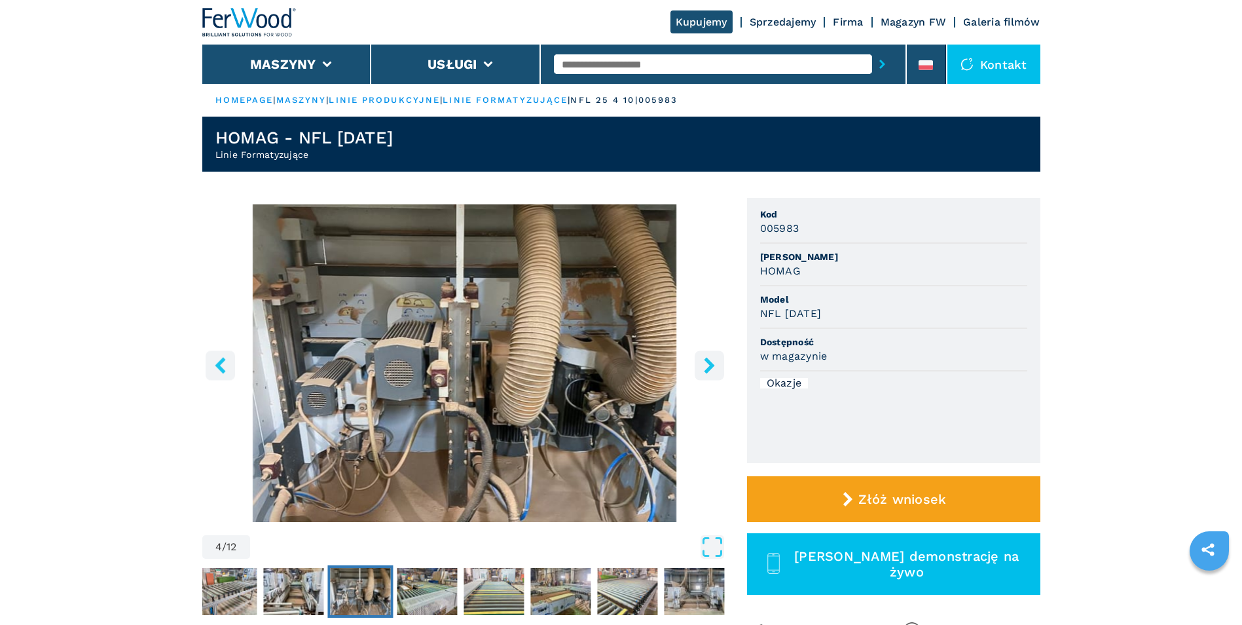
click at [221, 359] on icon "left-button" at bounding box center [220, 365] width 10 height 16
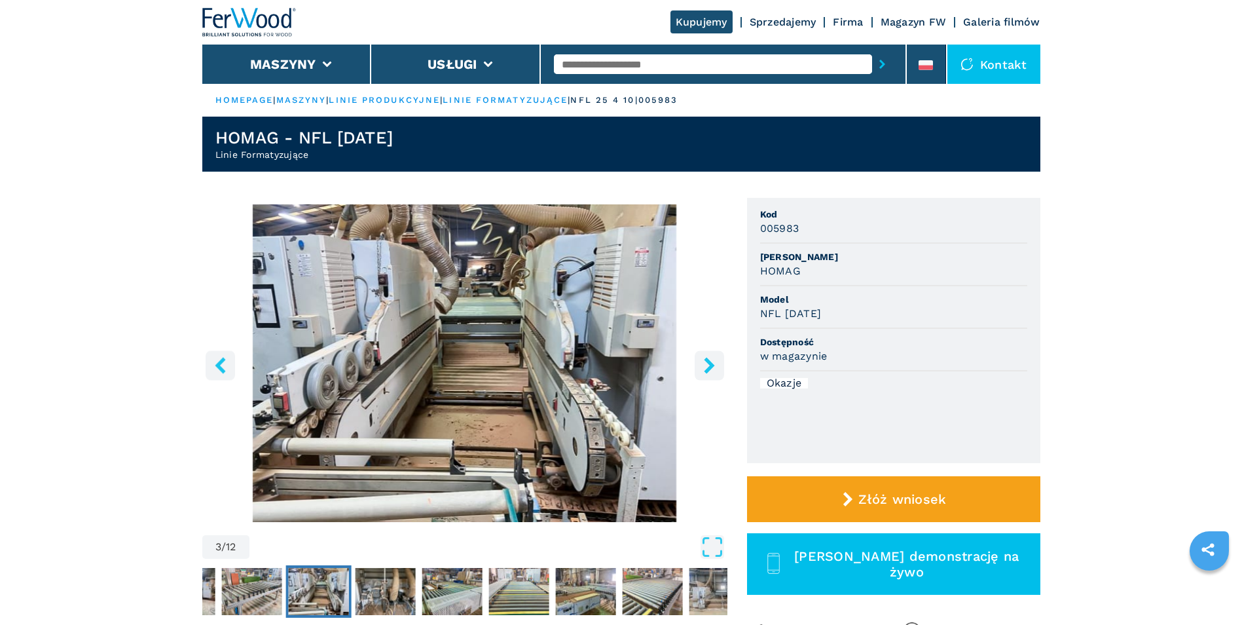
click at [703, 358] on icon "right-button" at bounding box center [709, 365] width 16 height 16
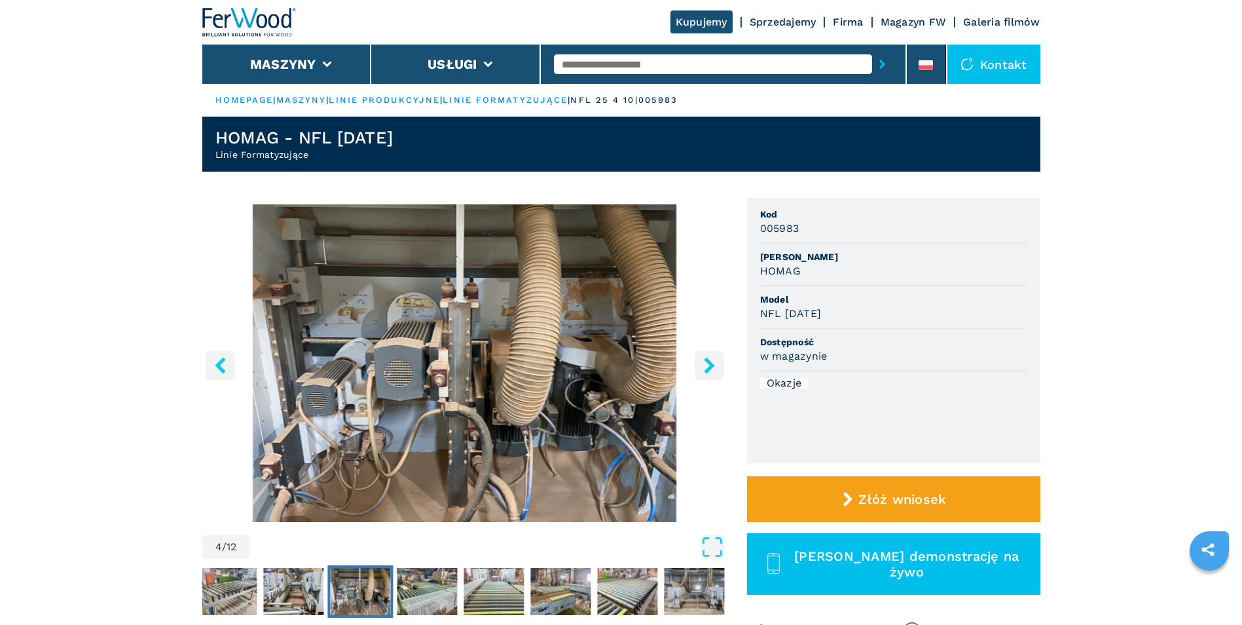
click at [703, 358] on icon "right-button" at bounding box center [709, 365] width 16 height 16
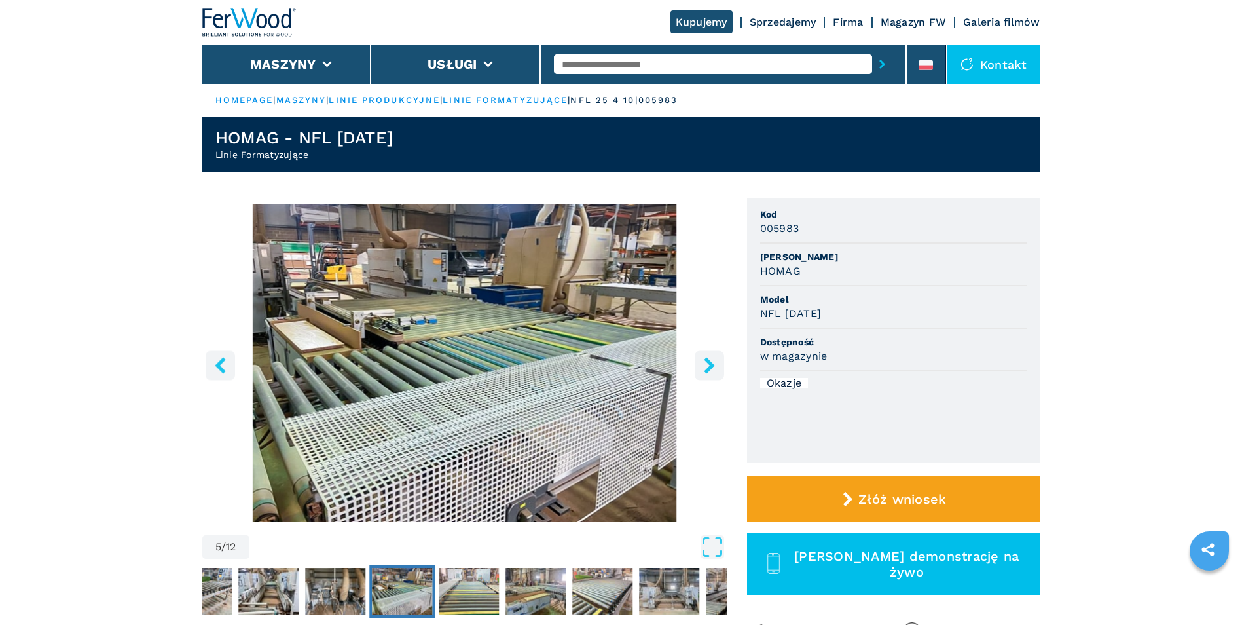
click at [703, 358] on icon "right-button" at bounding box center [709, 365] width 16 height 16
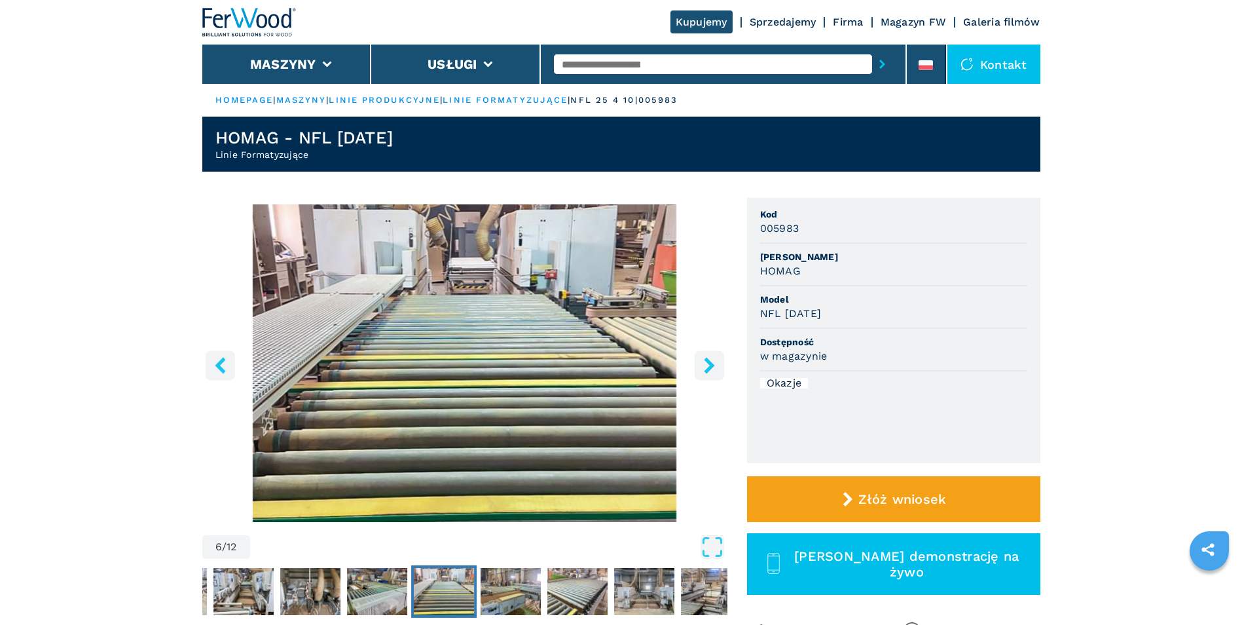
click at [703, 358] on icon "right-button" at bounding box center [709, 365] width 16 height 16
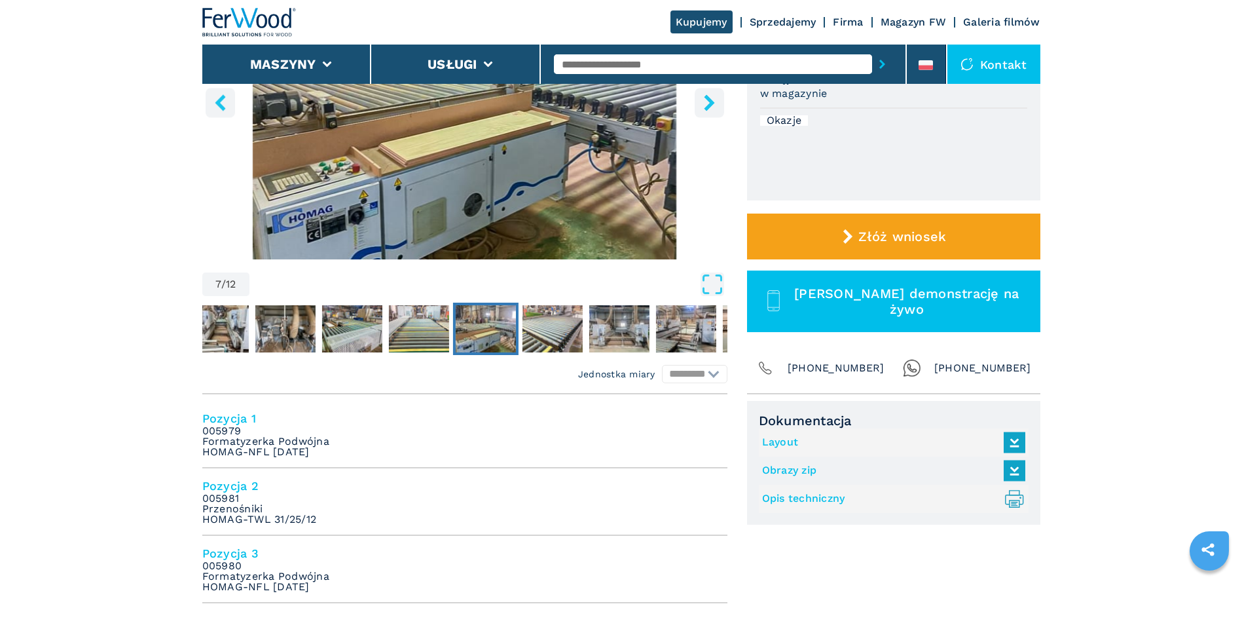
scroll to position [262, 0]
click at [1010, 443] on icon at bounding box center [1014, 442] width 28 height 27
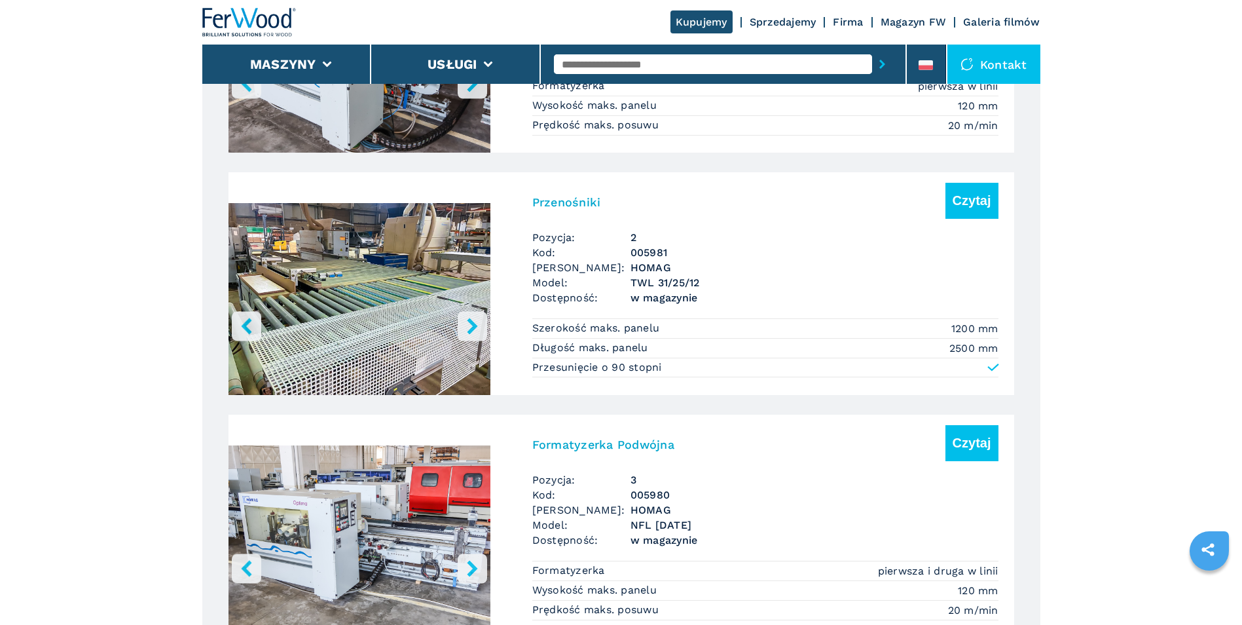
scroll to position [1048, 0]
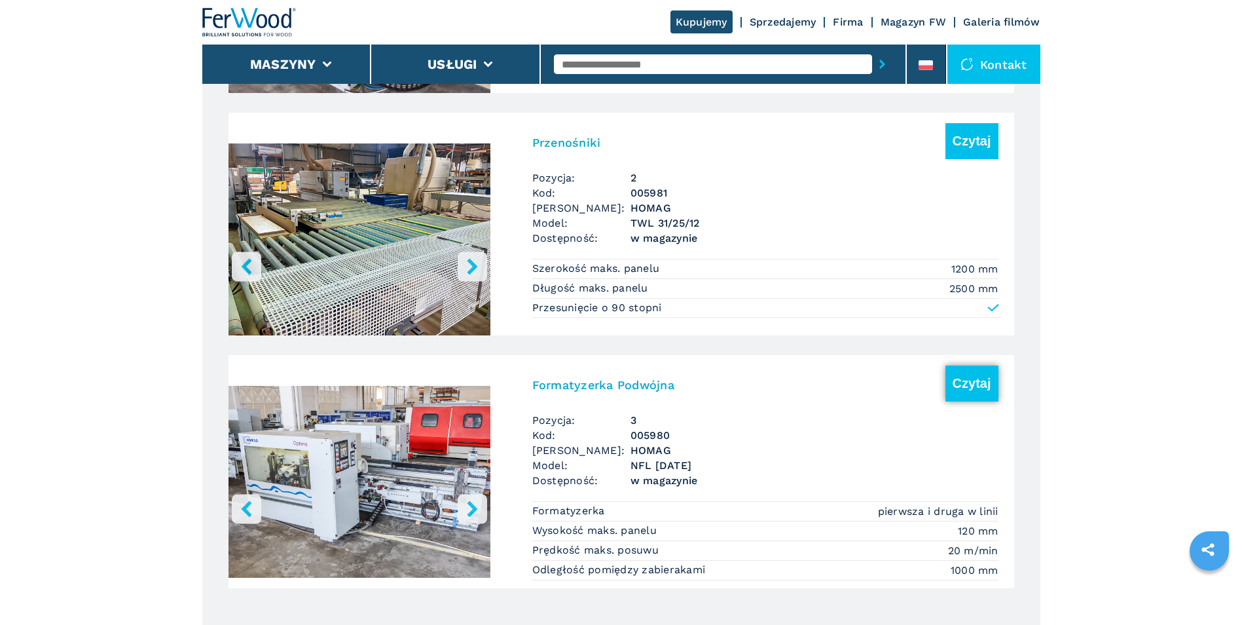
click at [964, 387] on button "Czytaj" at bounding box center [971, 383] width 53 height 36
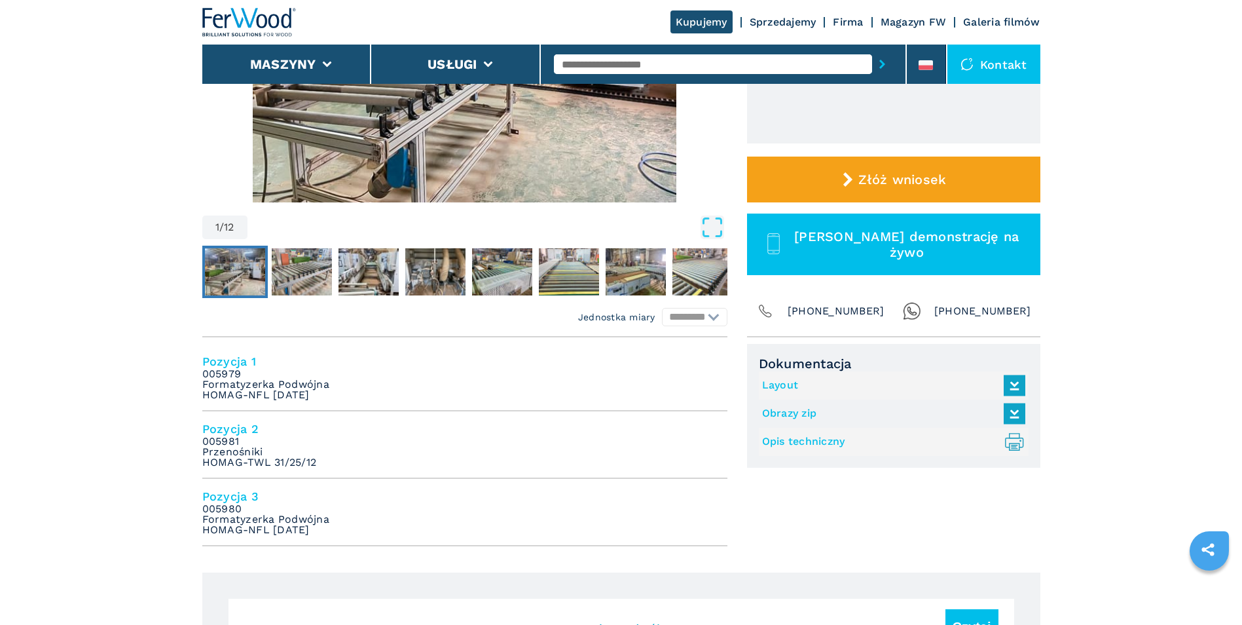
scroll to position [393, 0]
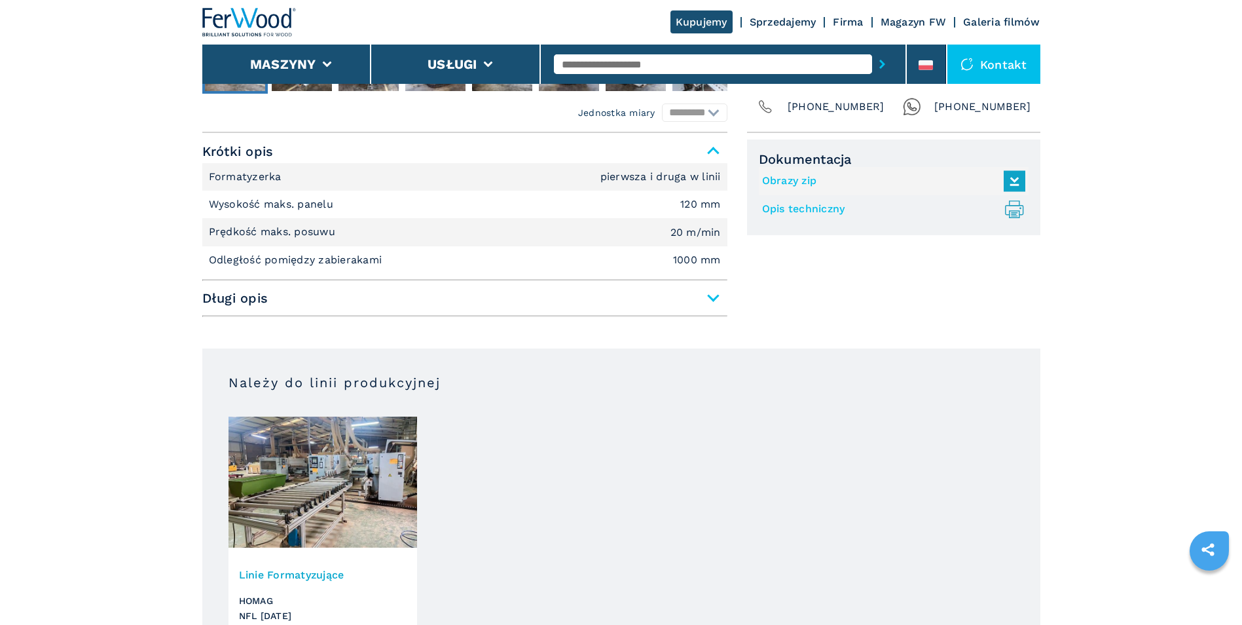
scroll to position [458, 0]
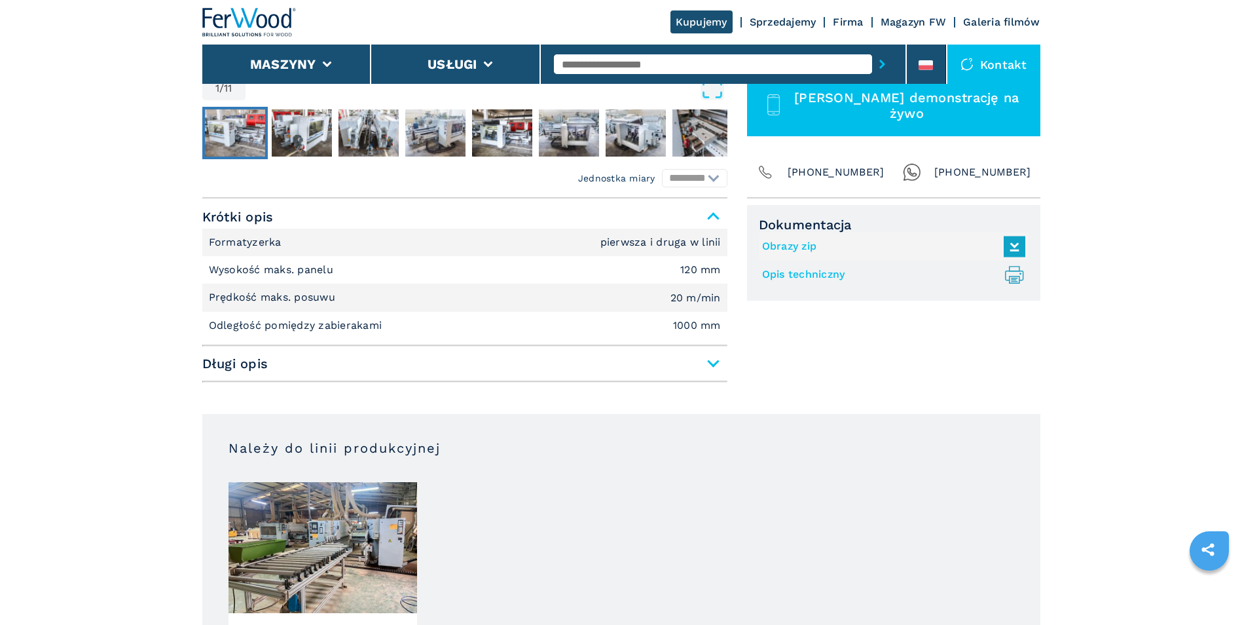
click at [712, 363] on span "Długi opis" at bounding box center [464, 364] width 525 height 24
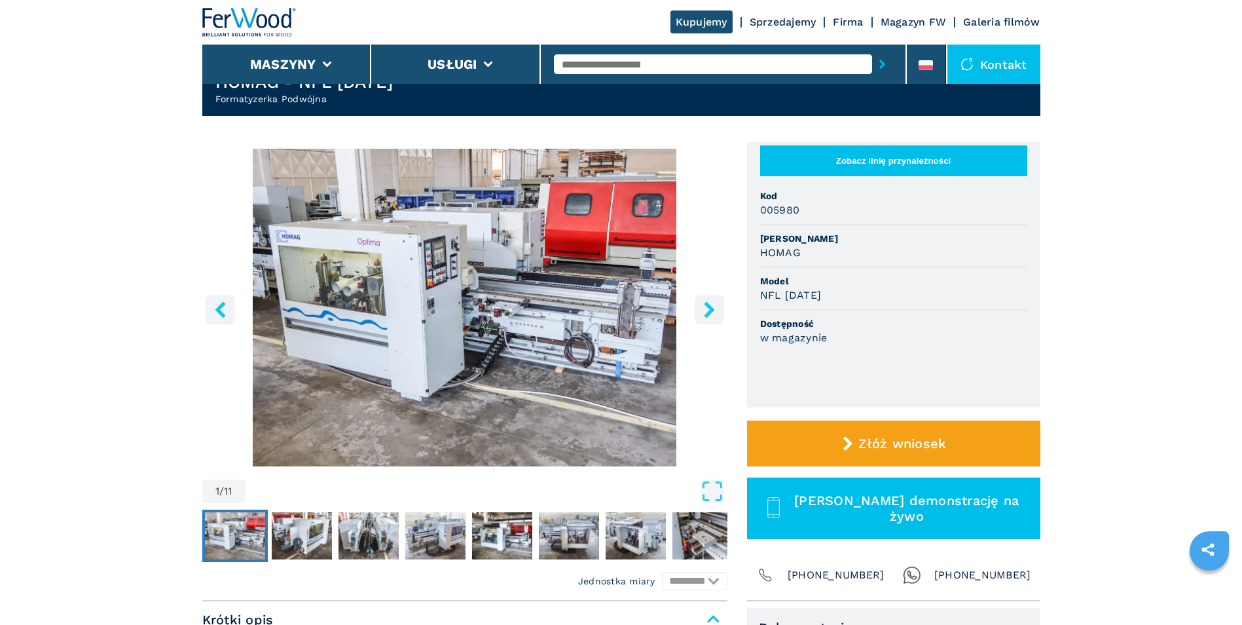
scroll to position [0, 0]
